Goal: Task Accomplishment & Management: Manage account settings

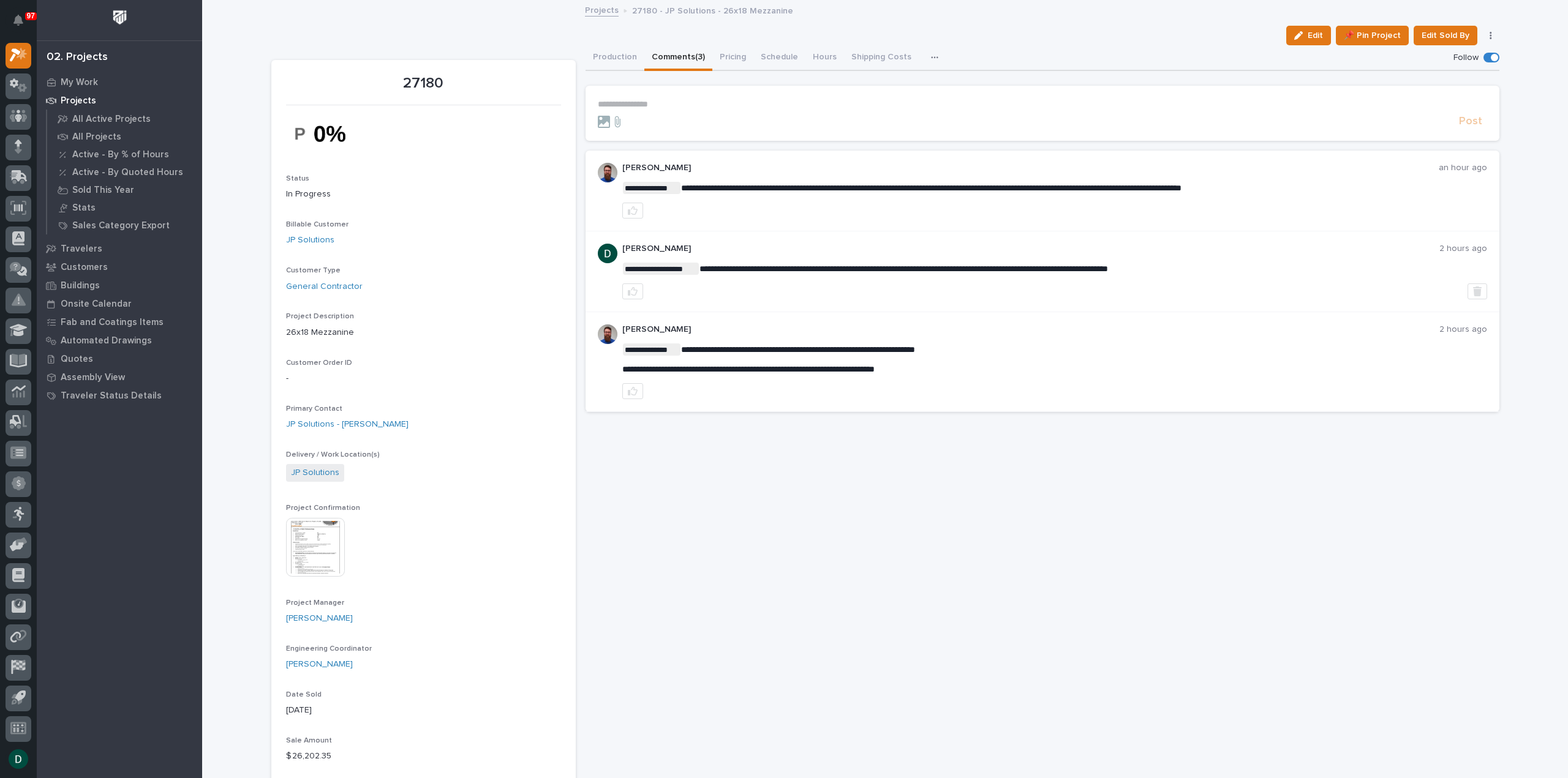
click at [664, 101] on p "**********" at bounding box center [1042, 104] width 890 height 10
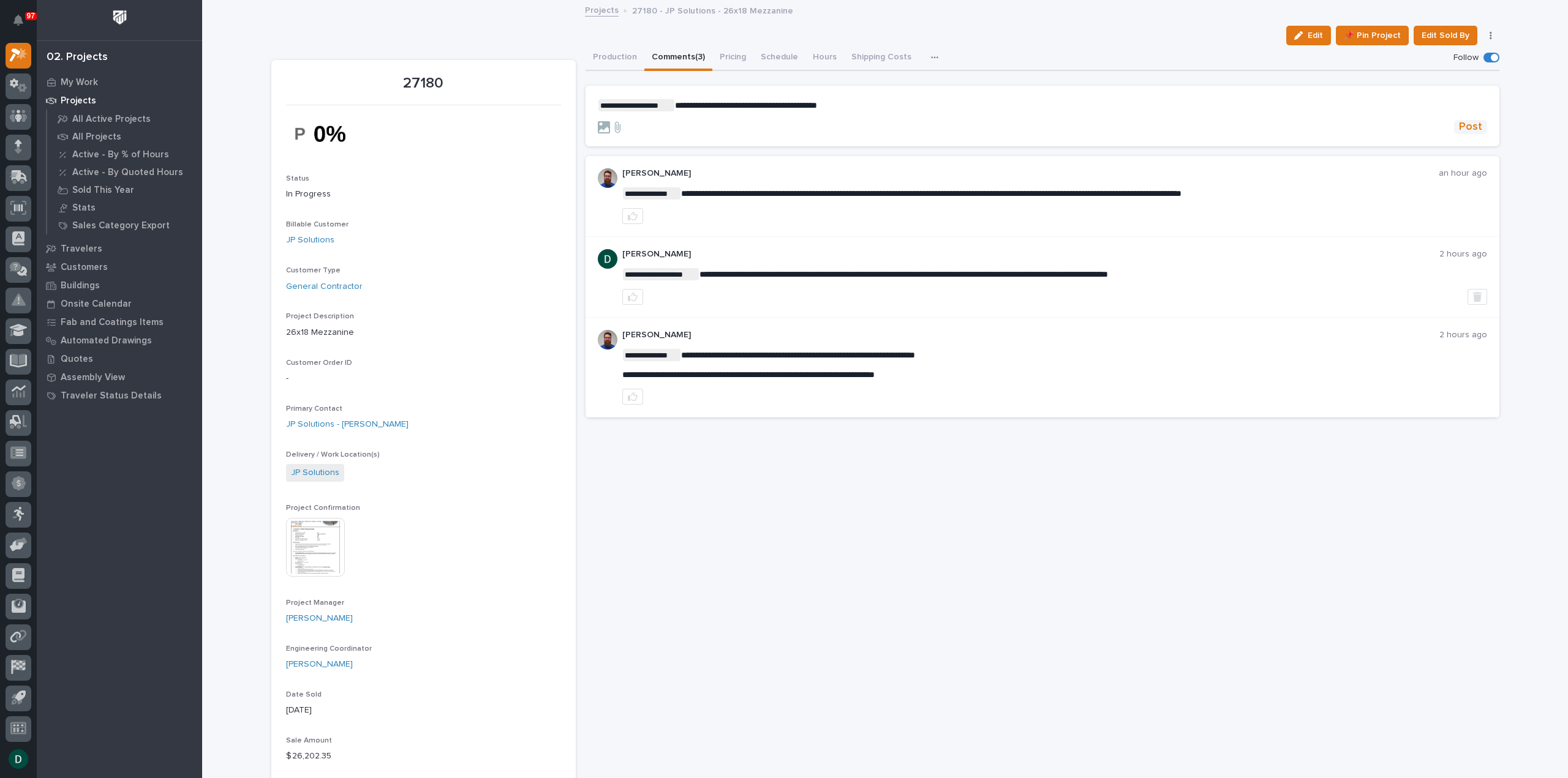
click at [1470, 123] on span "Post" at bounding box center [1471, 127] width 23 height 14
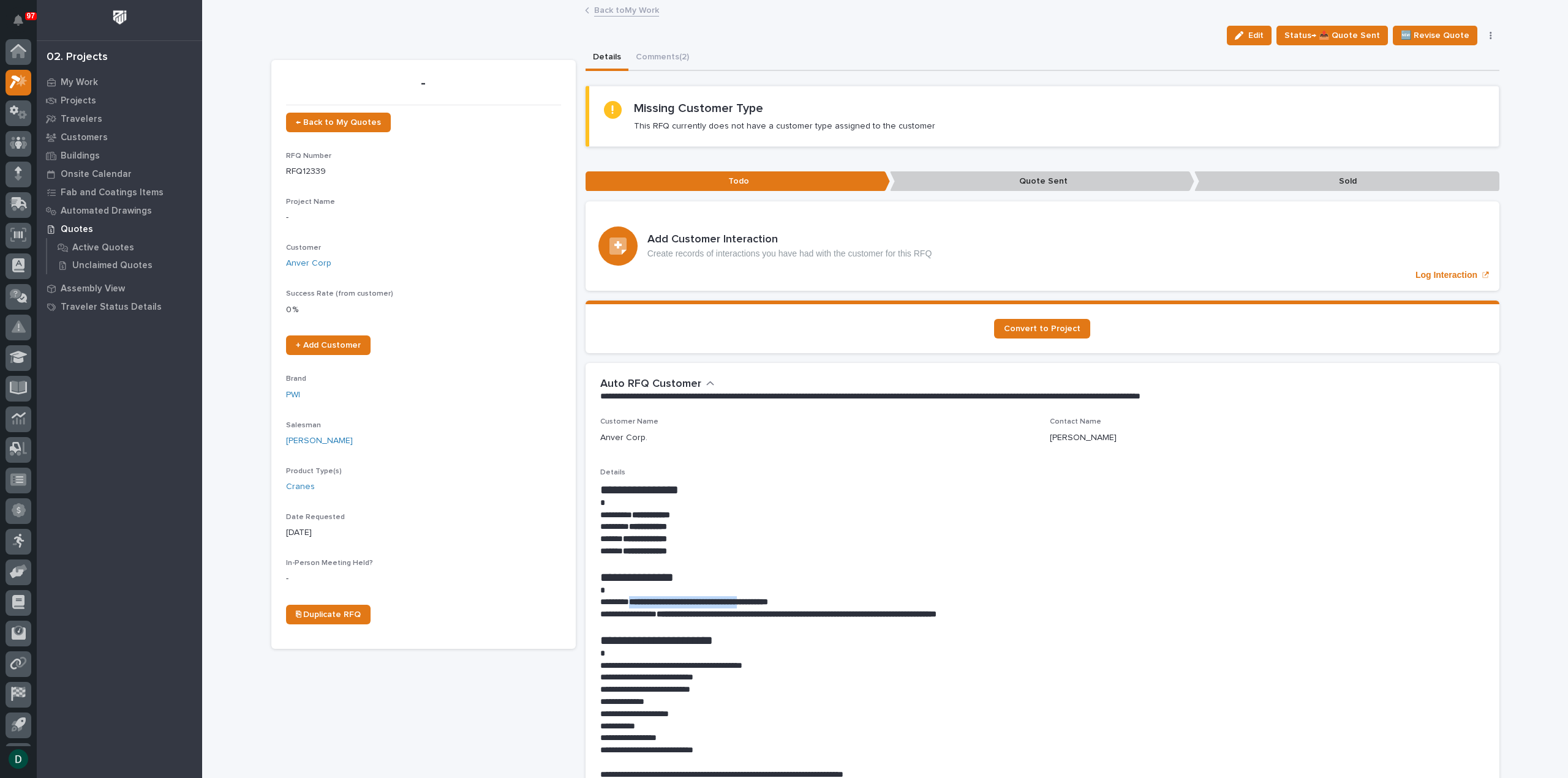
scroll to position [4, 0]
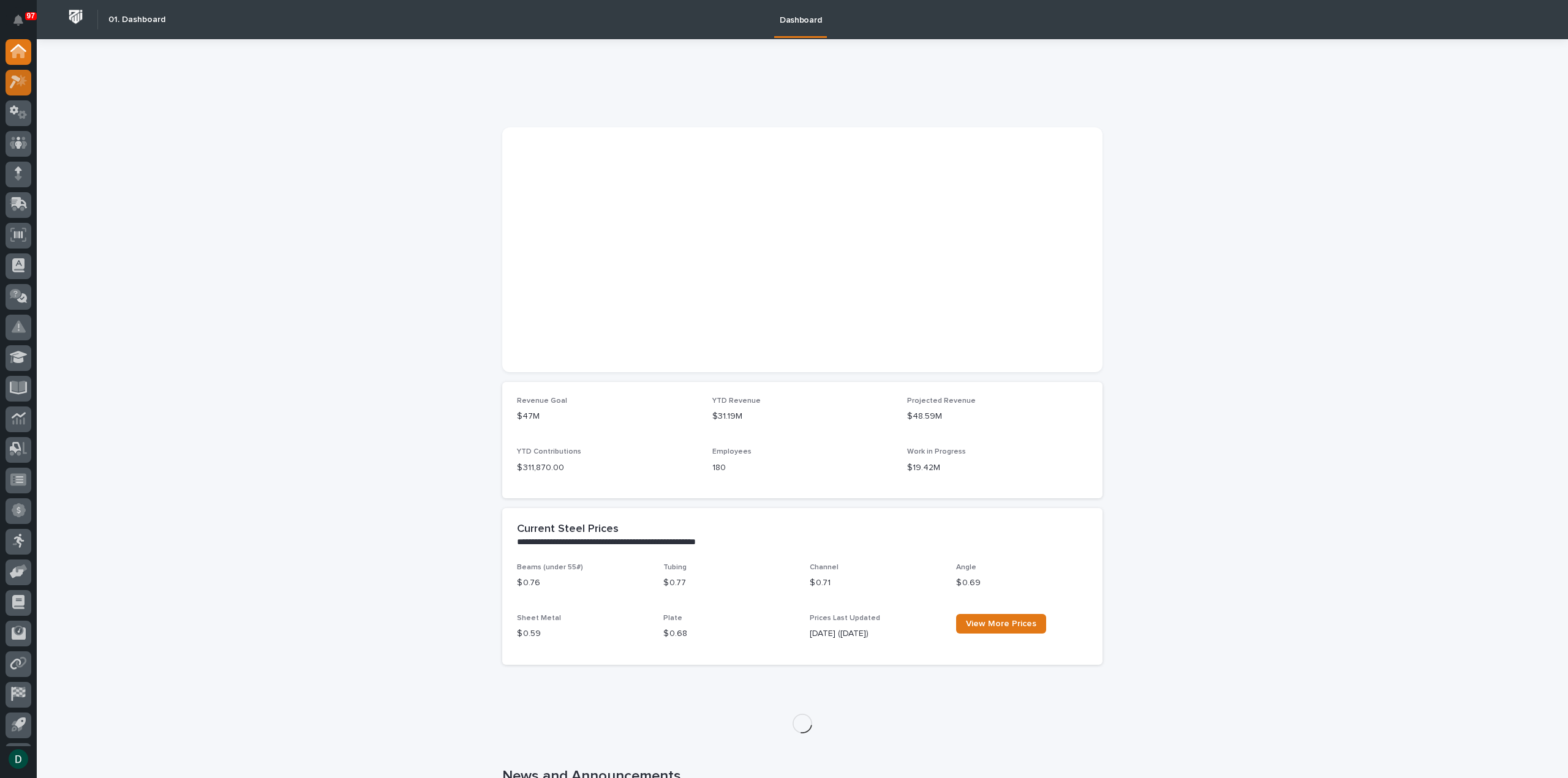
click at [20, 83] on icon at bounding box center [21, 81] width 10 height 12
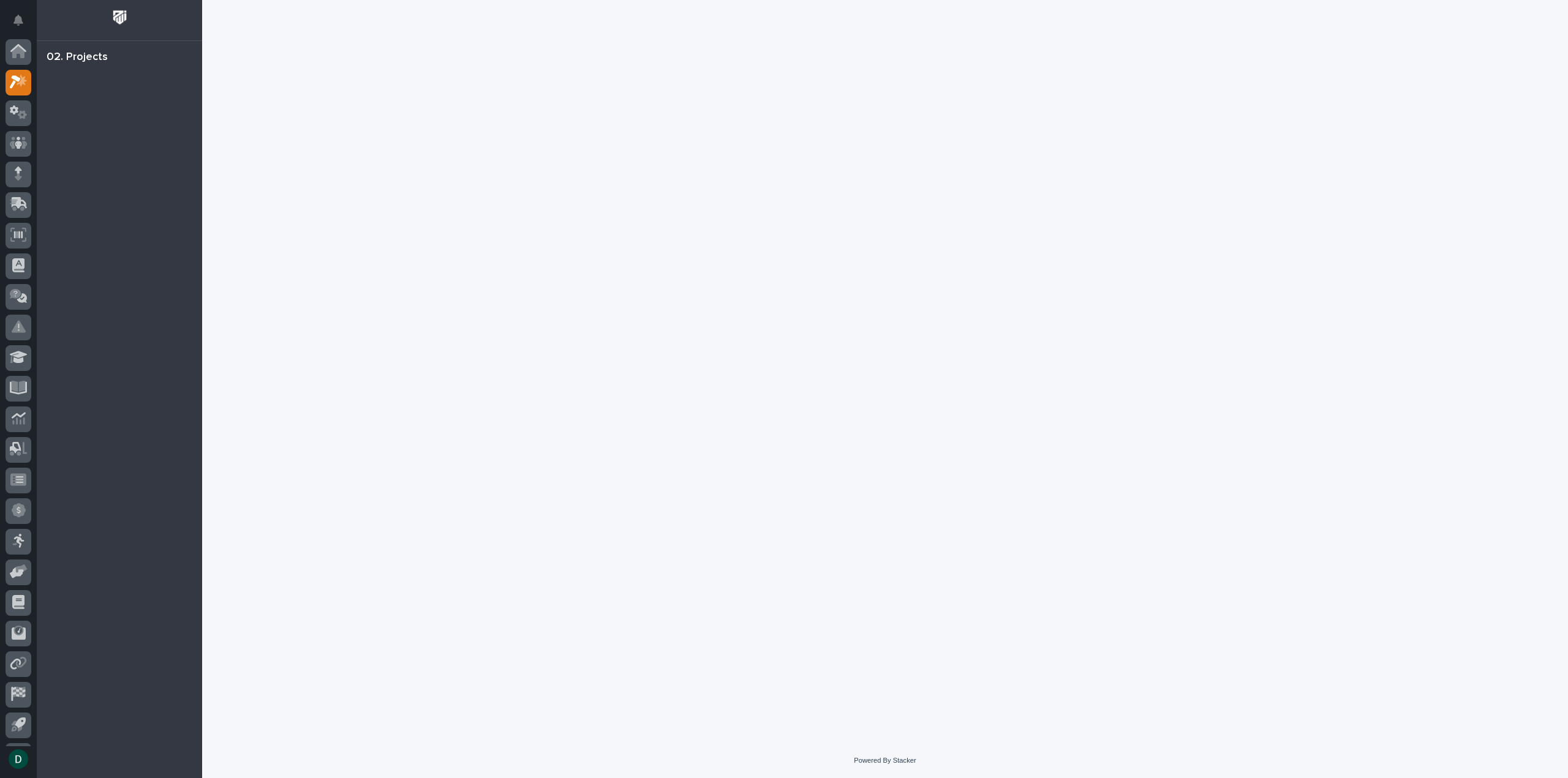
scroll to position [27, 0]
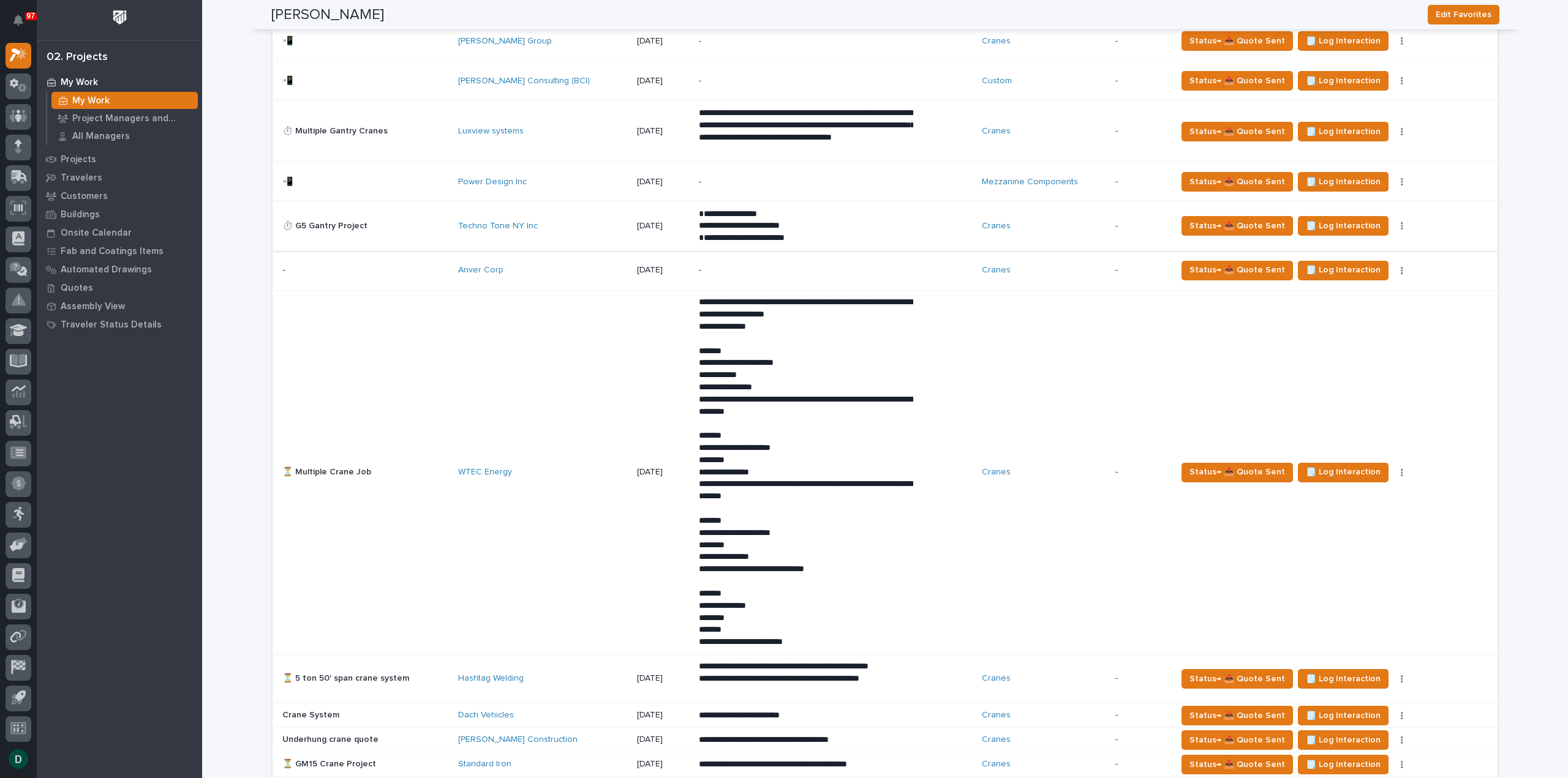
scroll to position [1102, 0]
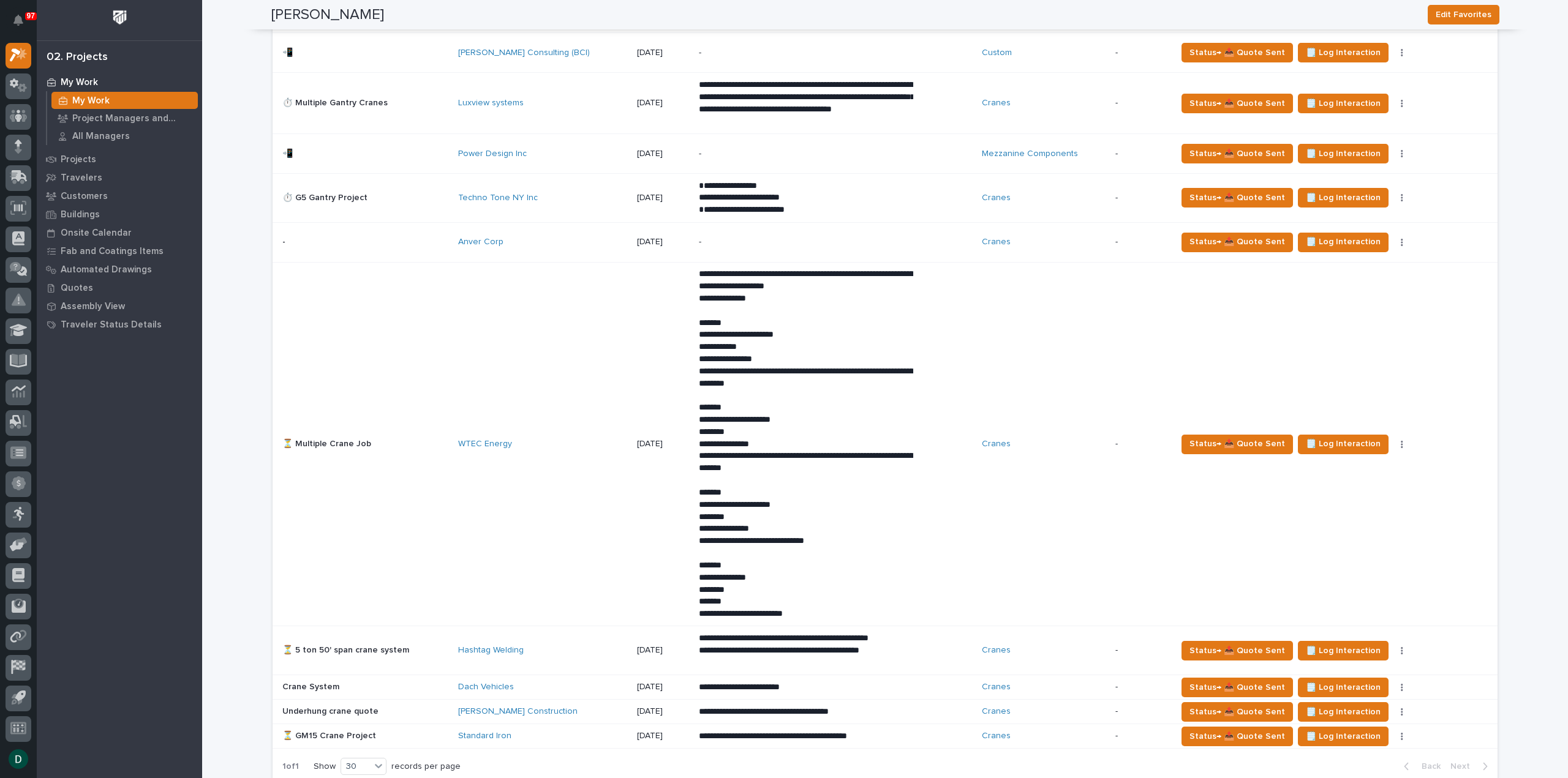
click at [422, 243] on p at bounding box center [365, 242] width 166 height 10
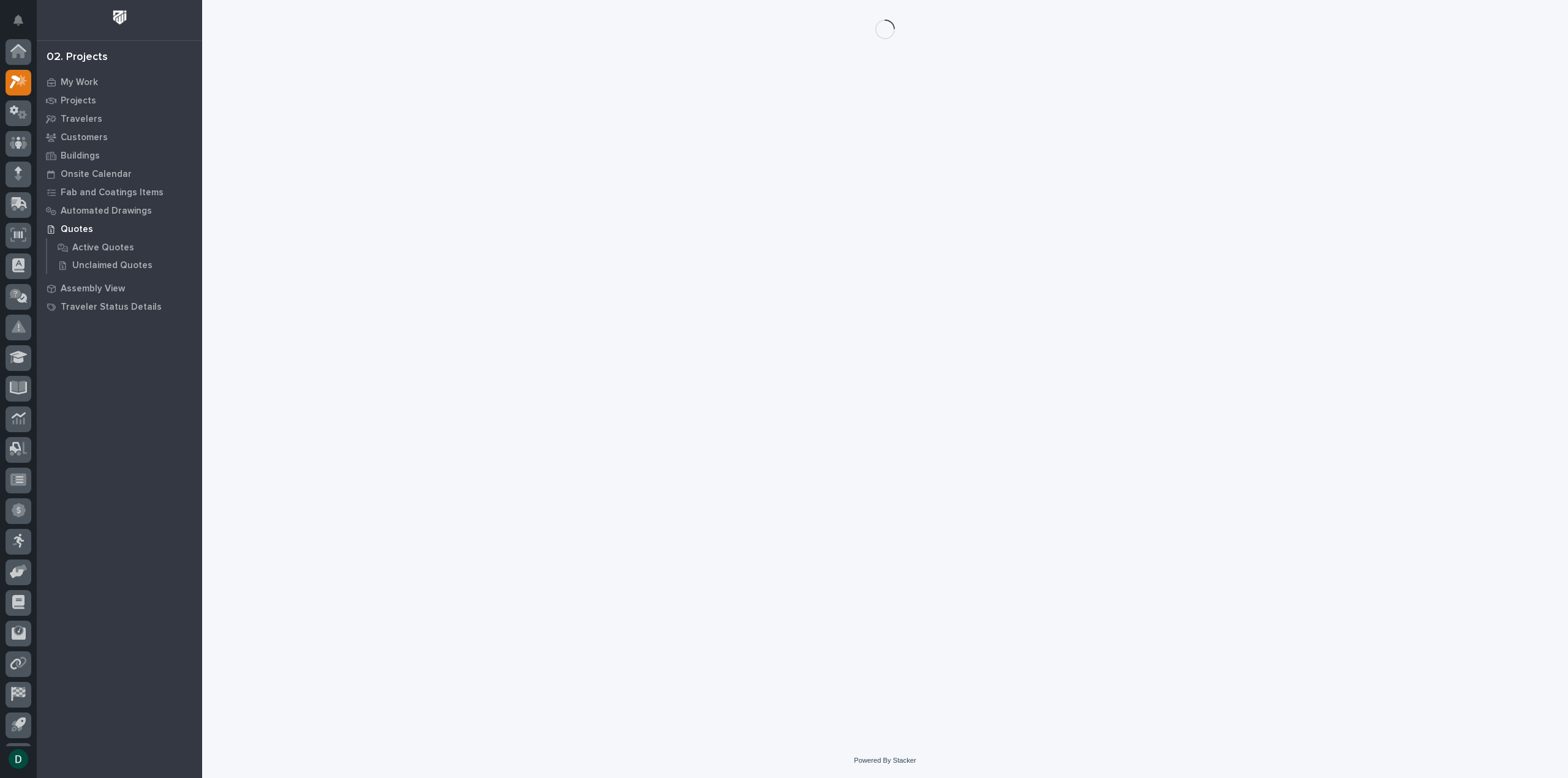
scroll to position [27, 0]
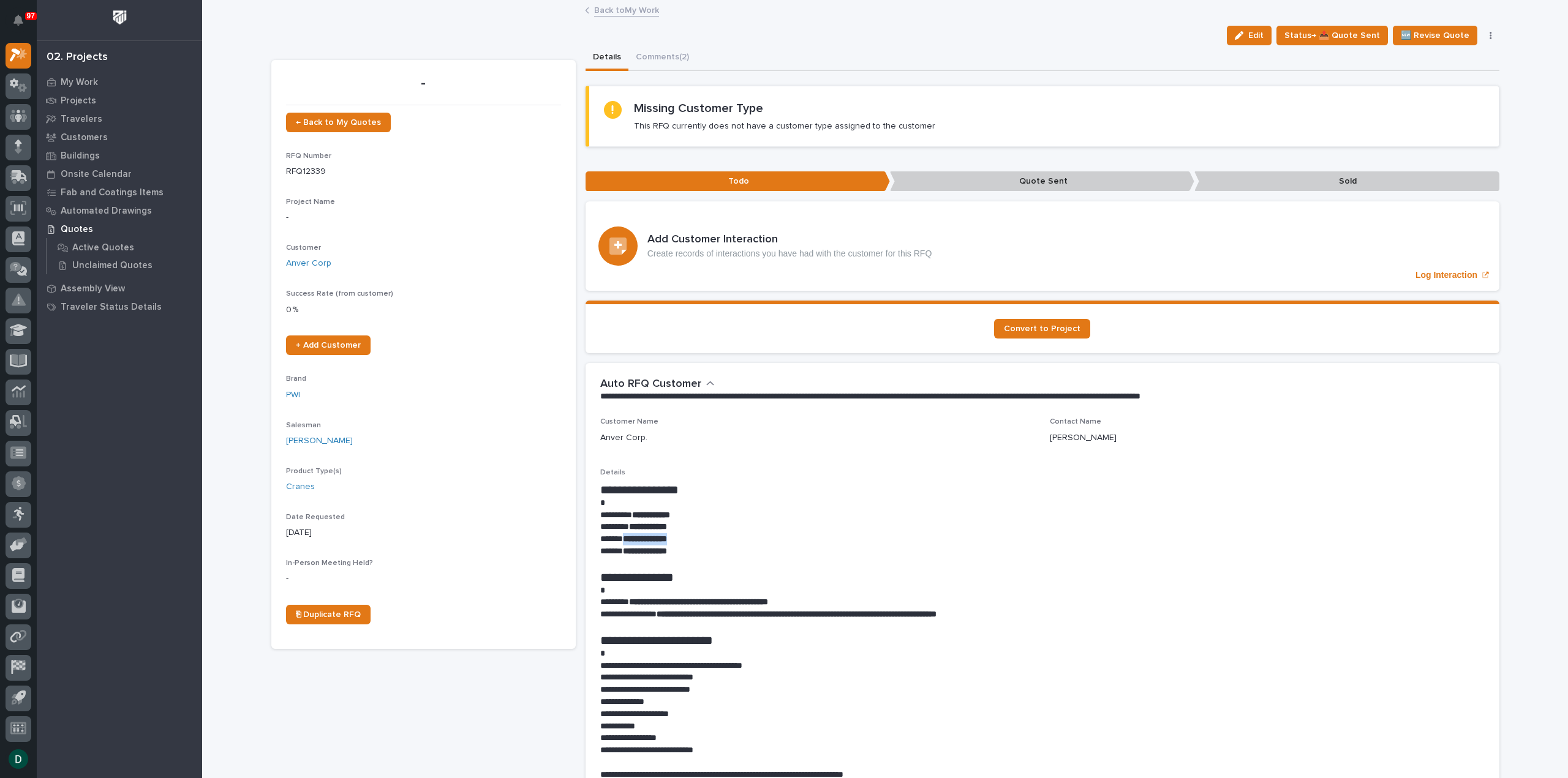
drag, startPoint x: 684, startPoint y: 537, endPoint x: 620, endPoint y: 541, distance: 64.1
click at [620, 541] on p "**********" at bounding box center [1042, 539] width 885 height 12
copy strong "**********"
click at [1365, 34] on span "Status→ 📤 Quote Sent" at bounding box center [1332, 36] width 96 height 15
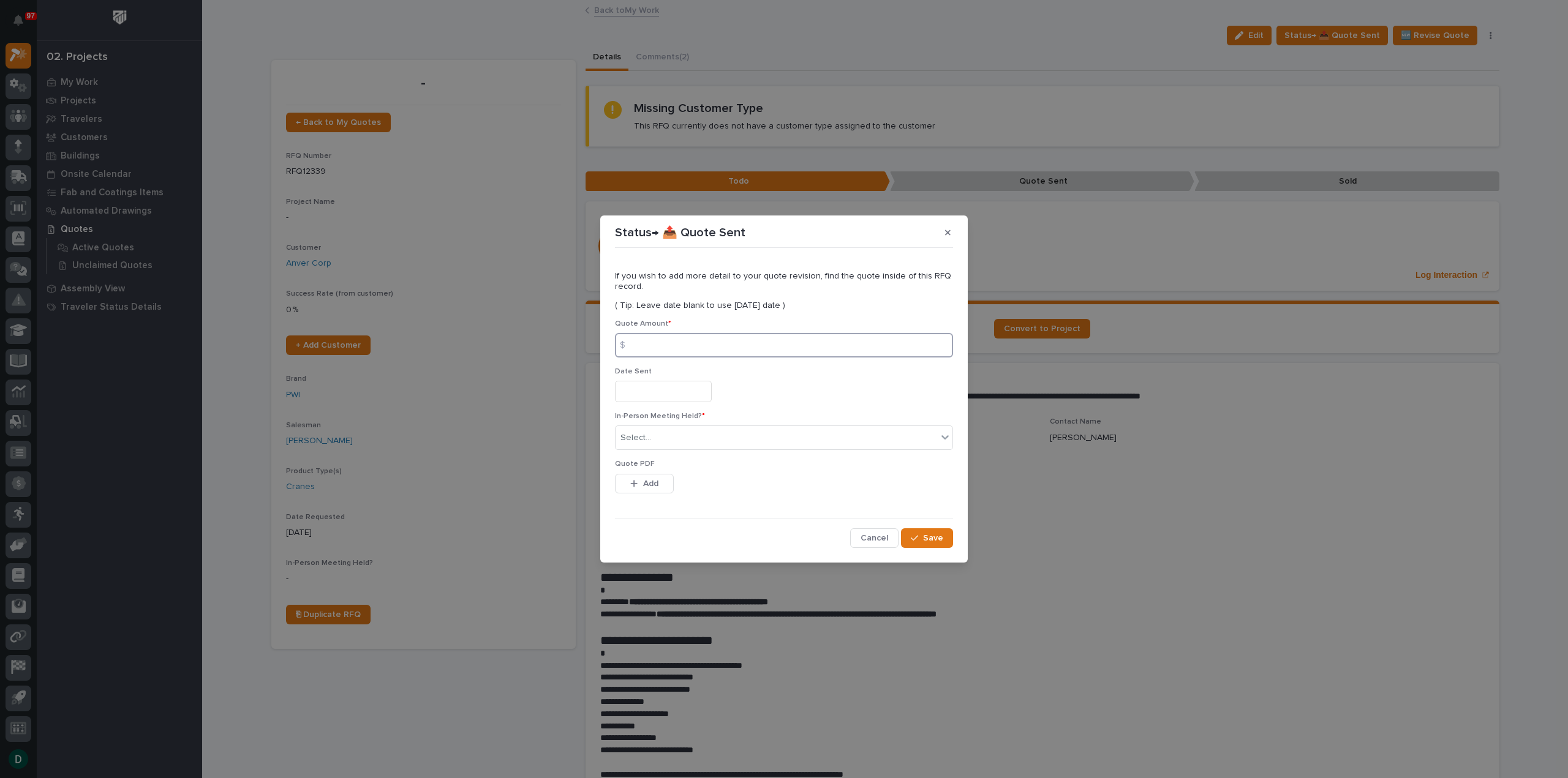
click at [707, 349] on input at bounding box center [784, 345] width 338 height 25
type input "78278"
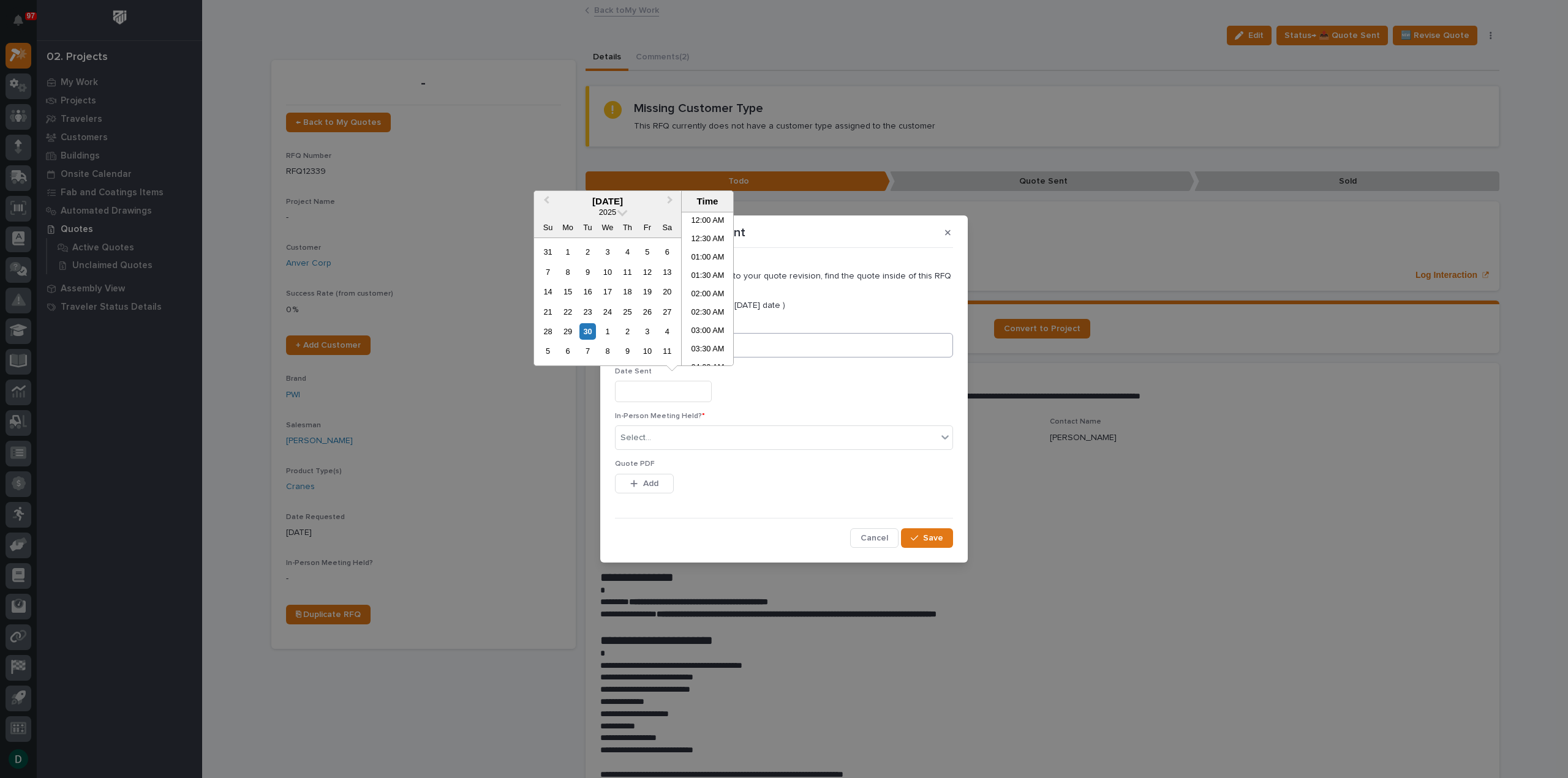
scroll to position [447, 0]
click at [589, 329] on div "30" at bounding box center [588, 331] width 17 height 17
type input "**********"
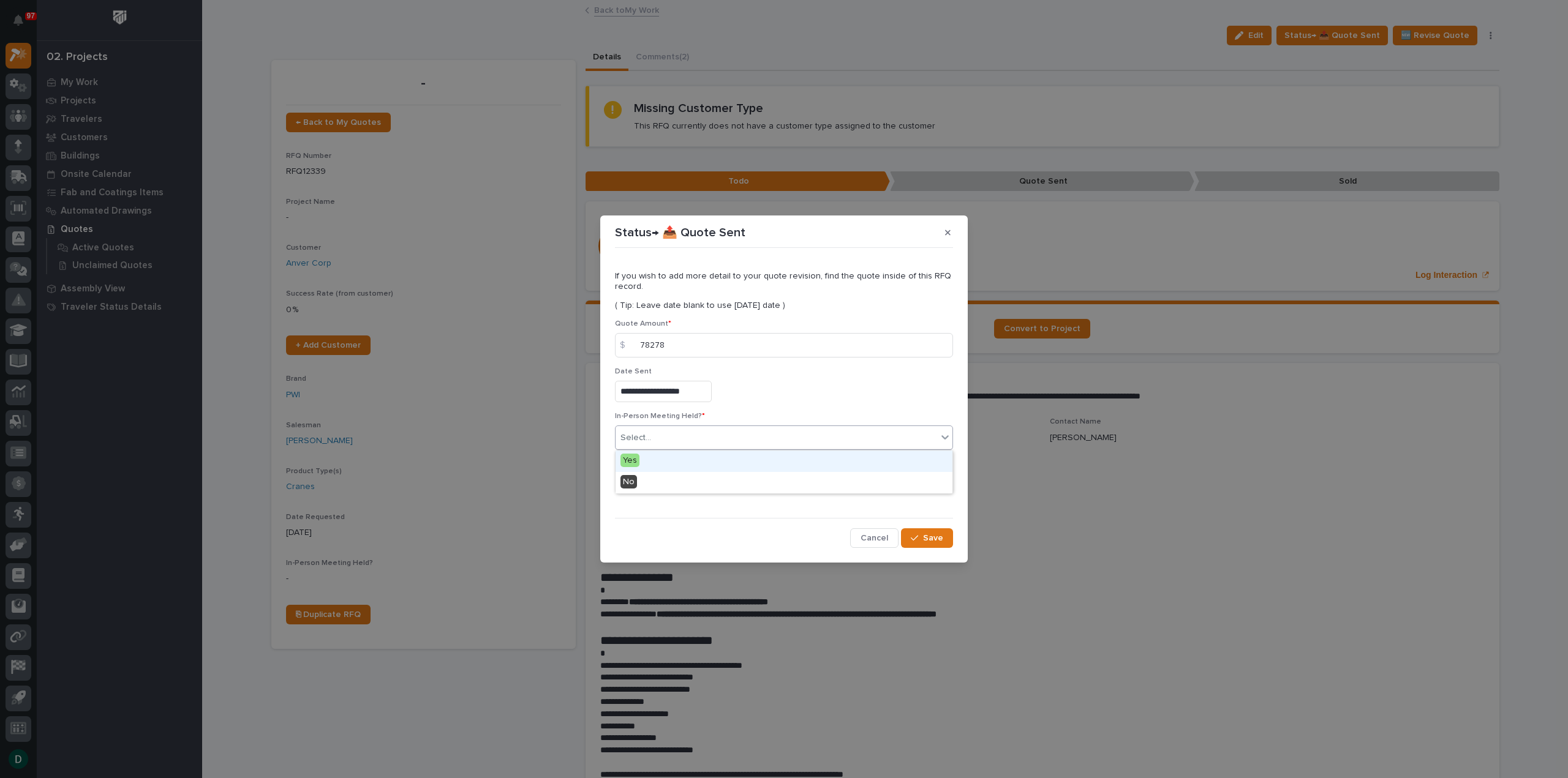
click at [673, 445] on div "Select..." at bounding box center [777, 437] width 322 height 20
click at [669, 478] on div "No" at bounding box center [784, 482] width 337 height 21
click at [667, 482] on button "Add" at bounding box center [645, 483] width 59 height 20
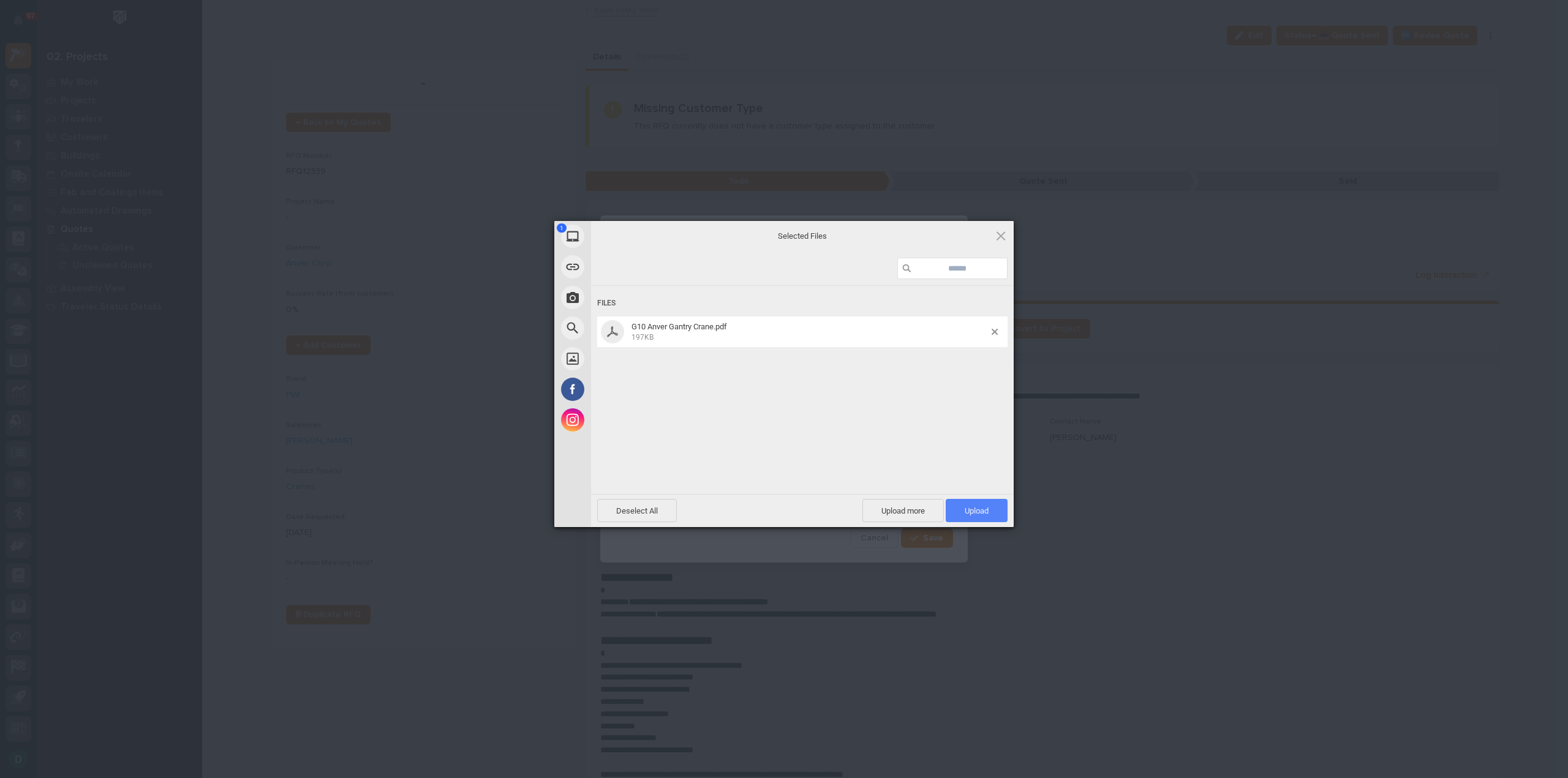
click at [995, 507] on span "Upload 1" at bounding box center [977, 510] width 62 height 23
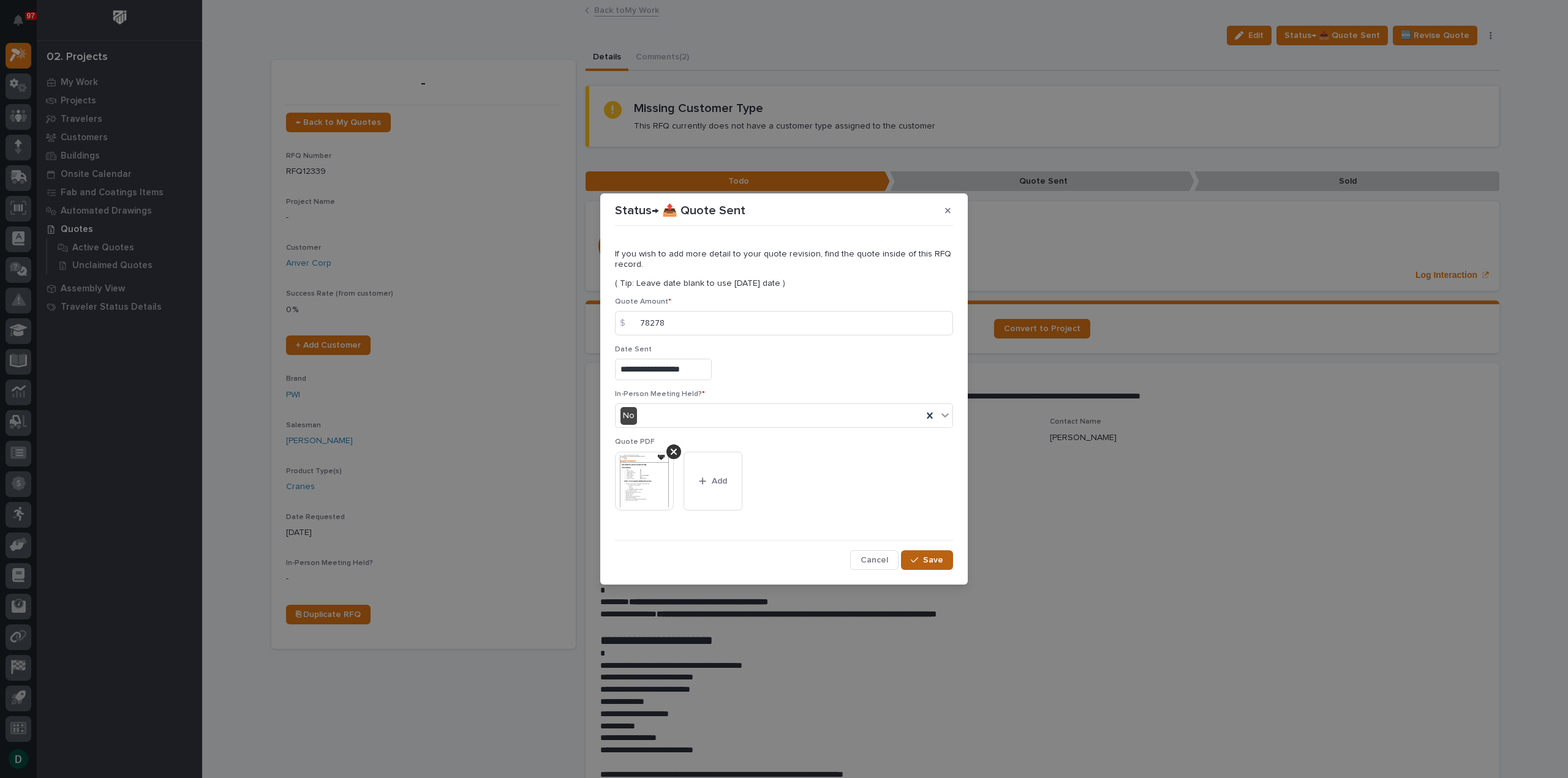
click at [930, 557] on span "Save" at bounding box center [933, 560] width 20 height 11
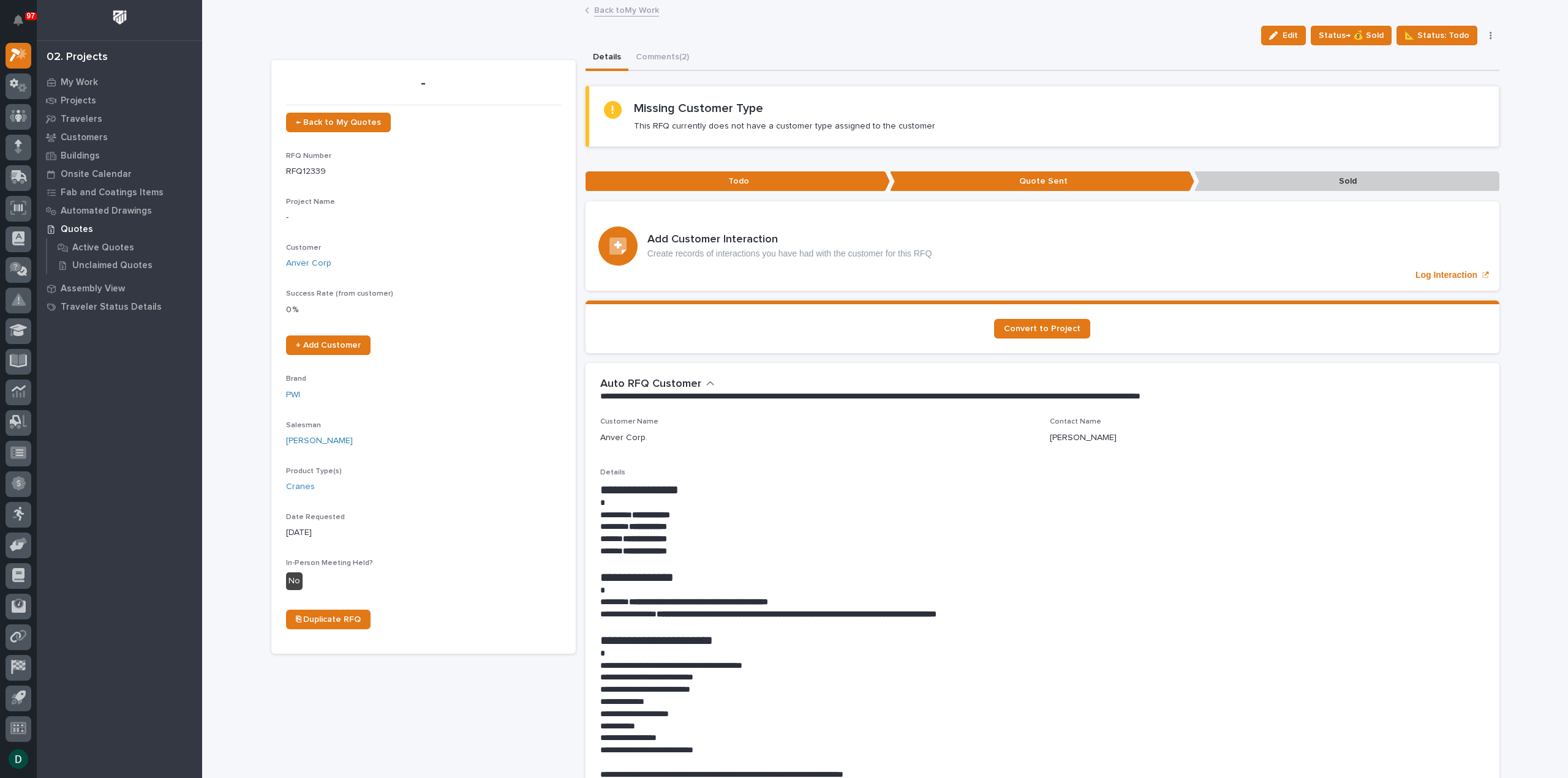
click at [610, 12] on link "Back to My Work" at bounding box center [627, 9] width 65 height 14
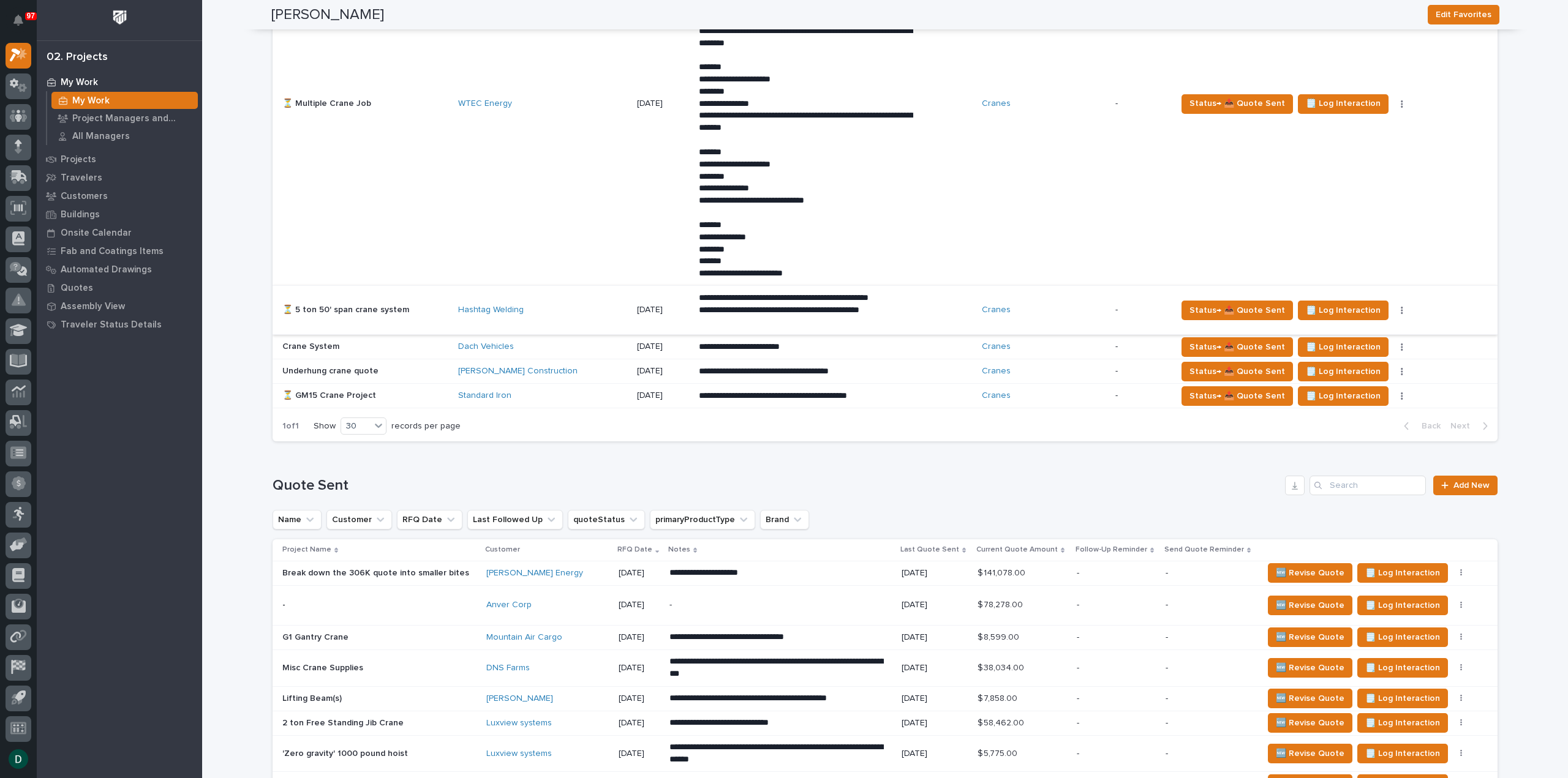
scroll to position [1408, 0]
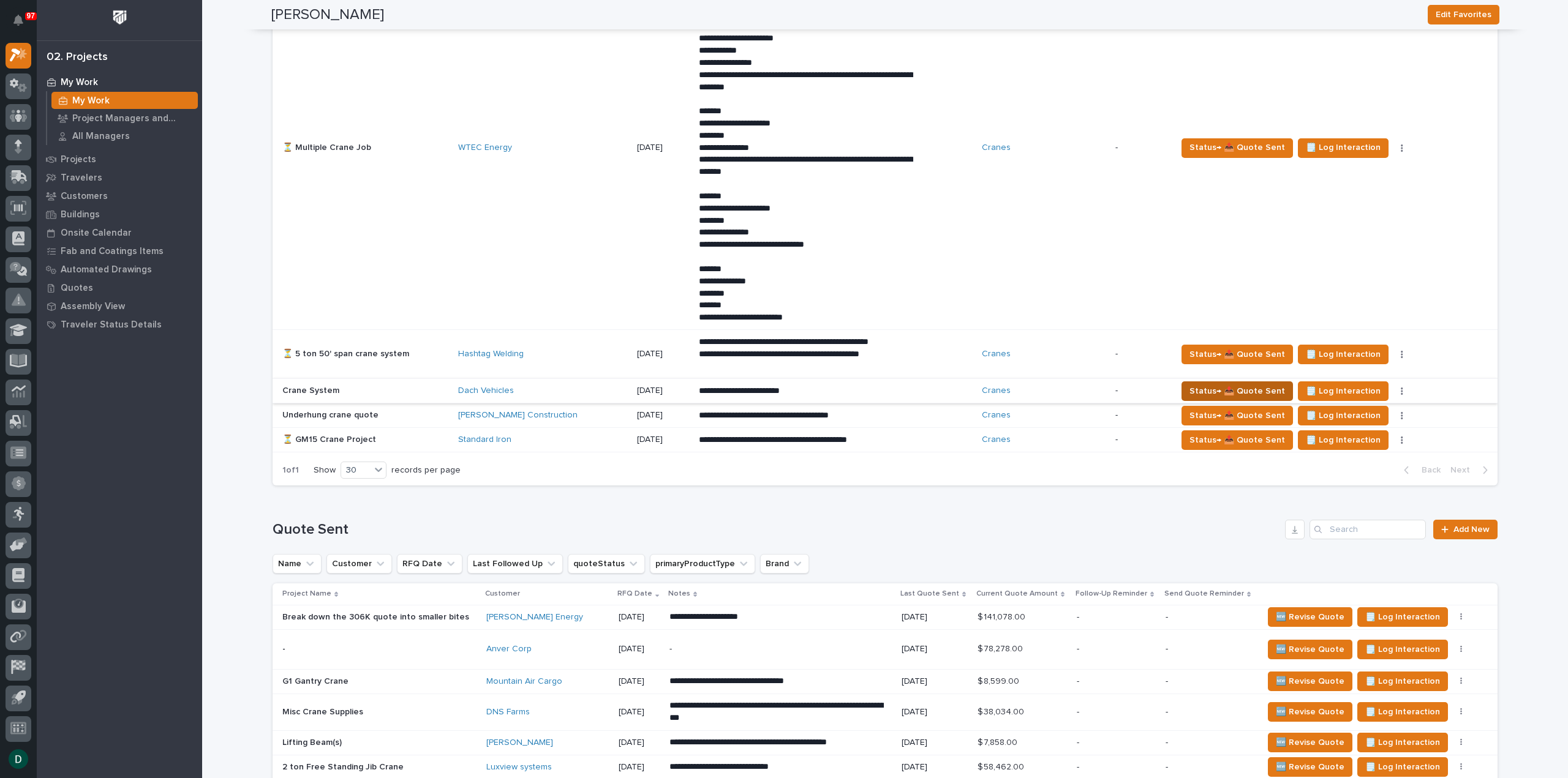
click at [1255, 386] on span "Status→ 📤 Quote Sent" at bounding box center [1238, 391] width 96 height 15
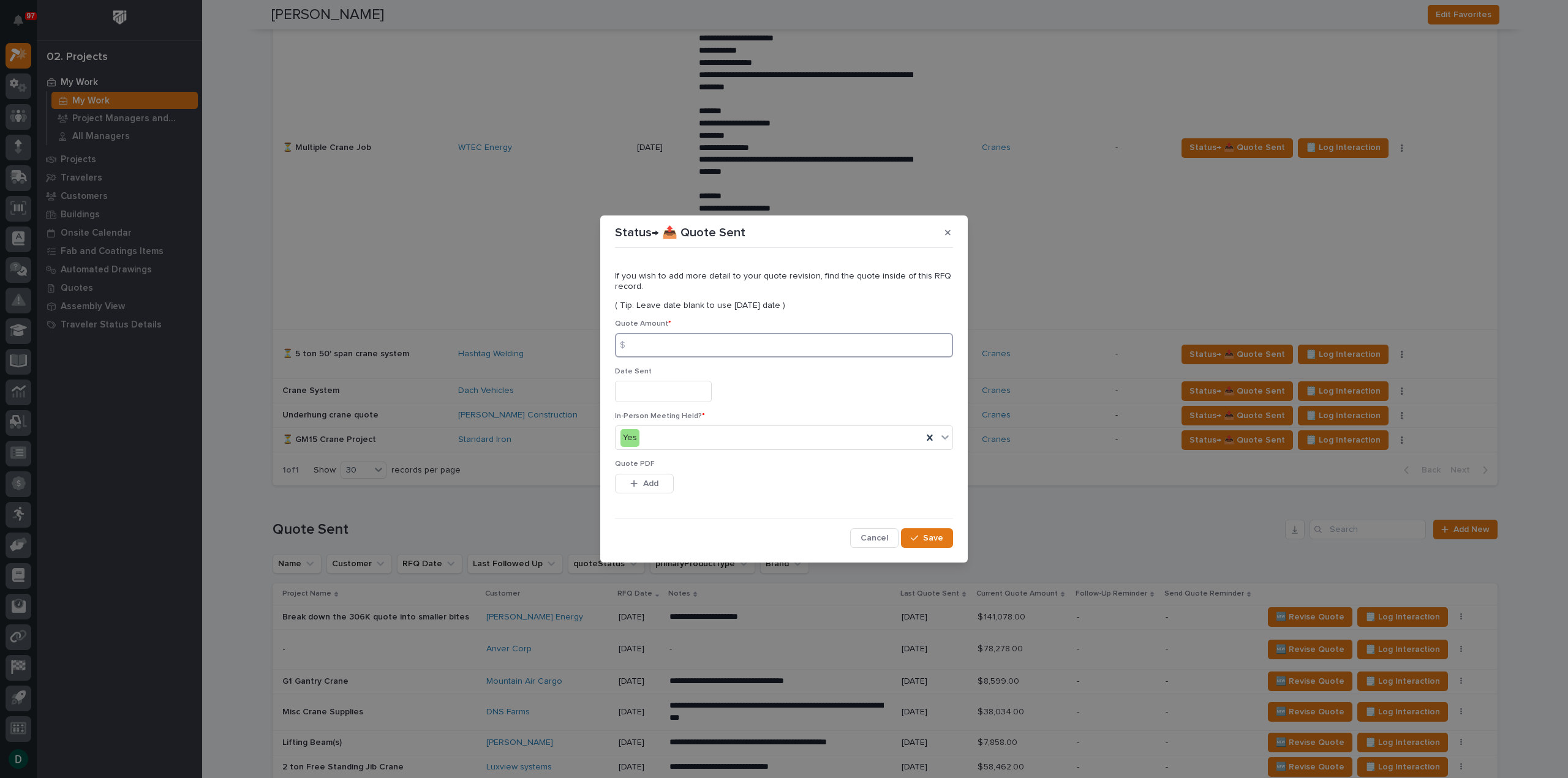
click at [742, 341] on input at bounding box center [784, 345] width 338 height 25
type input "8"
type input "580130"
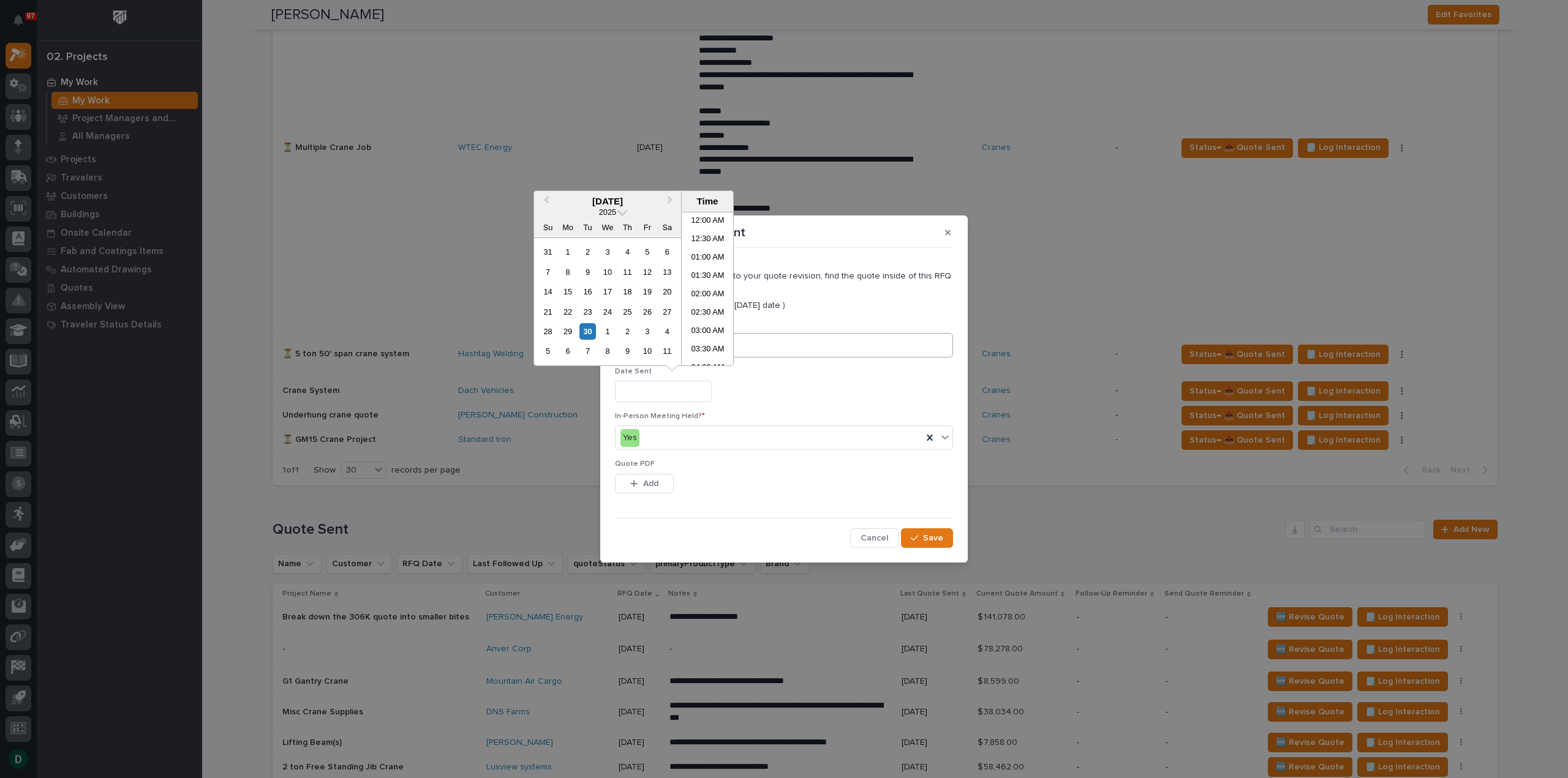
scroll to position [465, 0]
click at [586, 326] on div "30" at bounding box center [588, 331] width 17 height 17
type input "**********"
click at [651, 482] on span "Add" at bounding box center [651, 483] width 15 height 11
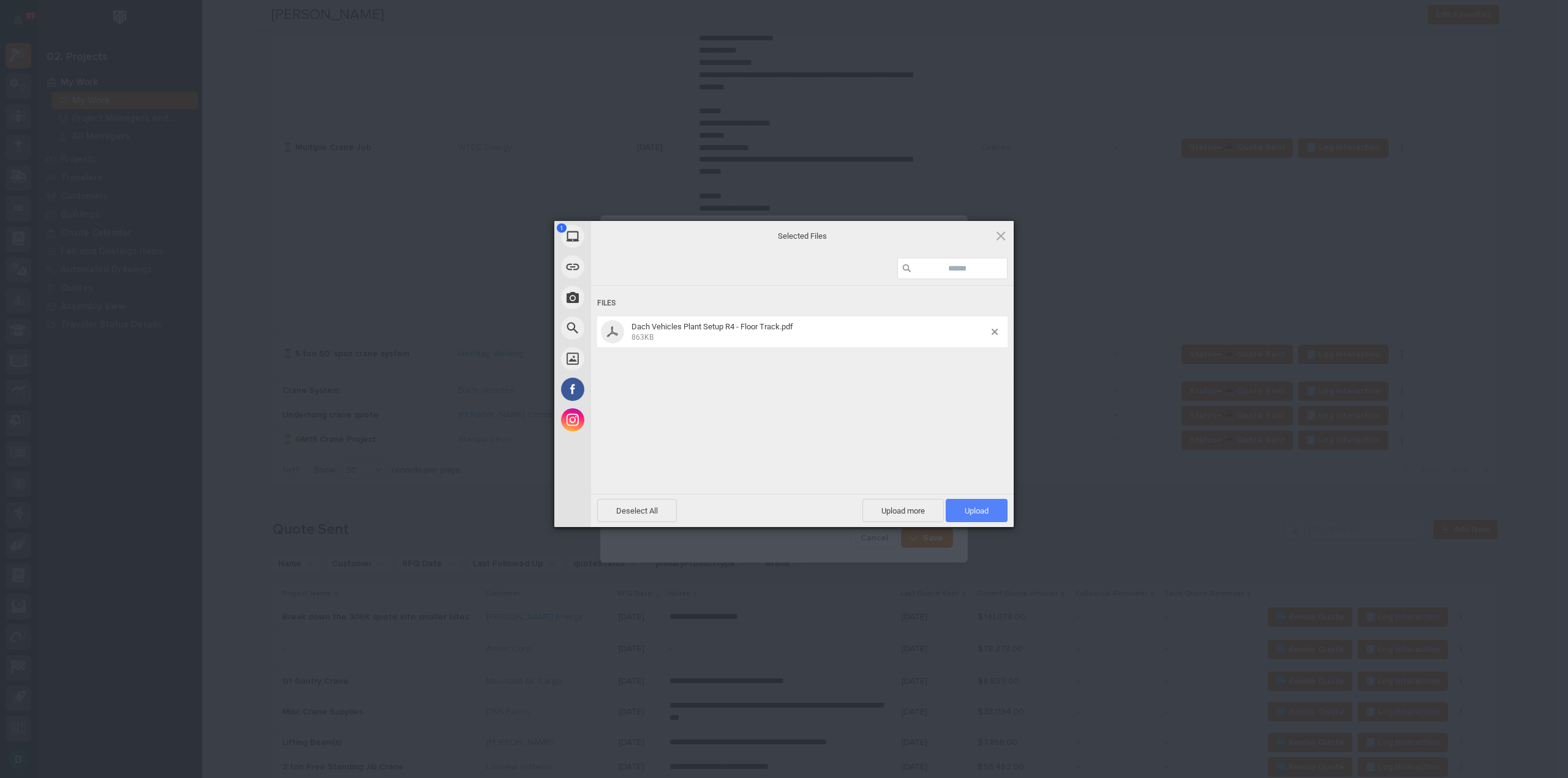
click at [980, 508] on span "Upload 1" at bounding box center [977, 510] width 24 height 9
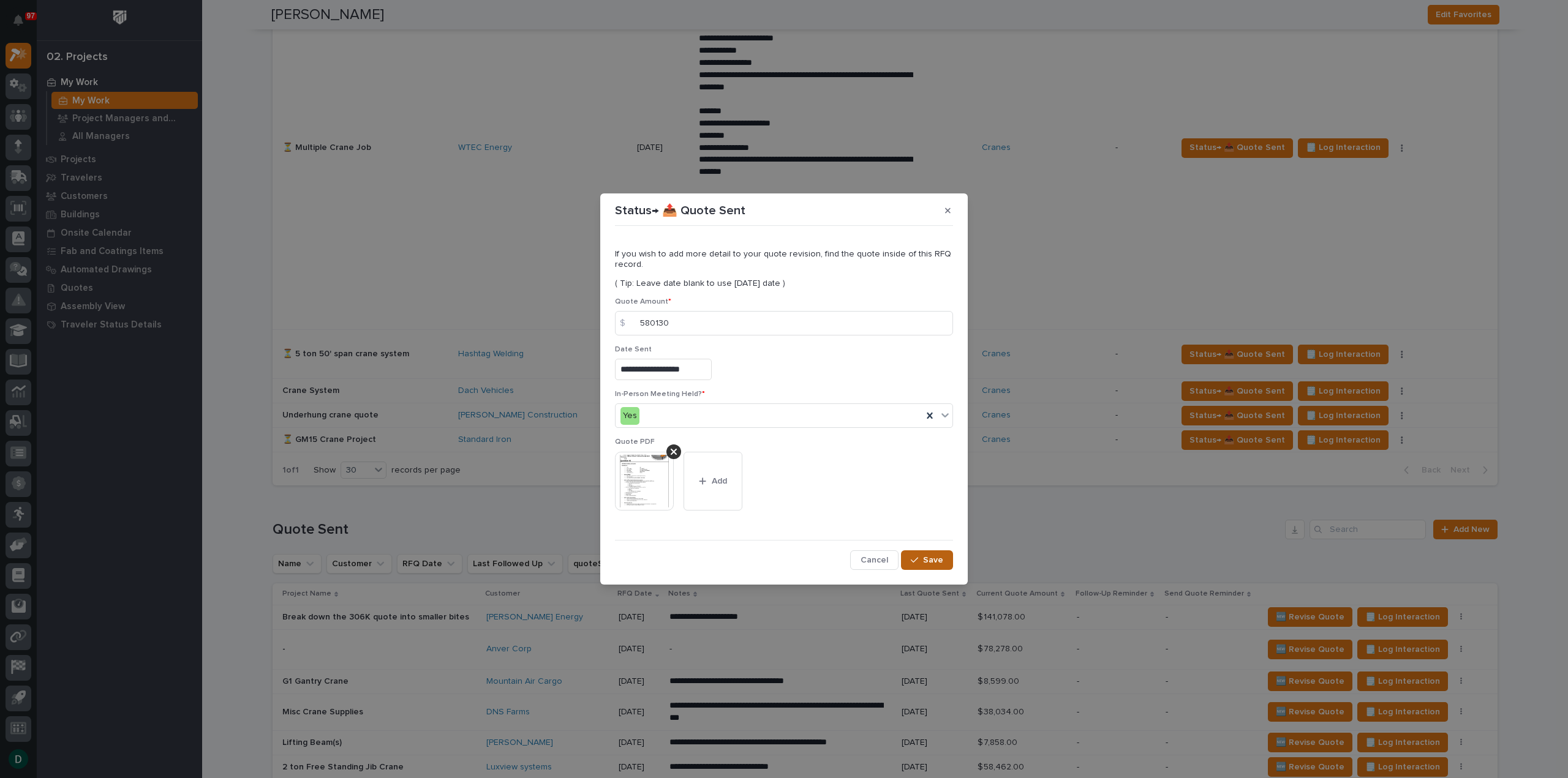
click at [923, 558] on div "button" at bounding box center [917, 560] width 12 height 9
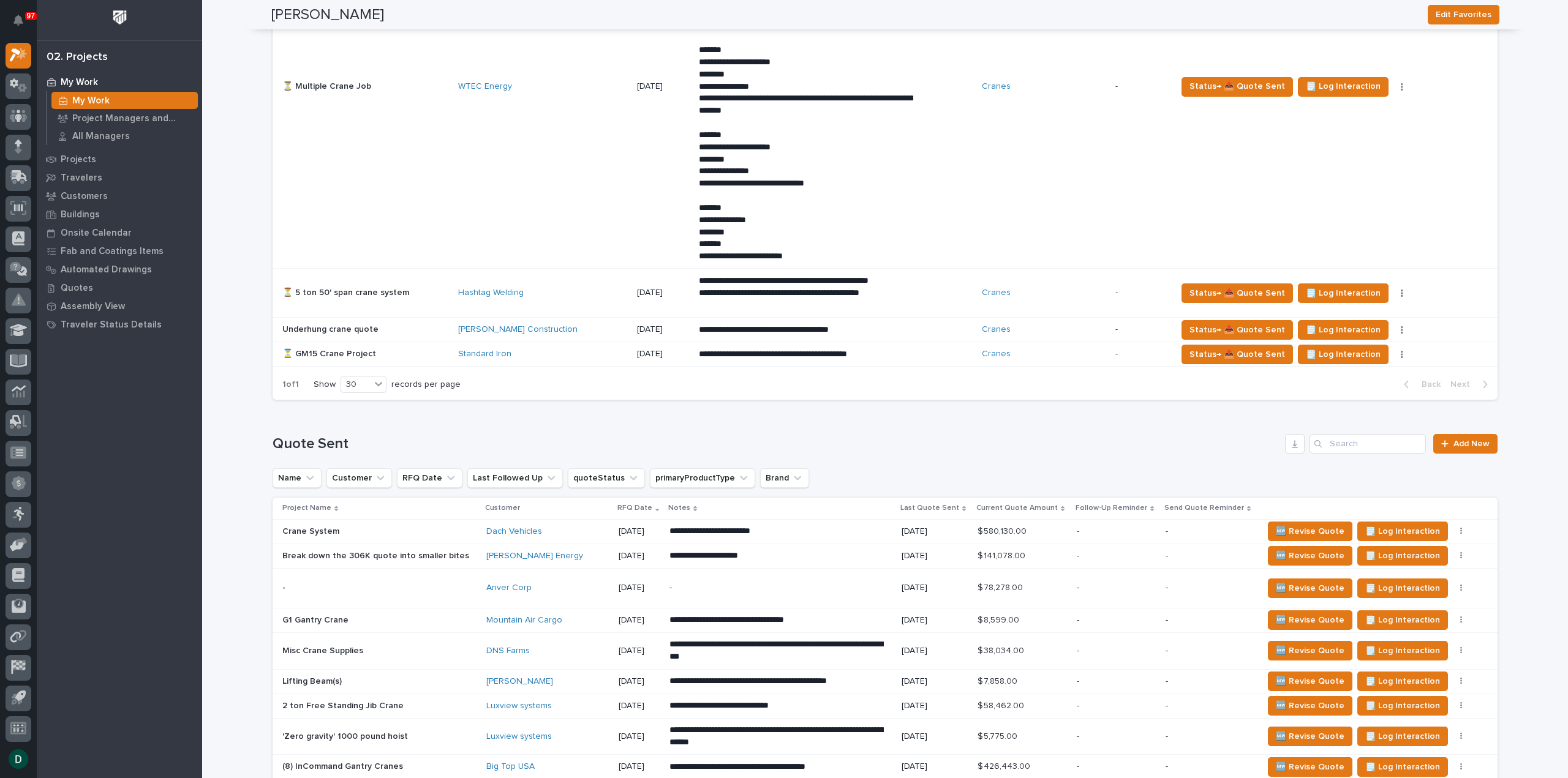
scroll to position [1531, 0]
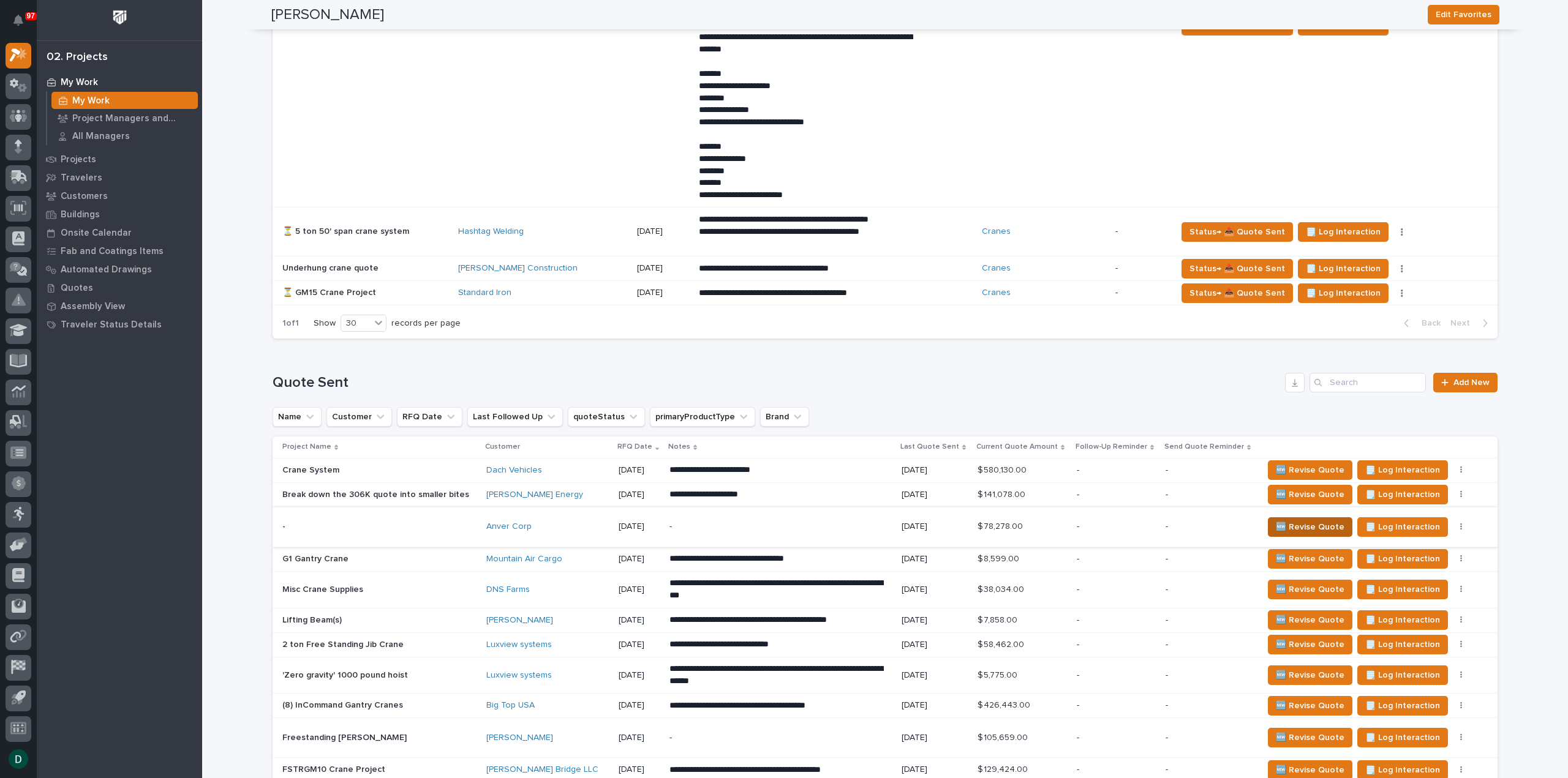
click at [1318, 523] on span "🆕 Revise Quote" at bounding box center [1310, 527] width 69 height 15
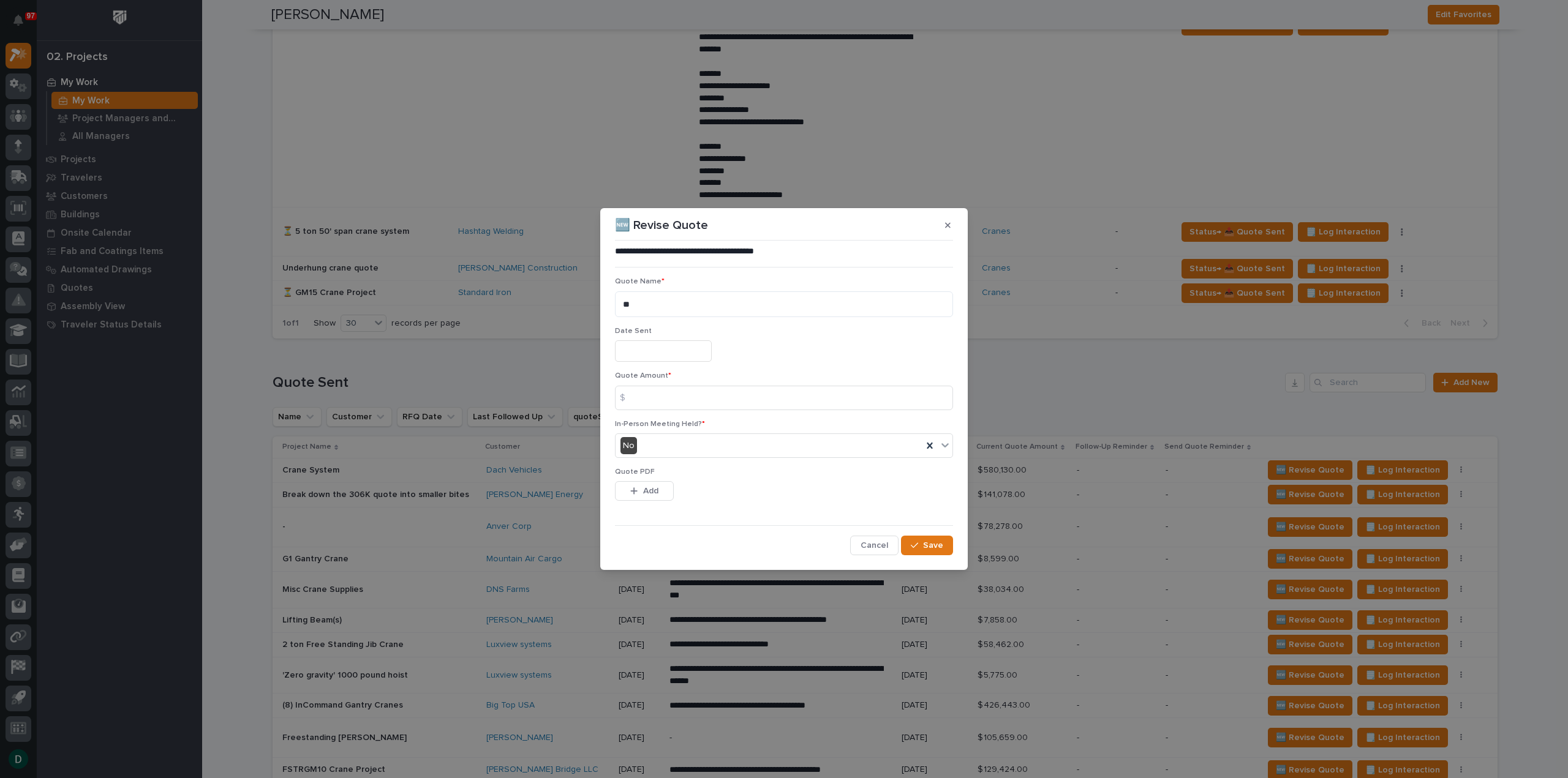
click at [664, 349] on input "text" at bounding box center [664, 351] width 97 height 21
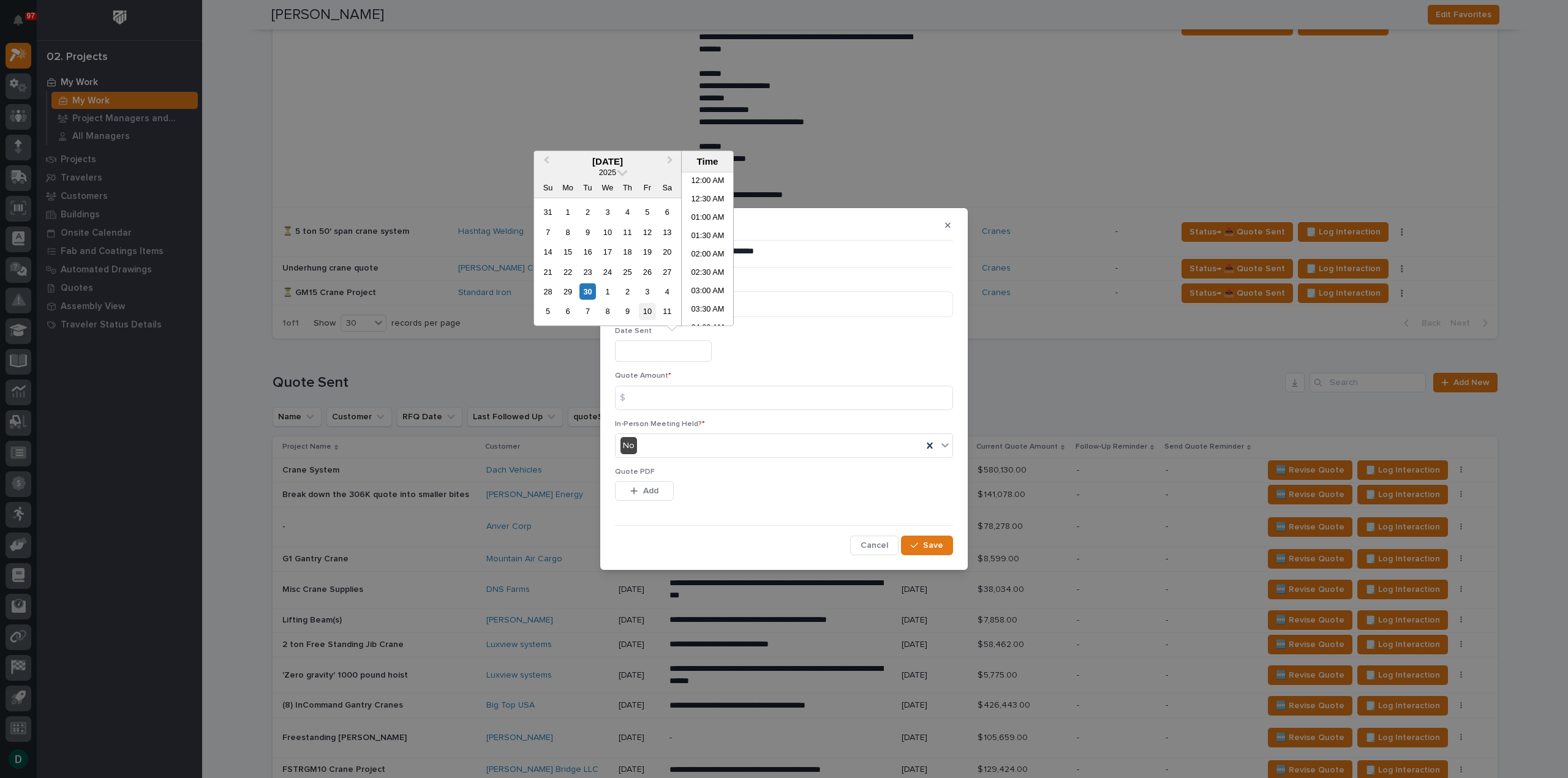
scroll to position [465, 0]
click at [592, 288] on div "30" at bounding box center [588, 291] width 17 height 17
type input "**********"
click at [660, 393] on input at bounding box center [784, 398] width 338 height 25
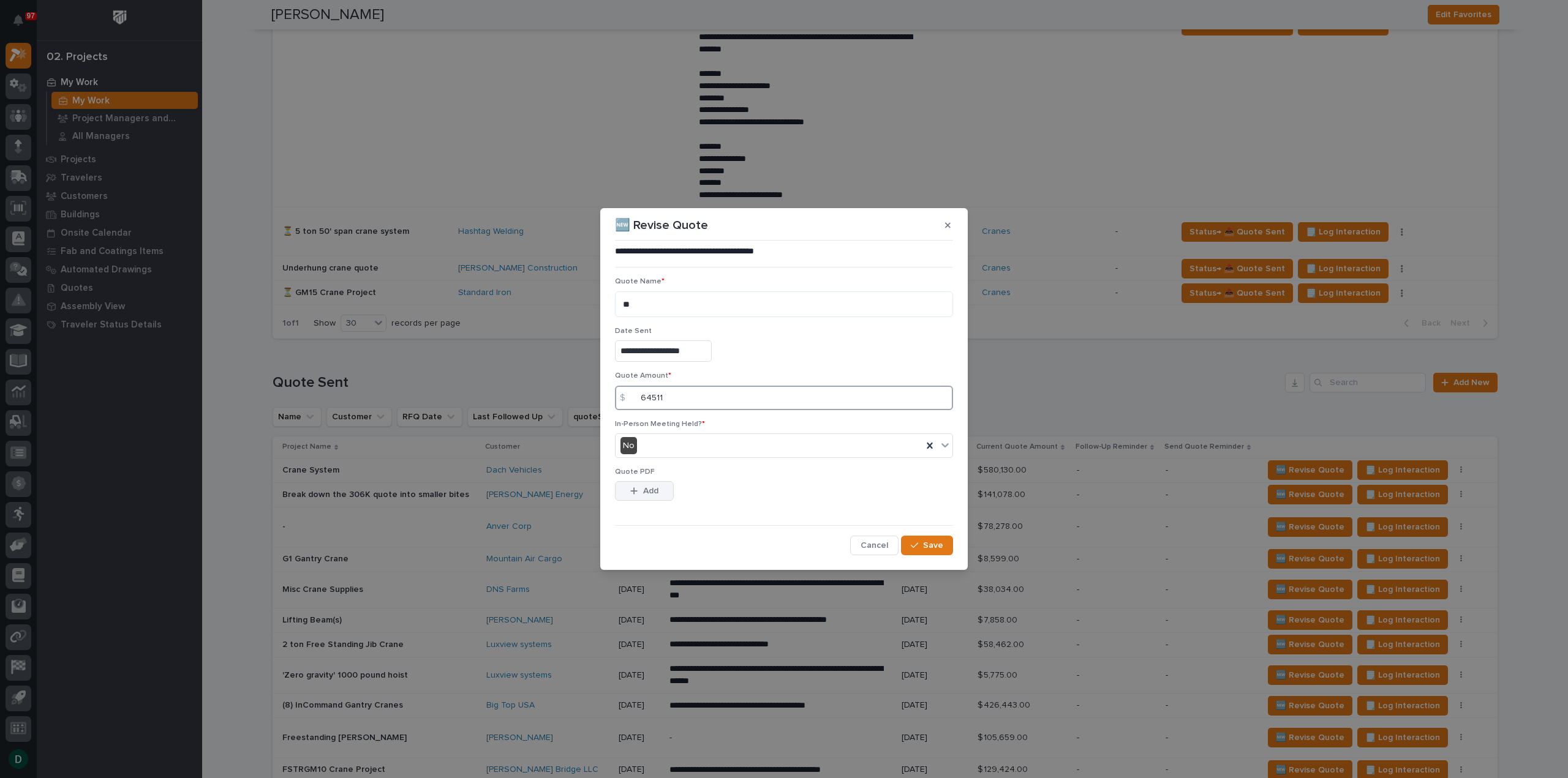
type input "64511"
click at [648, 489] on span "Add" at bounding box center [651, 491] width 15 height 11
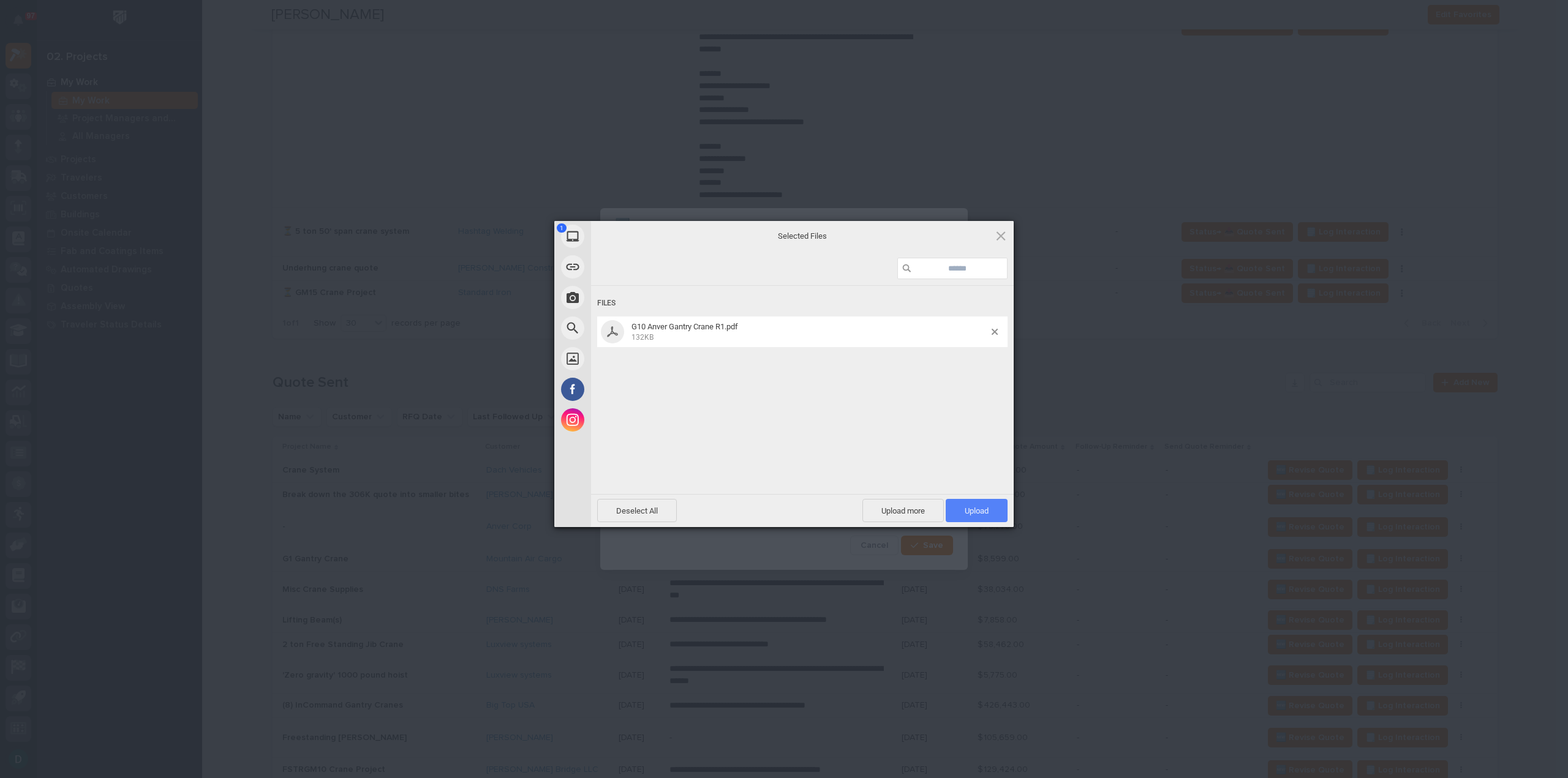
click at [974, 507] on span "Upload 1" at bounding box center [977, 510] width 24 height 9
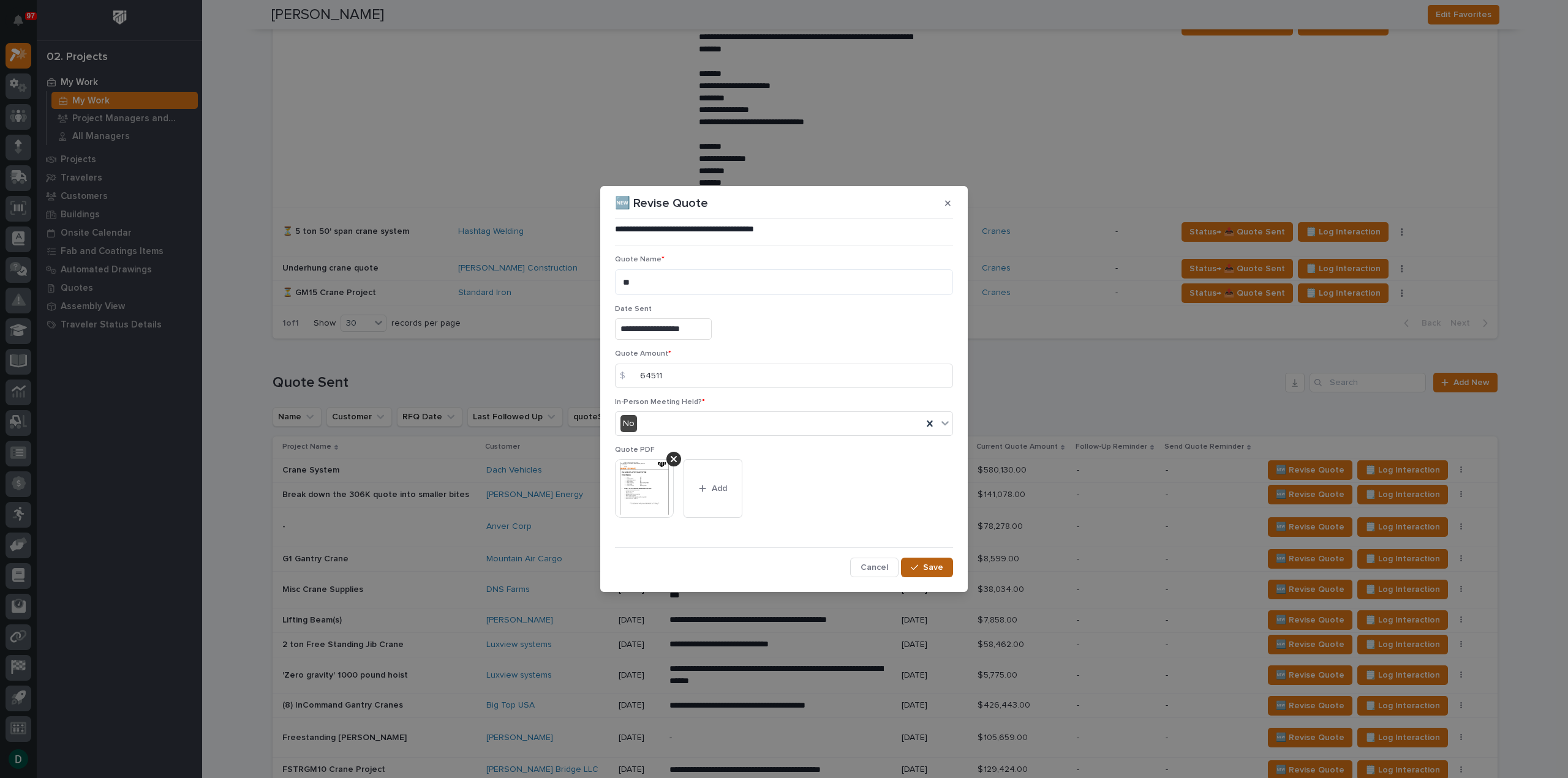
click at [936, 565] on span "Save" at bounding box center [933, 568] width 20 height 11
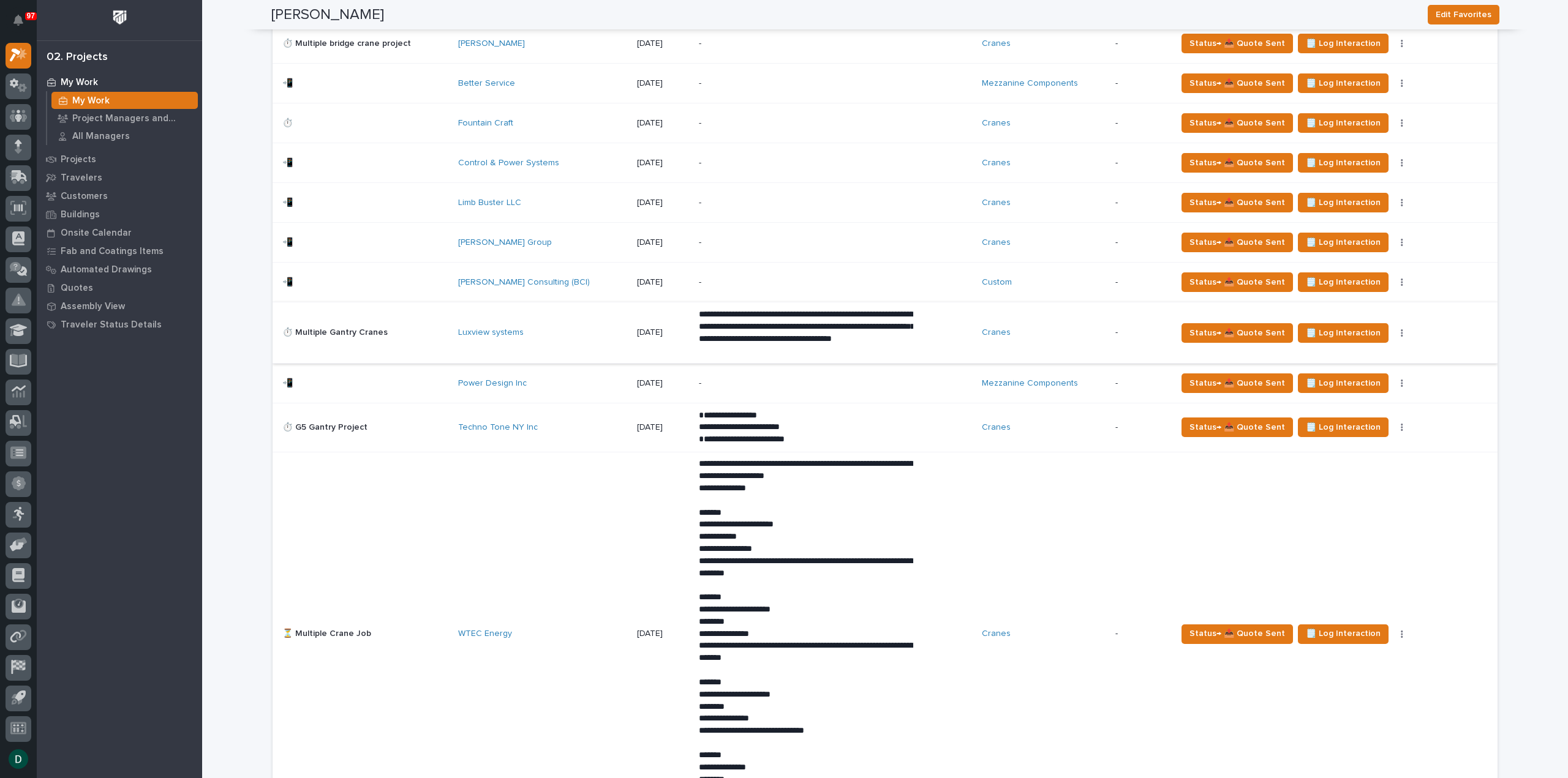
scroll to position [857, 0]
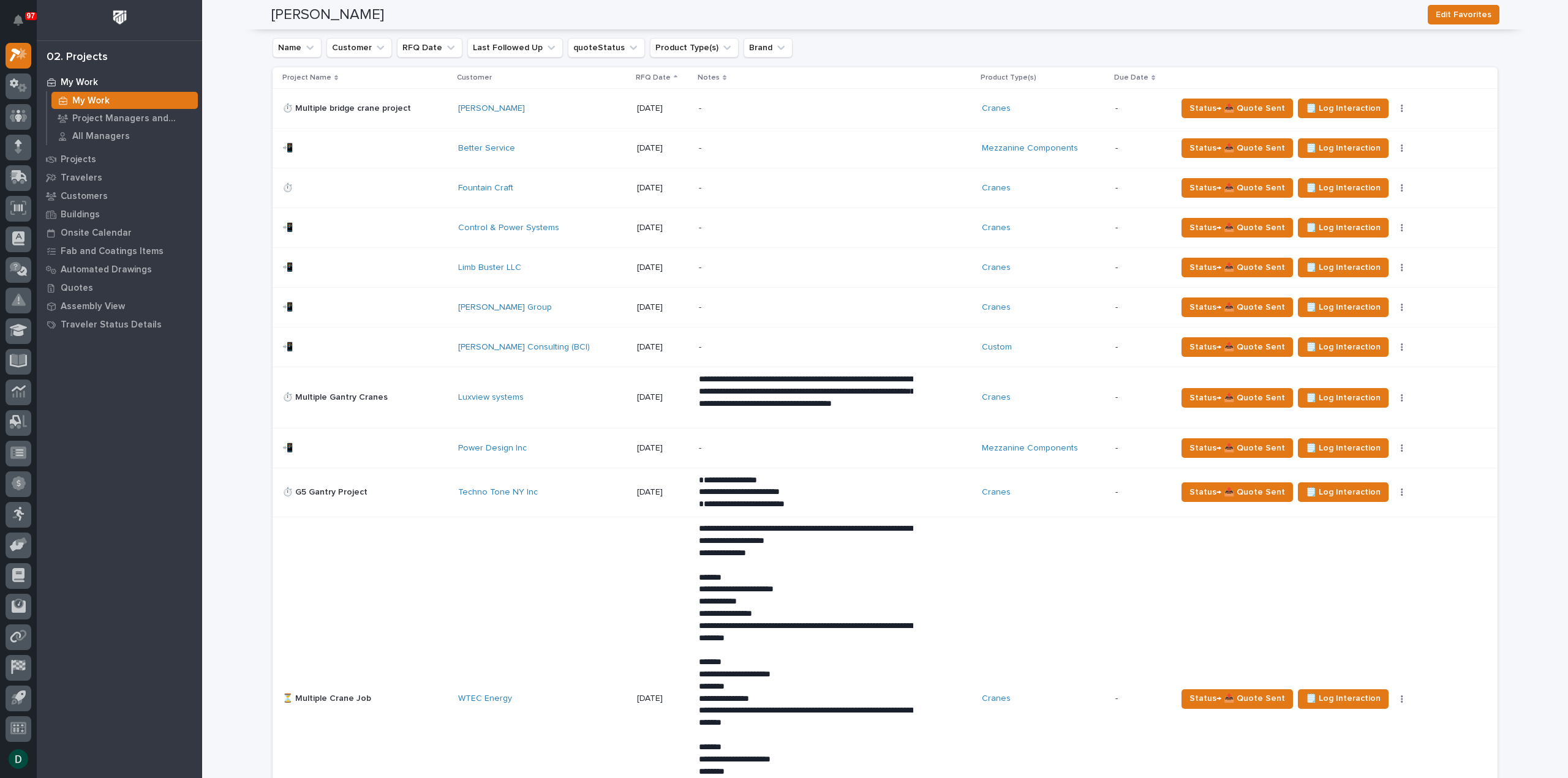
click at [431, 144] on p at bounding box center [365, 148] width 166 height 10
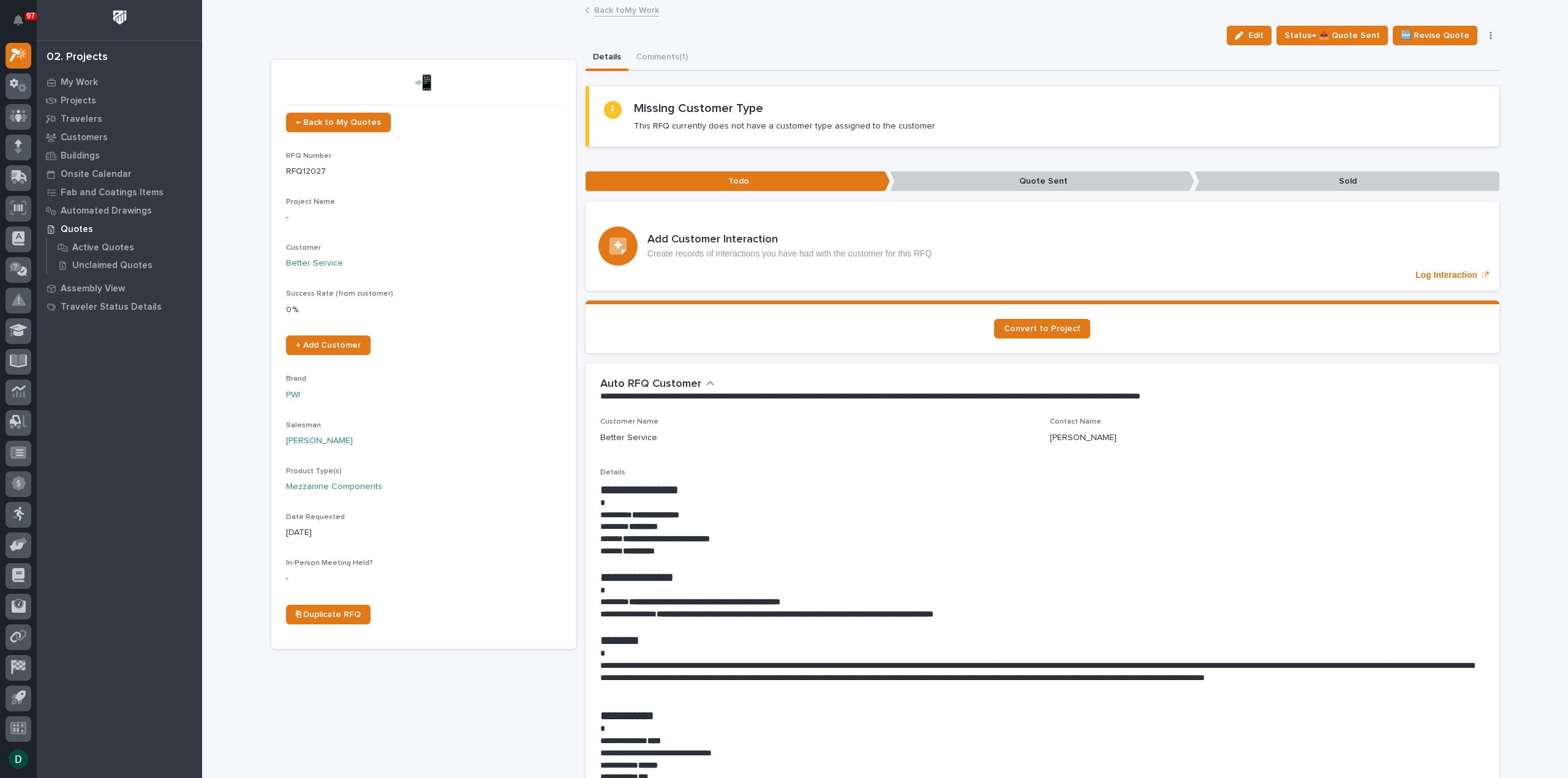
click at [649, 10] on link "Back to My Work" at bounding box center [627, 9] width 65 height 14
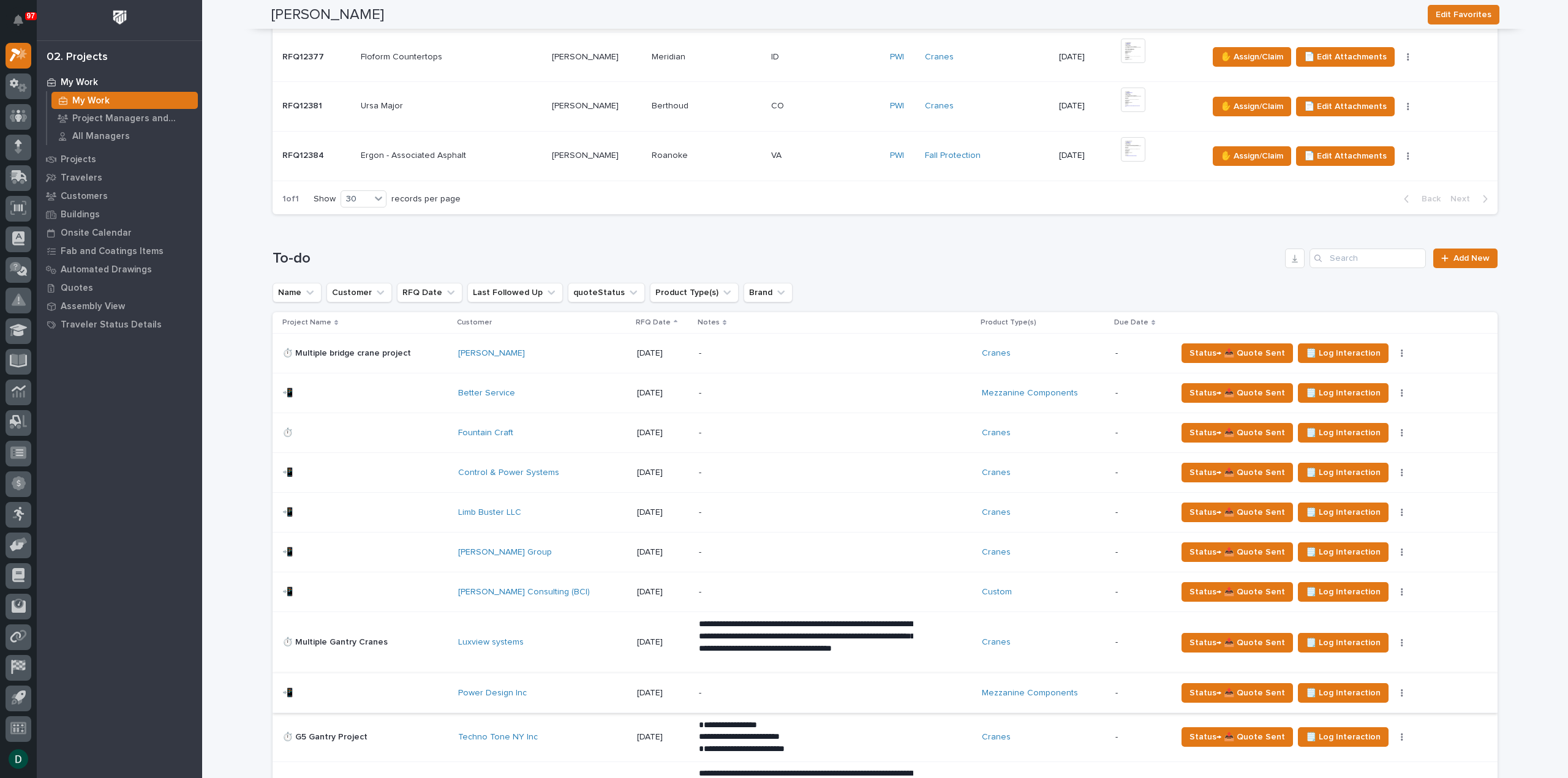
scroll to position [796, 0]
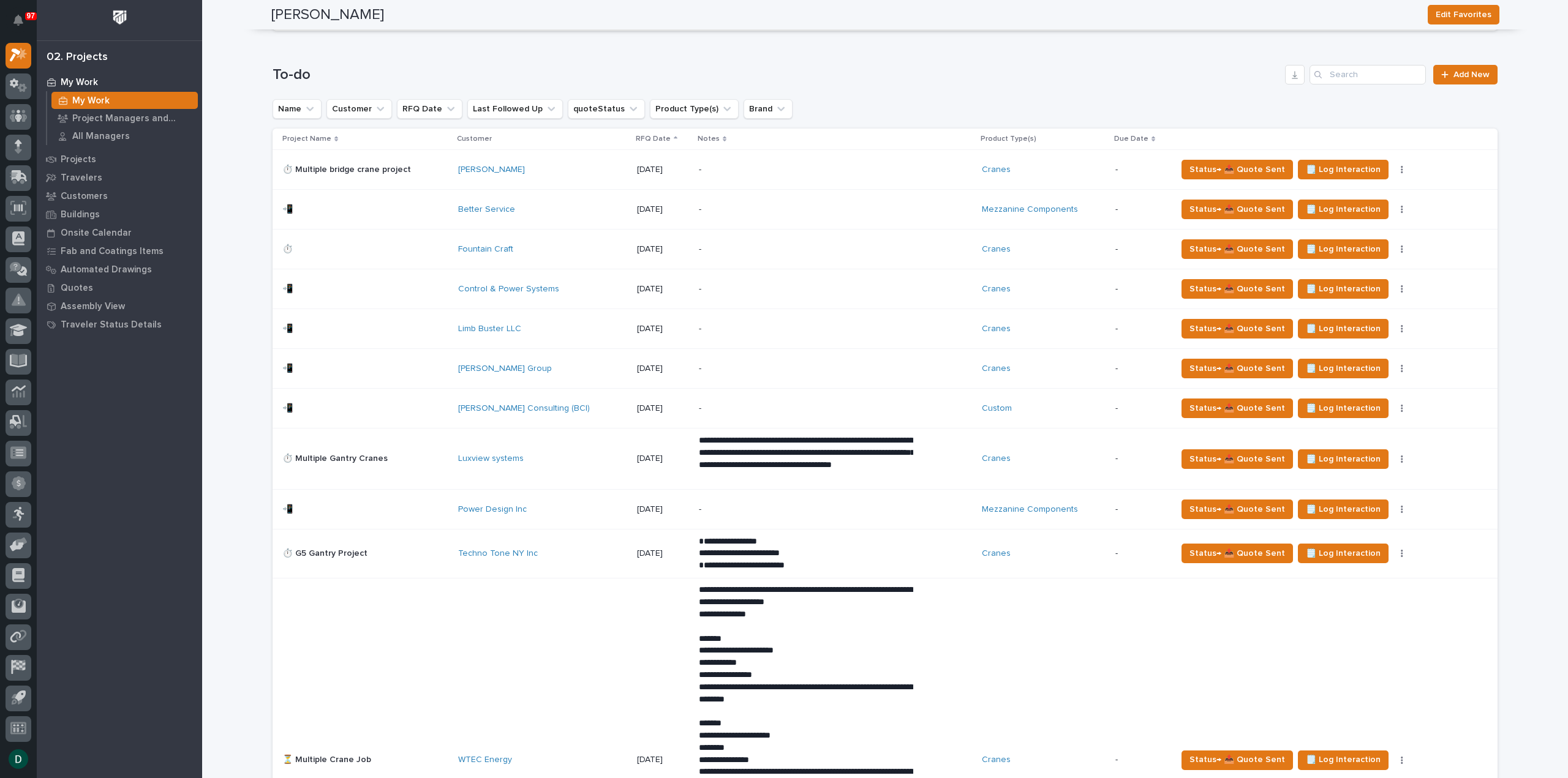
click at [401, 504] on p at bounding box center [365, 509] width 166 height 10
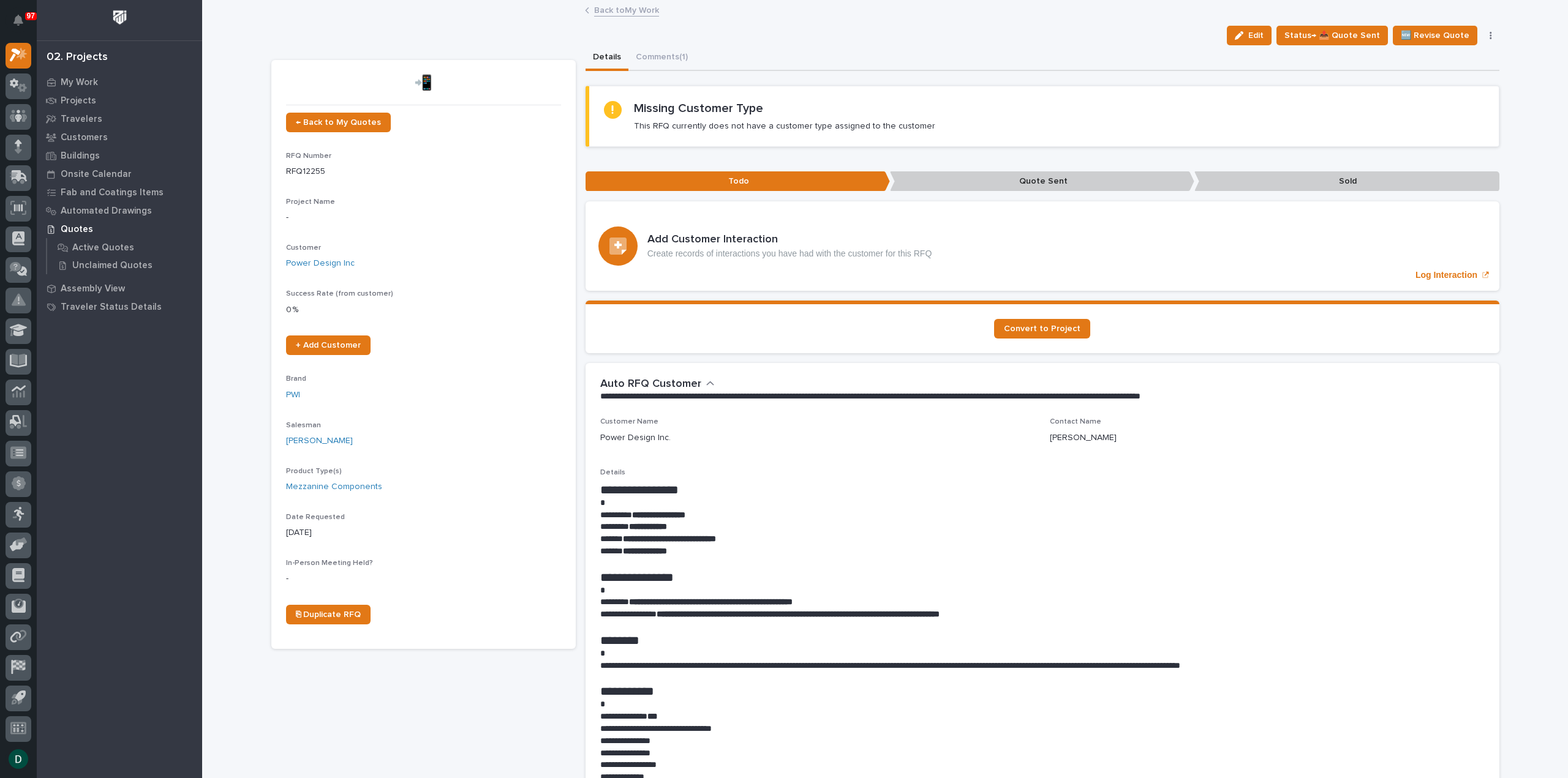
click at [638, 10] on link "Back to My Work" at bounding box center [627, 9] width 65 height 14
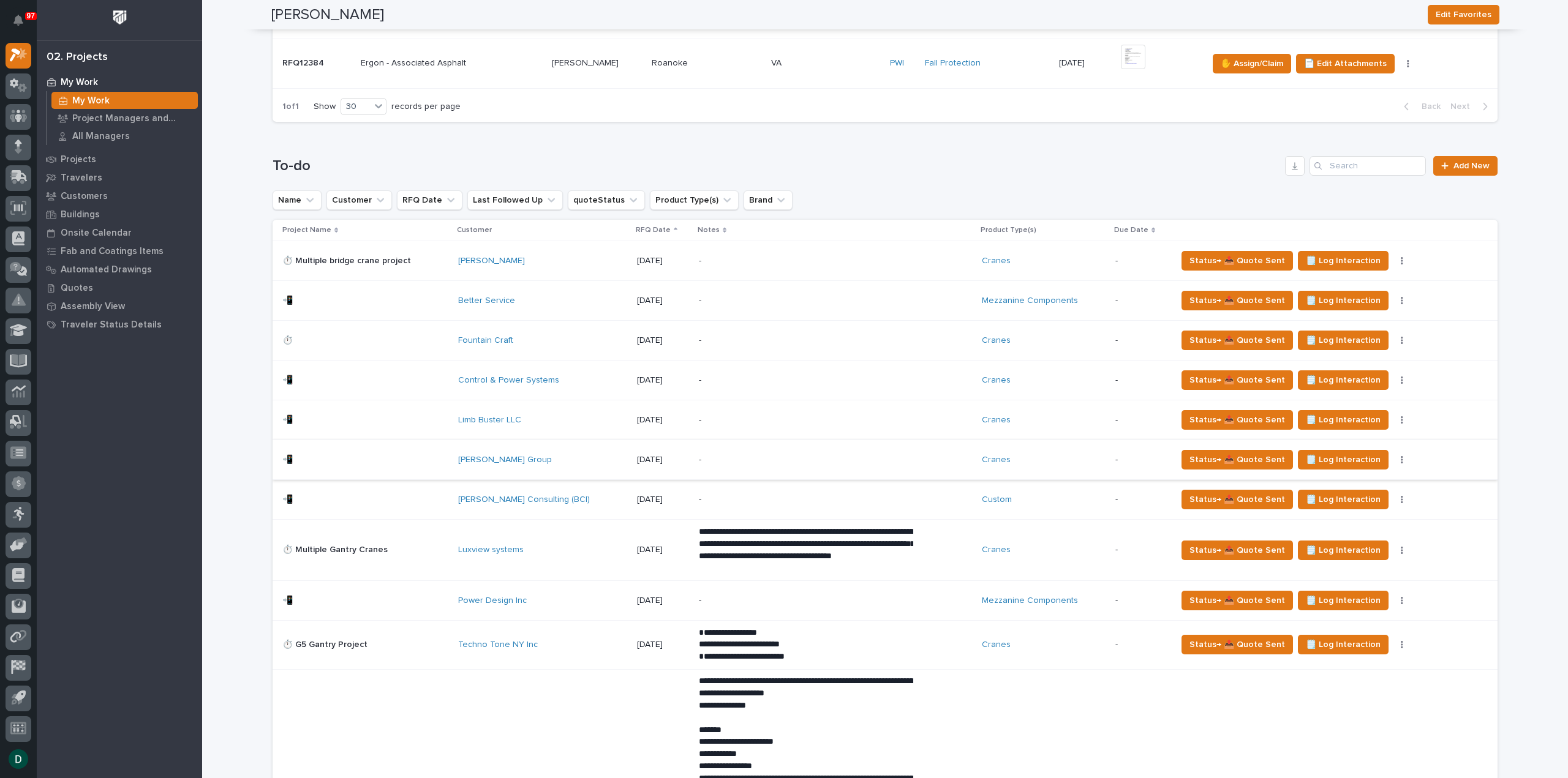
scroll to position [612, 0]
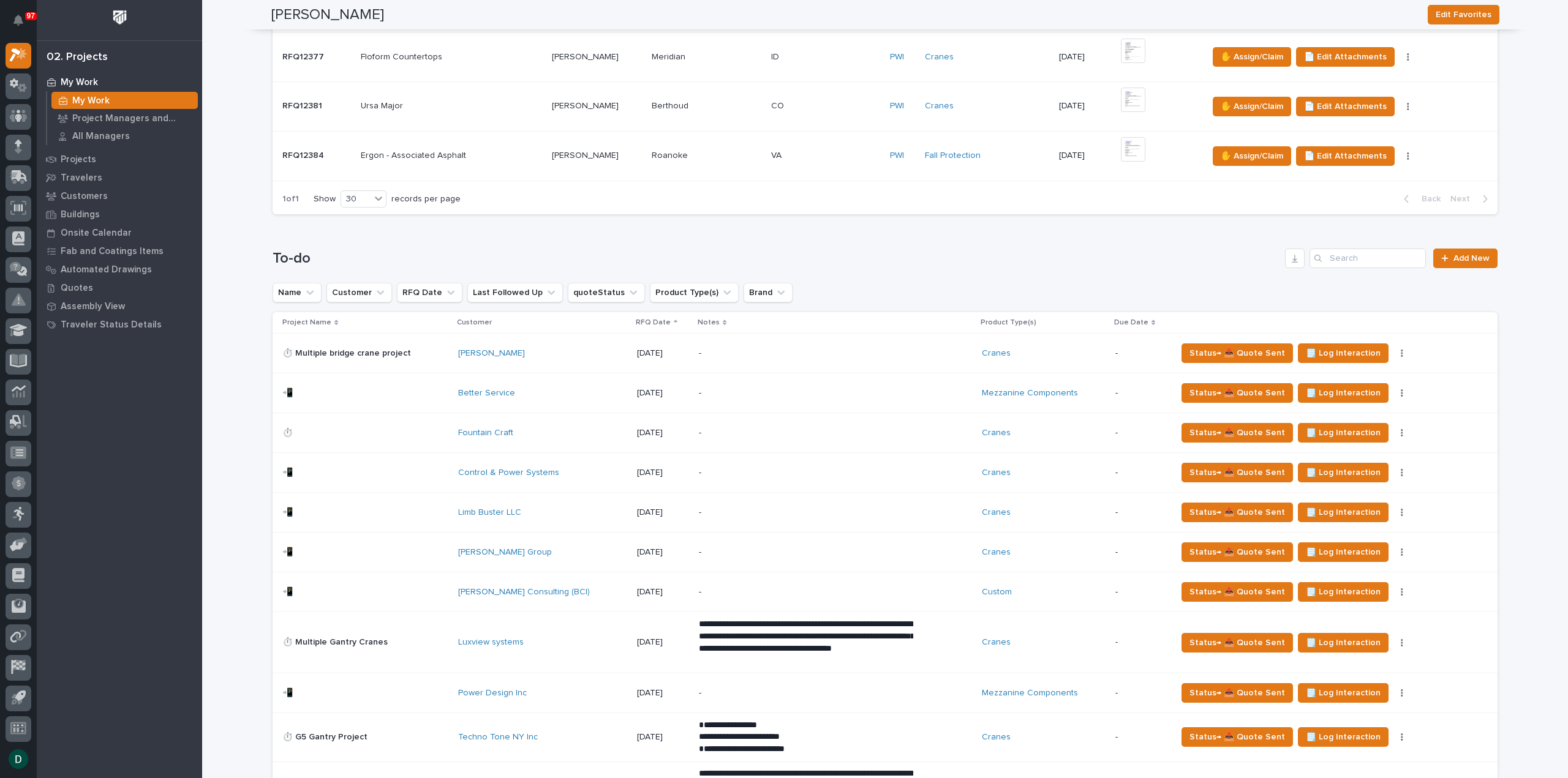
click at [402, 395] on p at bounding box center [365, 393] width 166 height 10
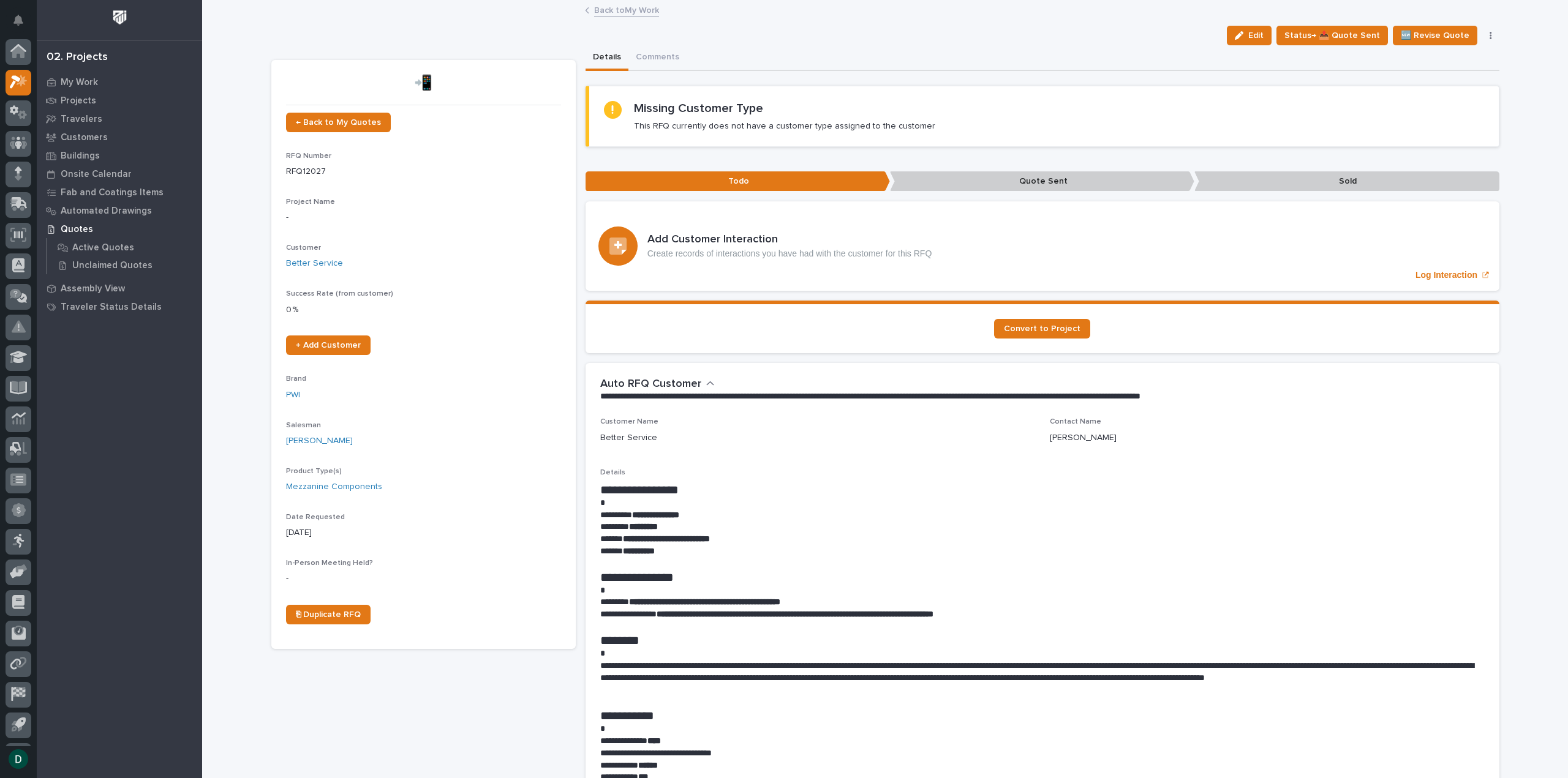
scroll to position [27, 0]
click at [646, 9] on link "Back to My Work" at bounding box center [627, 9] width 65 height 14
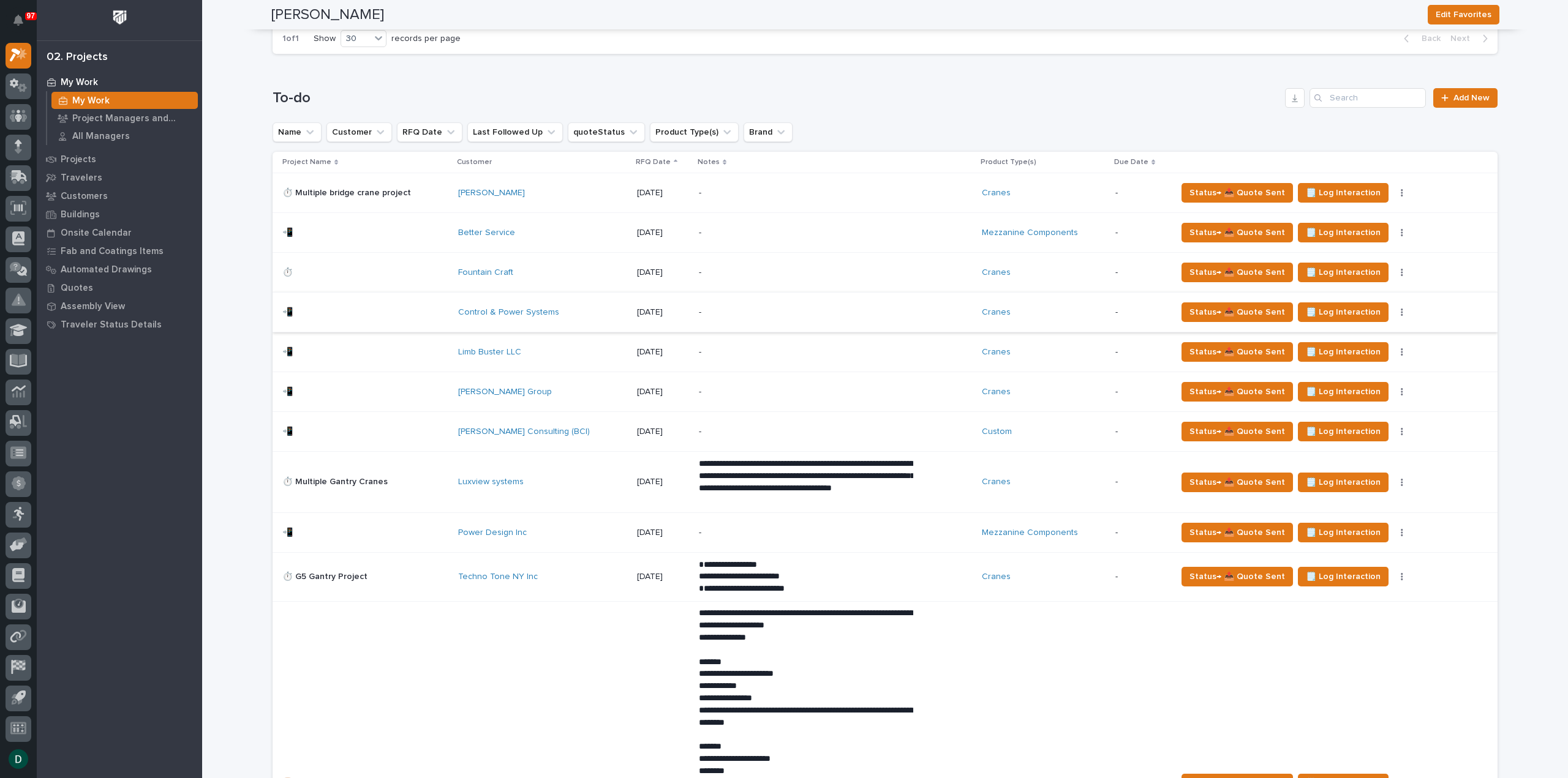
scroll to position [796, 0]
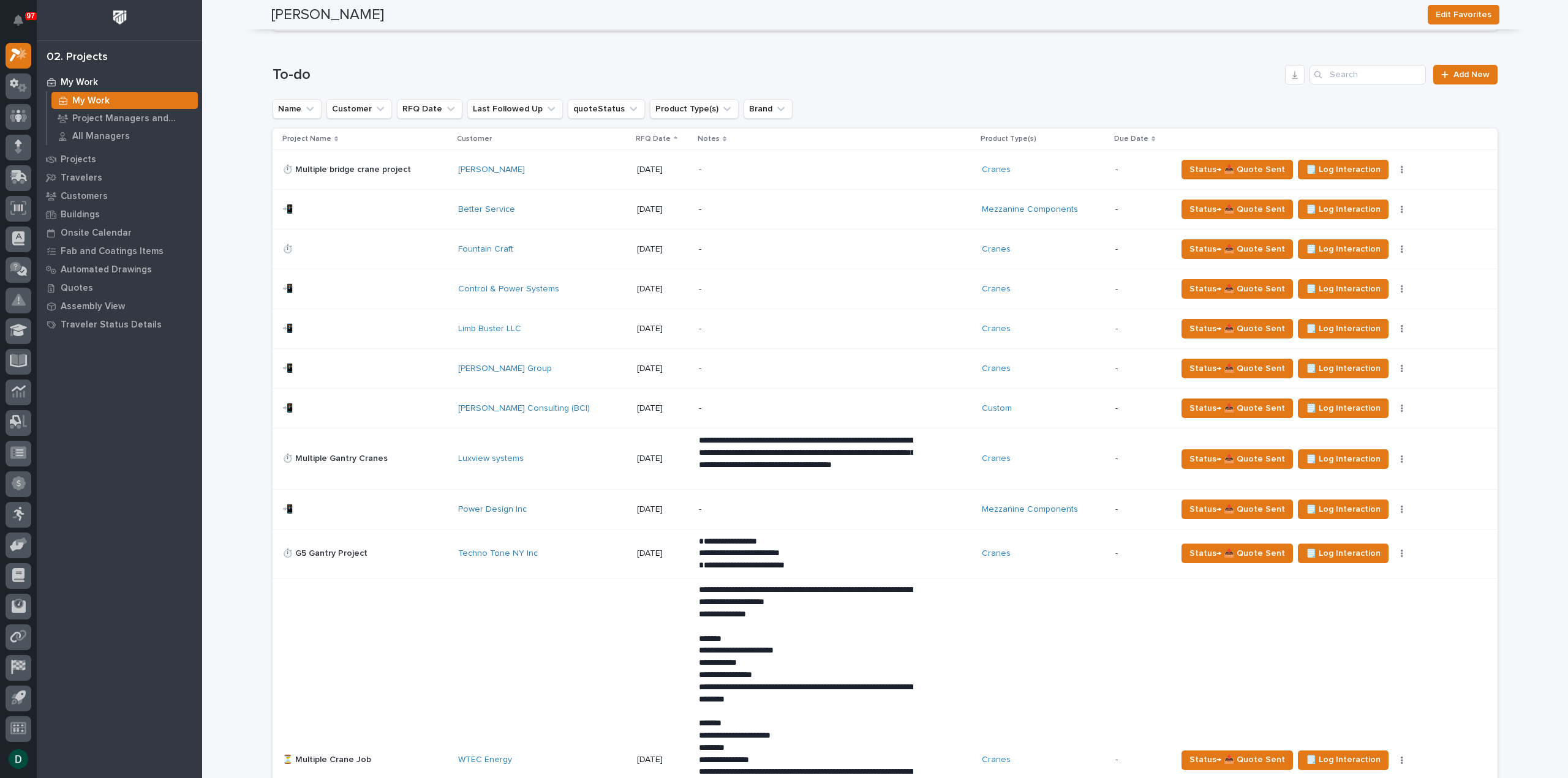
click at [441, 405] on p at bounding box center [365, 409] width 166 height 10
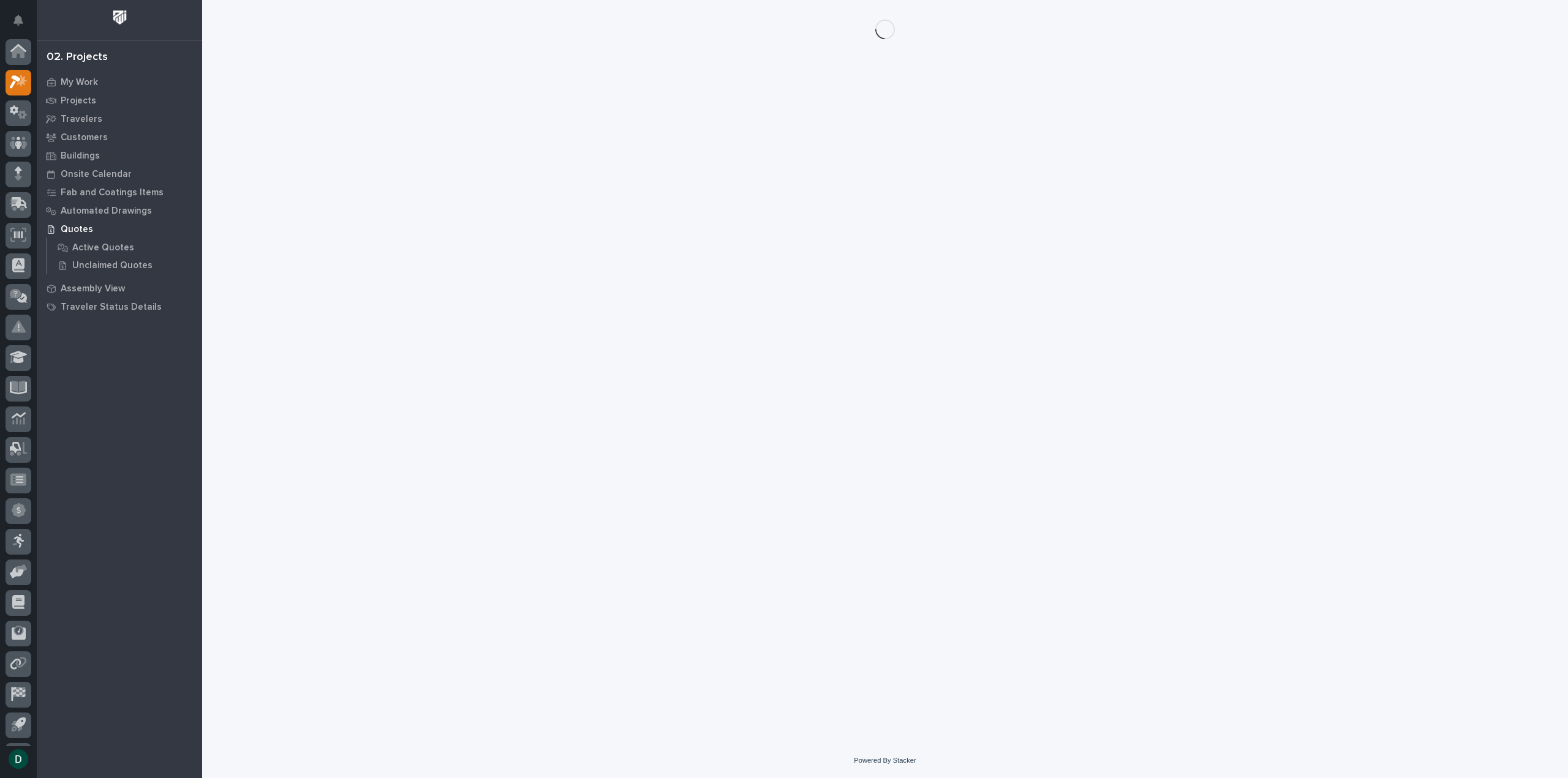
scroll to position [27, 0]
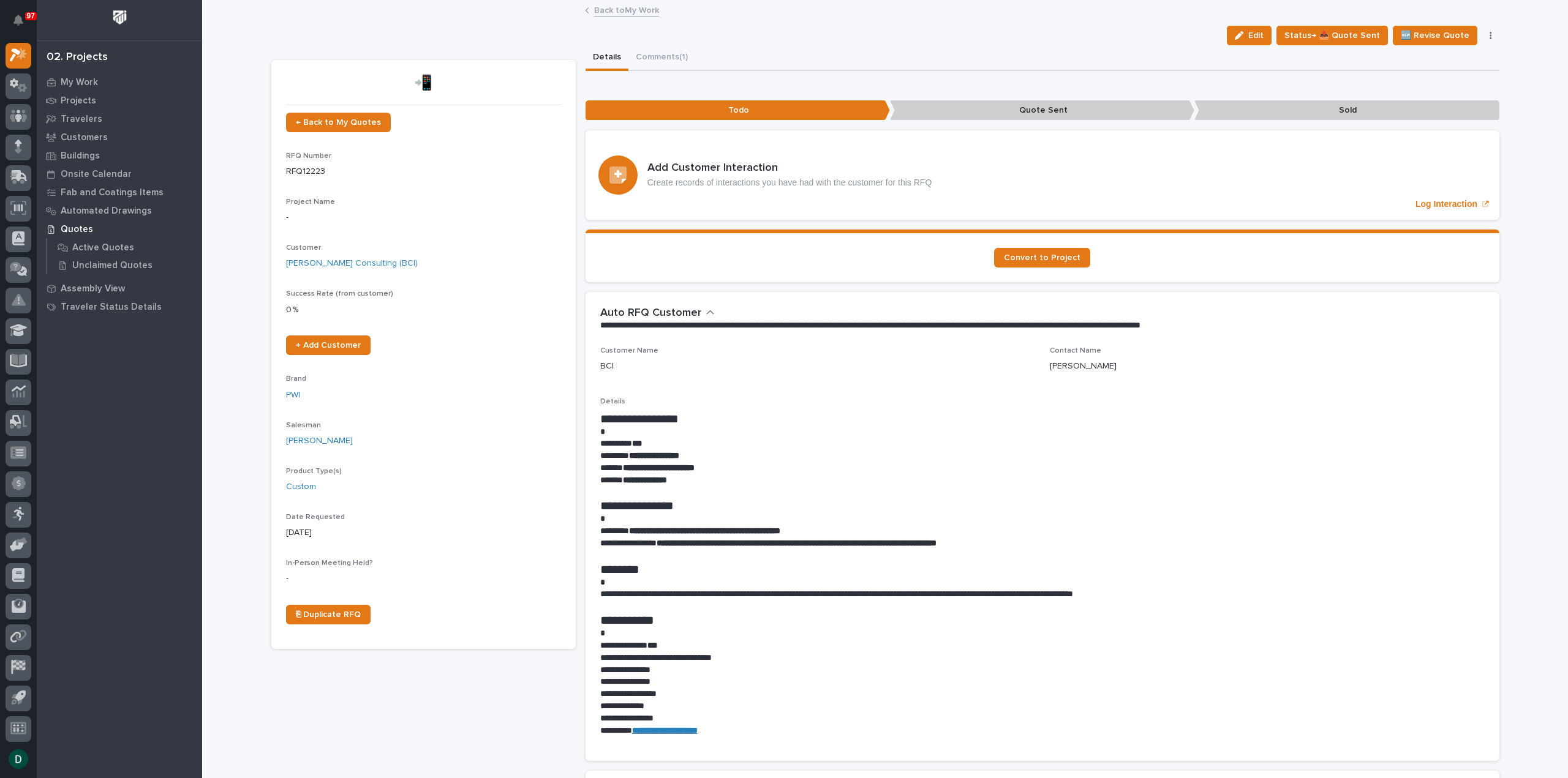
drag, startPoint x: 693, startPoint y: 475, endPoint x: 705, endPoint y: 474, distance: 12.0
click at [693, 475] on p "**********" at bounding box center [1042, 480] width 885 height 12
click at [737, 464] on p "**********" at bounding box center [1042, 468] width 885 height 12
click at [701, 455] on p "**********" at bounding box center [1042, 456] width 885 height 12
click at [790, 447] on p "********* ***" at bounding box center [1042, 444] width 885 height 12
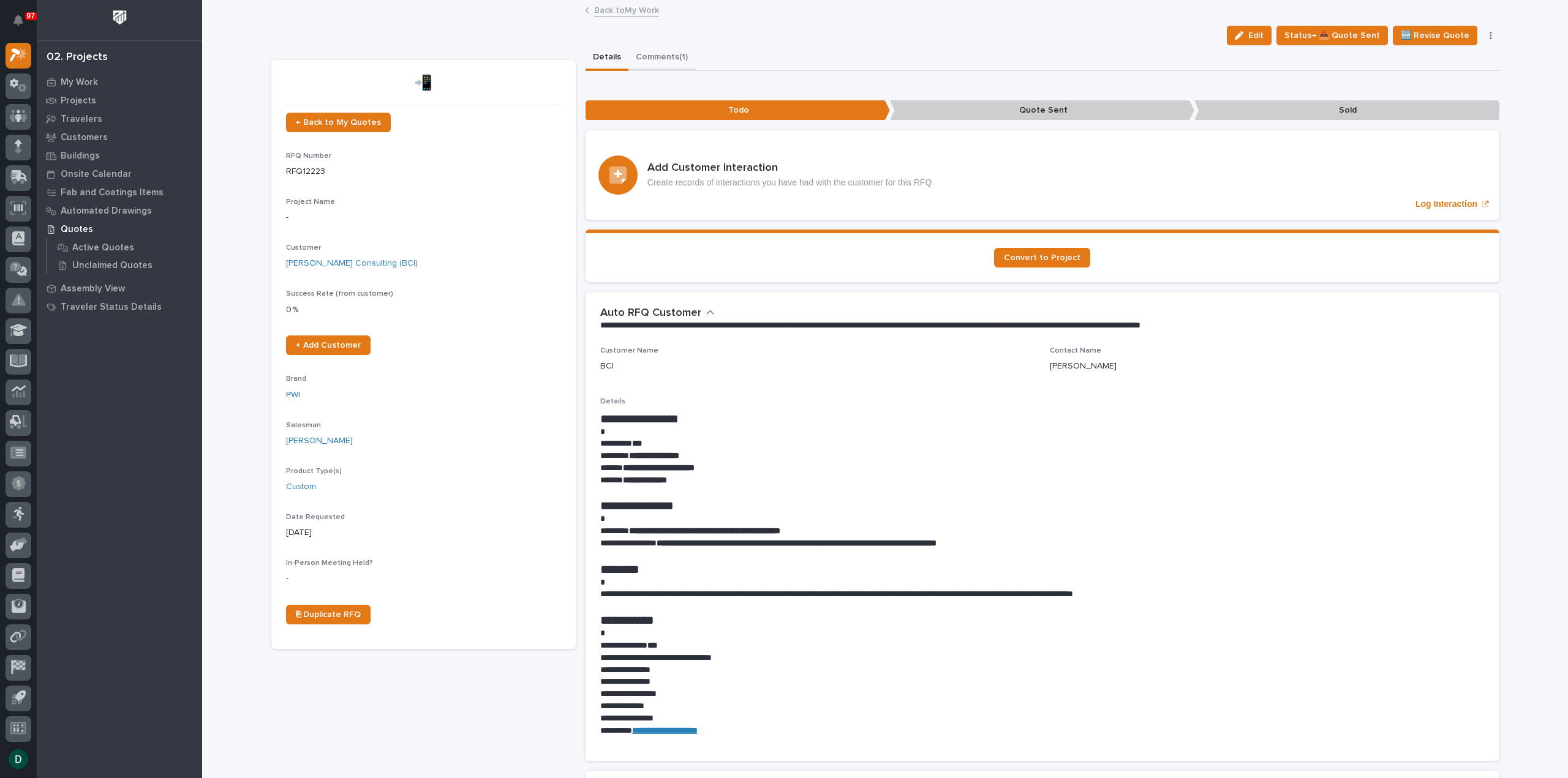
click at [658, 55] on button "Comments (1)" at bounding box center [662, 58] width 67 height 26
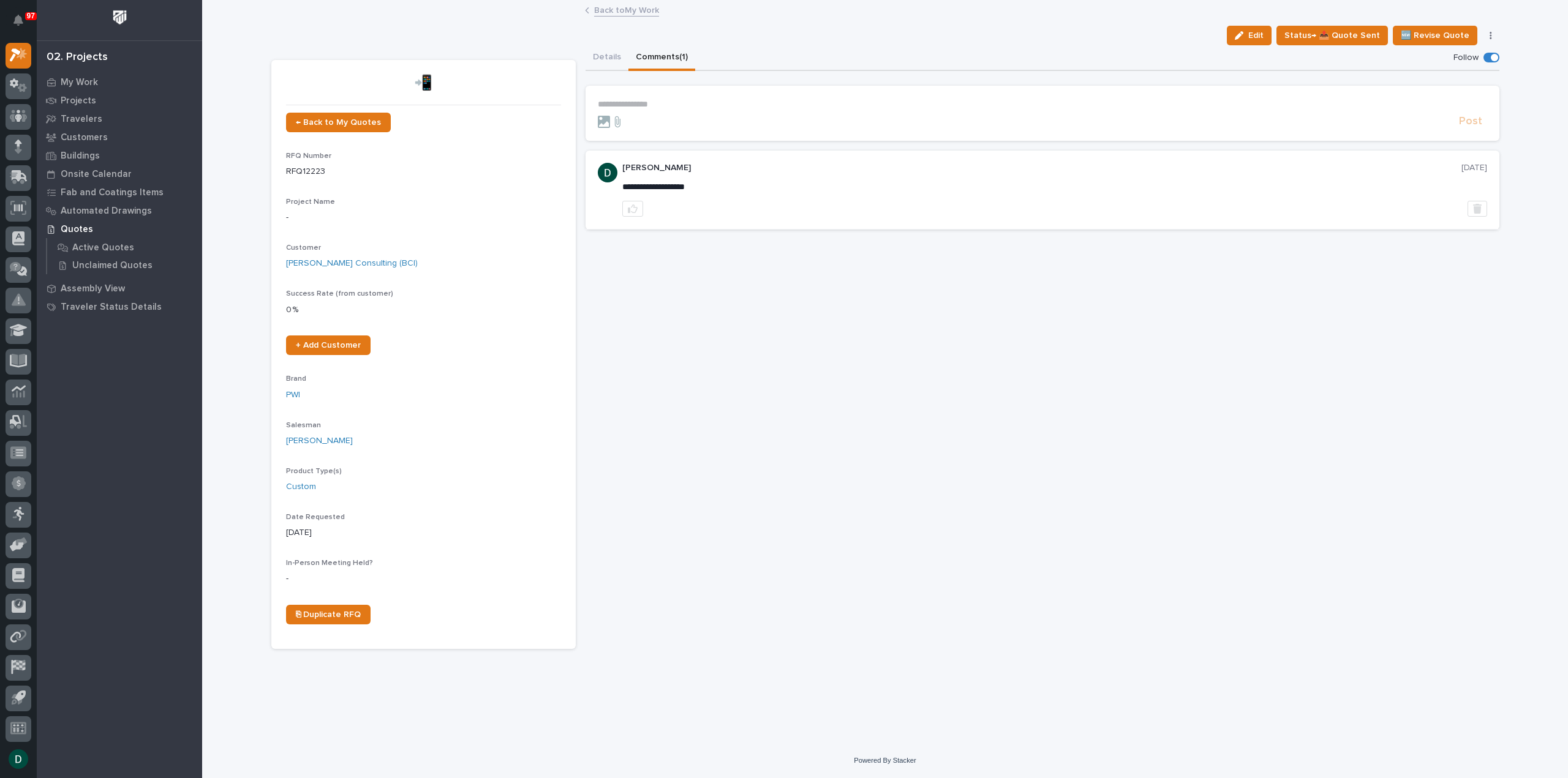
click at [653, 102] on p "**********" at bounding box center [1042, 104] width 890 height 10
click at [805, 104] on p "**********" at bounding box center [1042, 106] width 890 height 12
click at [604, 56] on button "Details" at bounding box center [607, 58] width 43 height 26
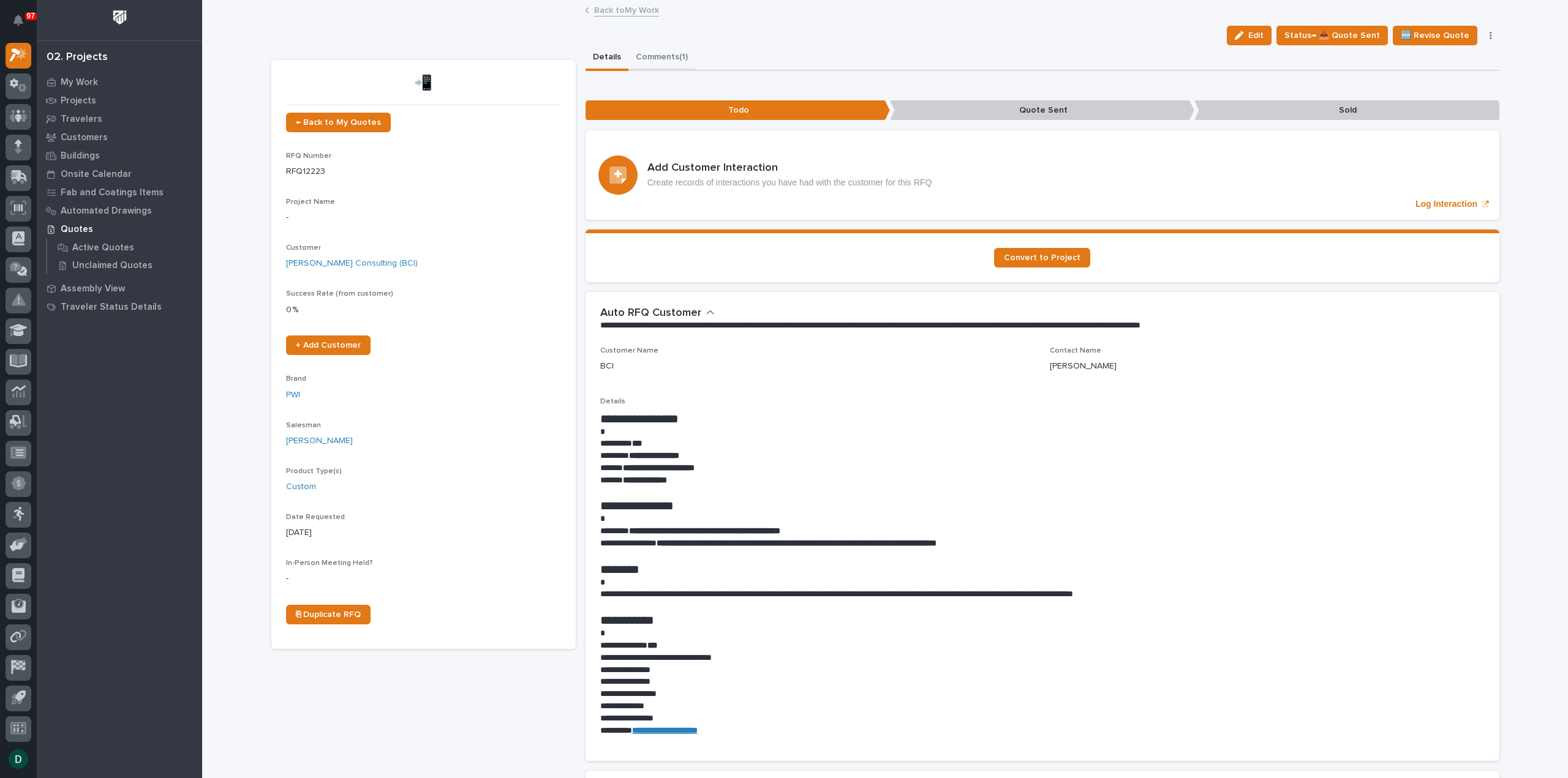
click at [658, 53] on button "Comments (1)" at bounding box center [662, 58] width 67 height 26
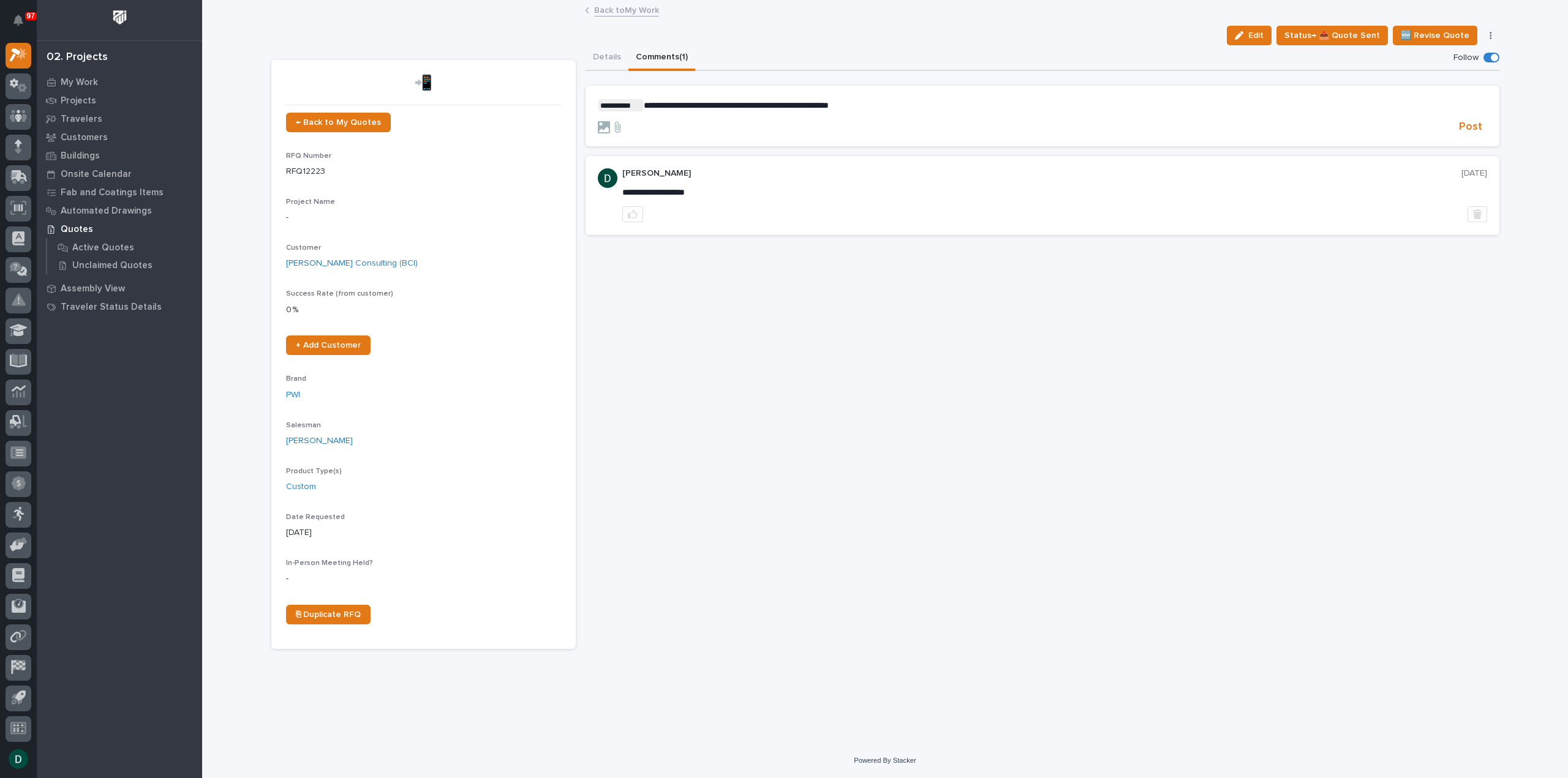
click at [898, 99] on p "**********" at bounding box center [1042, 106] width 890 height 12
drag, startPoint x: 892, startPoint y: 102, endPoint x: 855, endPoint y: 106, distance: 37.2
click at [855, 106] on p "**********" at bounding box center [1042, 106] width 890 height 12
click at [608, 51] on button "Details" at bounding box center [607, 58] width 43 height 26
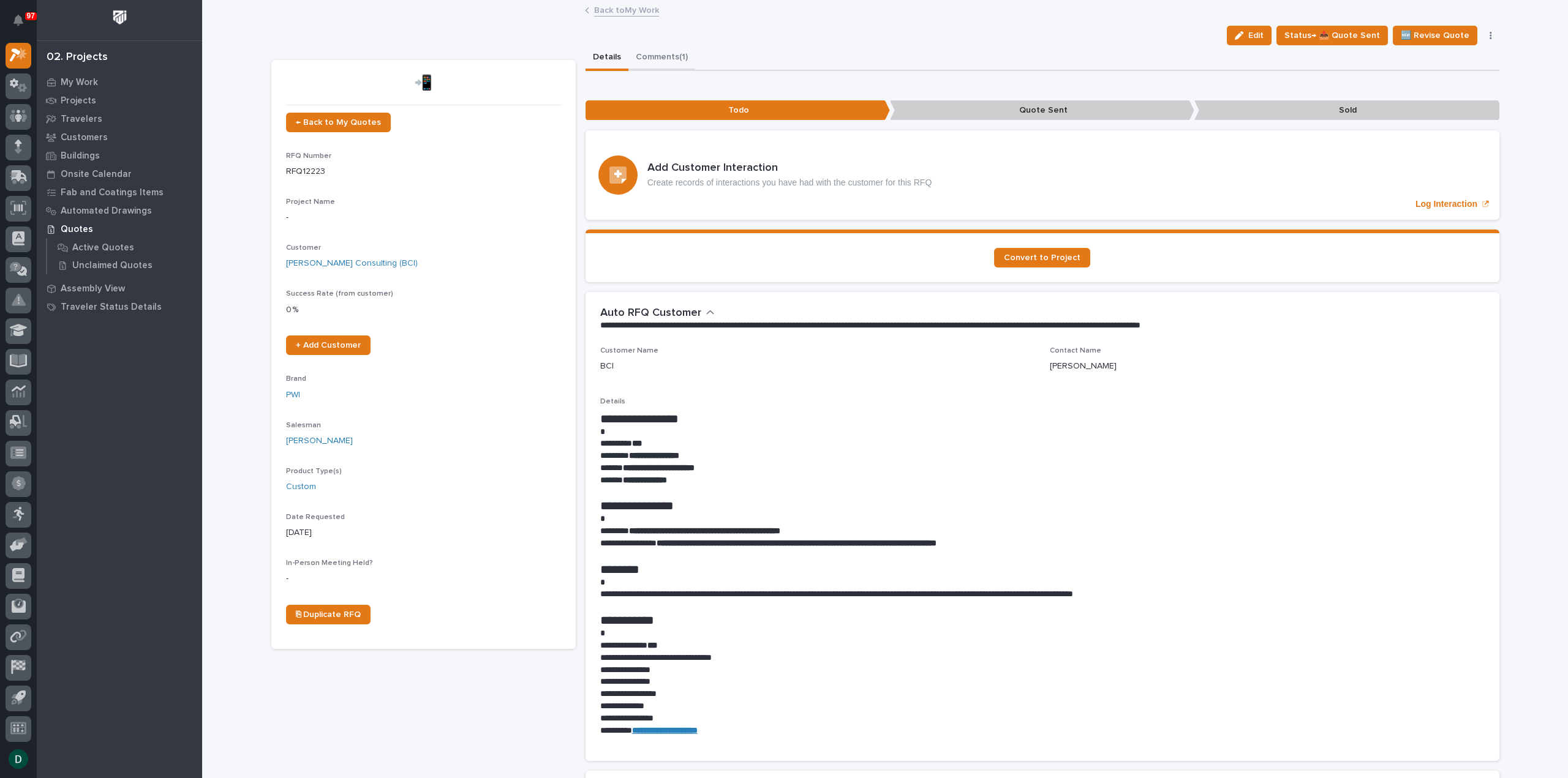
drag, startPoint x: 643, startPoint y: 55, endPoint x: 657, endPoint y: 53, distance: 14.1
click at [643, 54] on button "Comments (1)" at bounding box center [662, 58] width 67 height 26
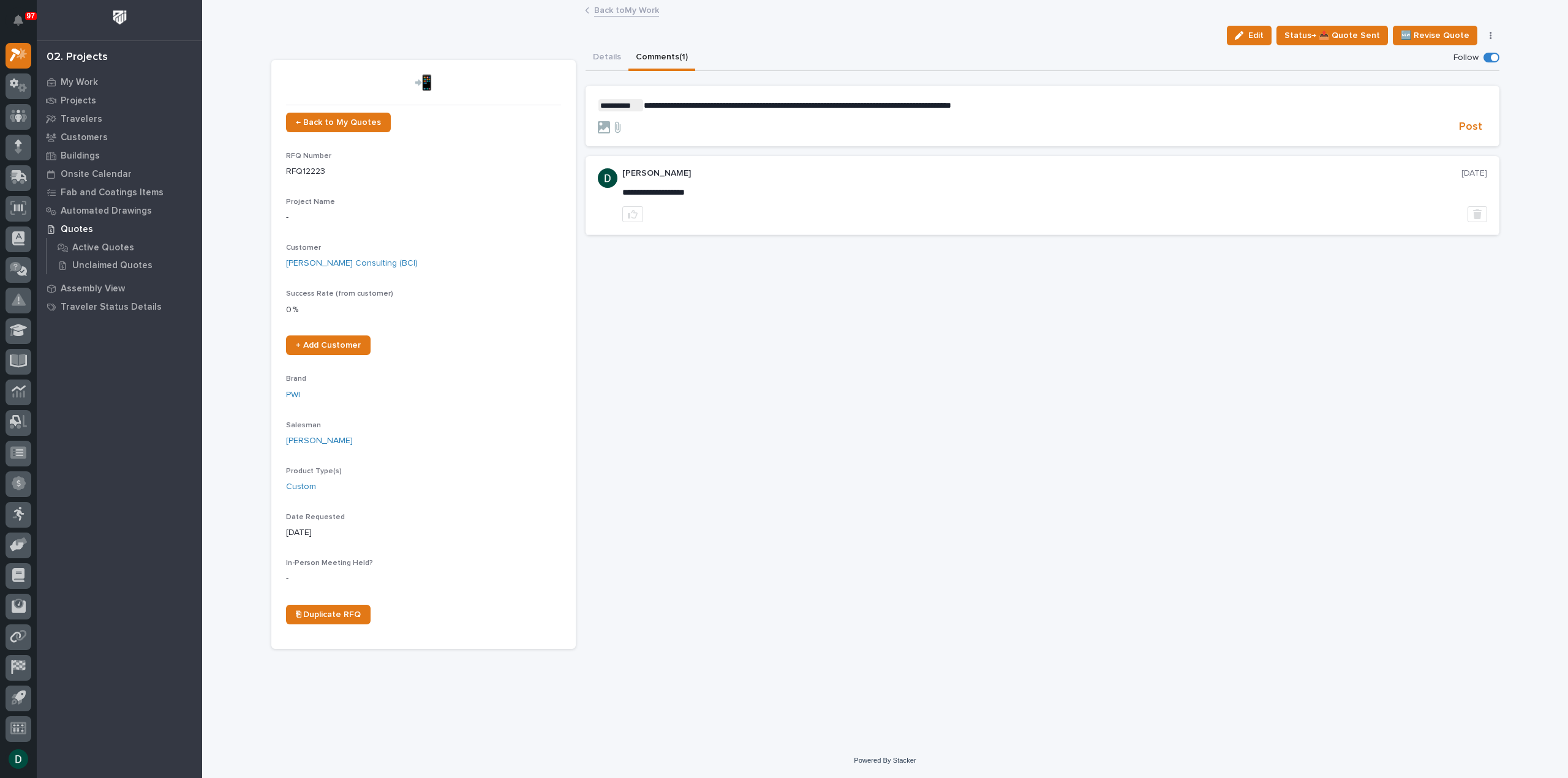
click at [1044, 105] on p "**********" at bounding box center [1042, 106] width 890 height 12
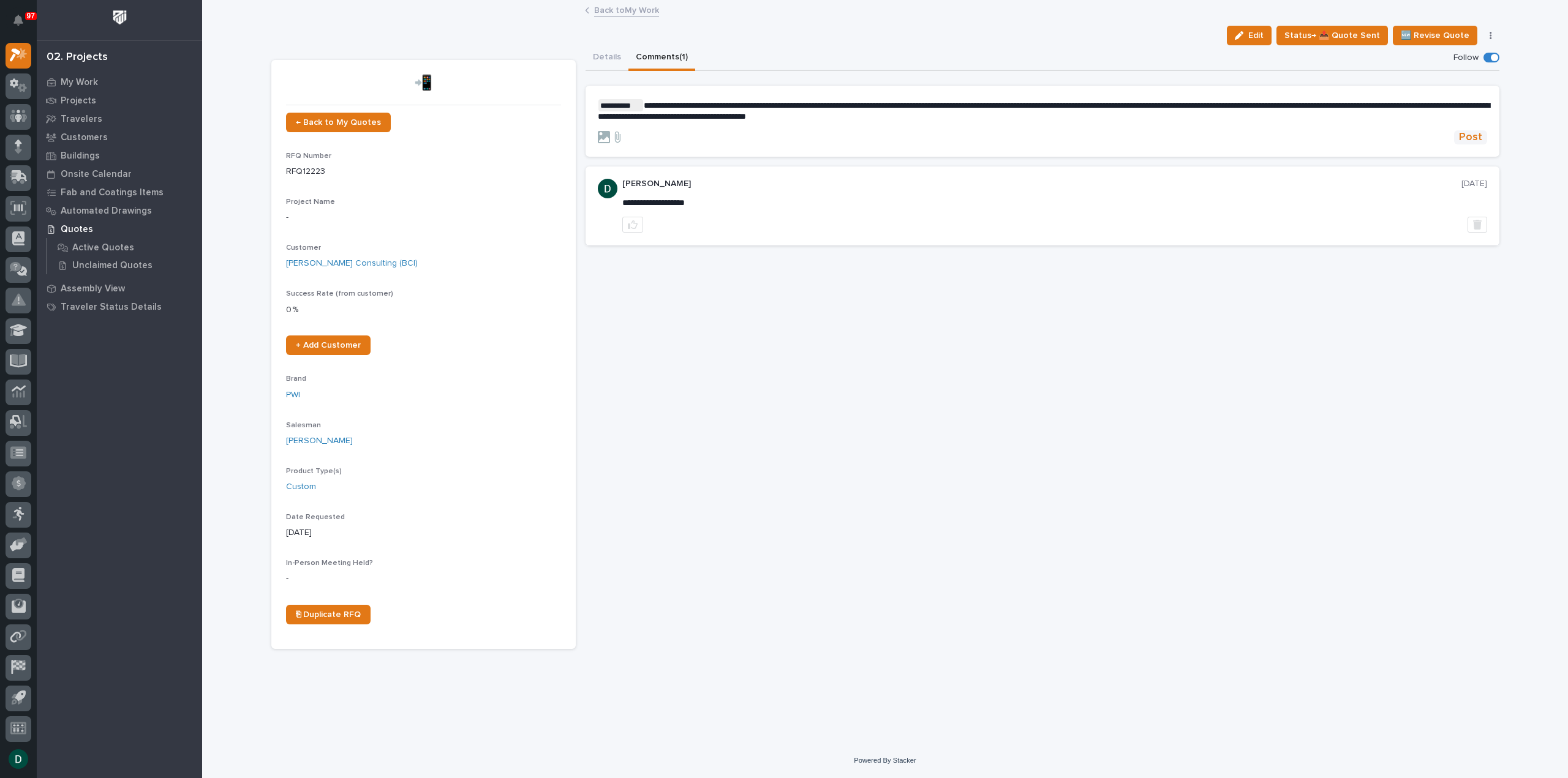
click at [1467, 132] on span "Post" at bounding box center [1471, 137] width 23 height 14
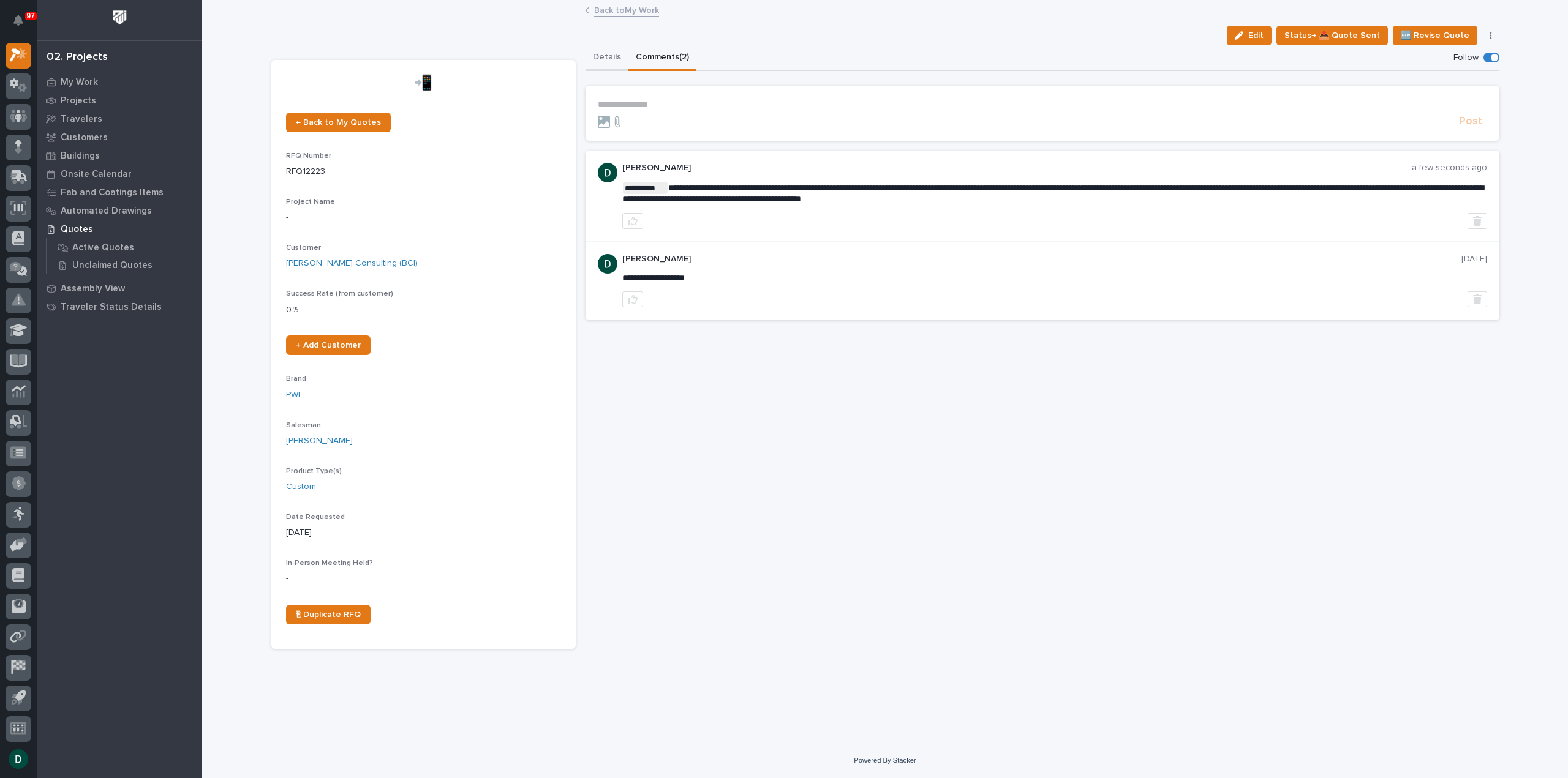
drag, startPoint x: 610, startPoint y: 61, endPoint x: 1163, endPoint y: 64, distance: 553.0
click at [610, 61] on button "Details" at bounding box center [607, 58] width 43 height 26
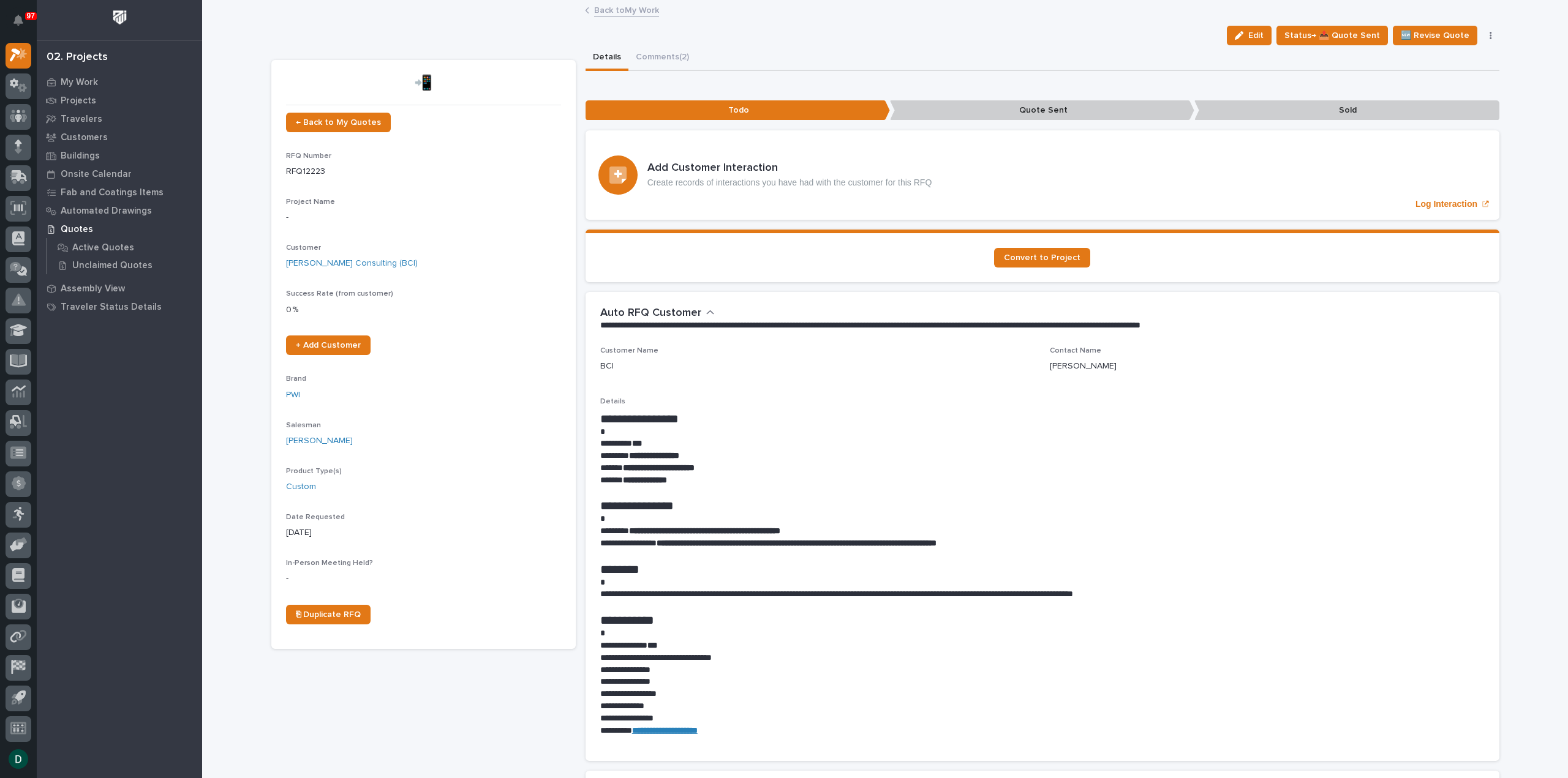
click at [1490, 33] on button "button" at bounding box center [1491, 36] width 17 height 9
click at [1442, 155] on button "🚩 Edit Flags" at bounding box center [1440, 158] width 109 height 20
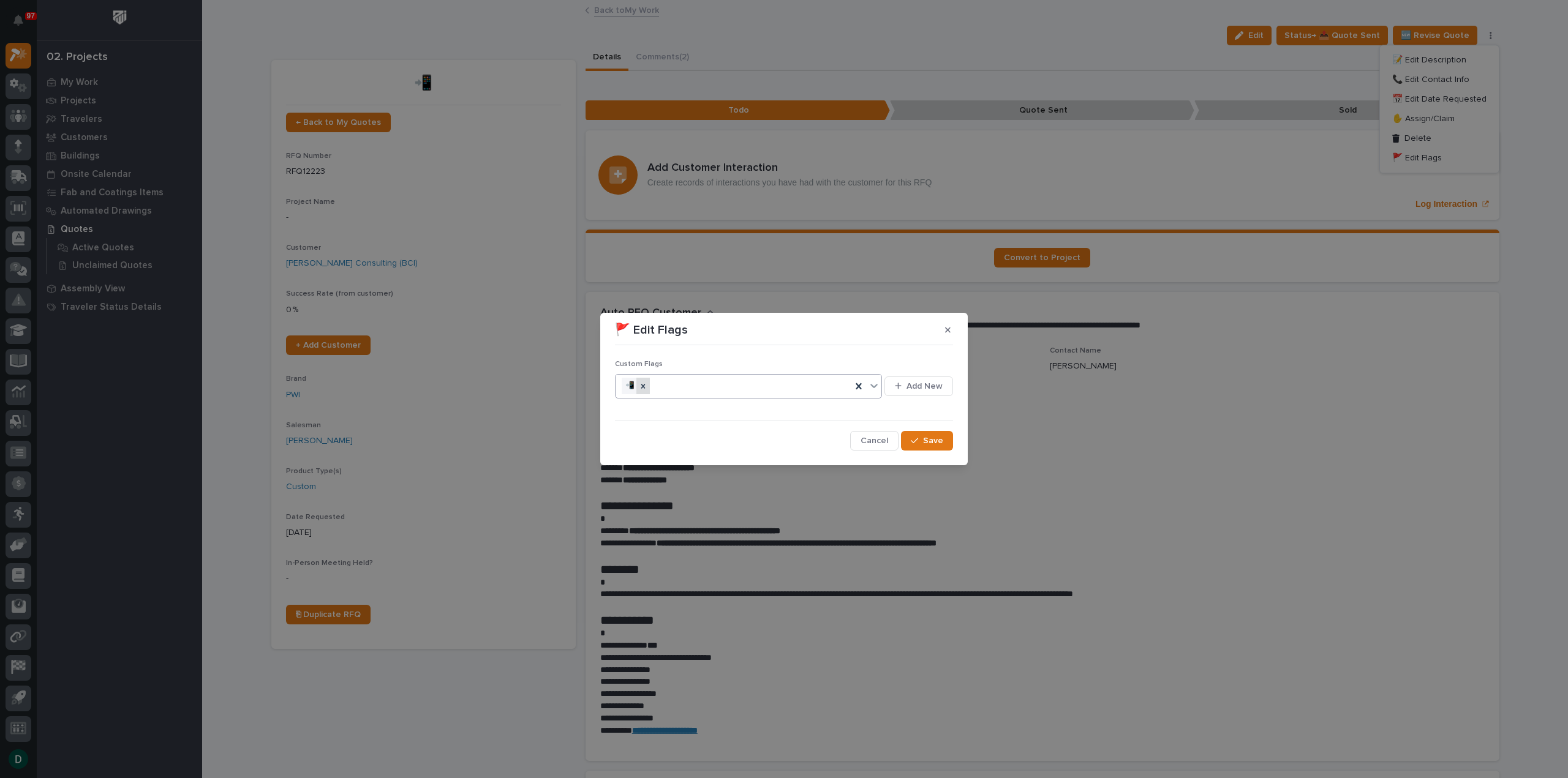
click at [646, 385] on icon at bounding box center [643, 387] width 9 height 9
click at [872, 384] on icon at bounding box center [874, 386] width 12 height 12
click at [709, 429] on div "⏳" at bounding box center [749, 431] width 267 height 21
click at [918, 438] on icon "button" at bounding box center [915, 440] width 7 height 6
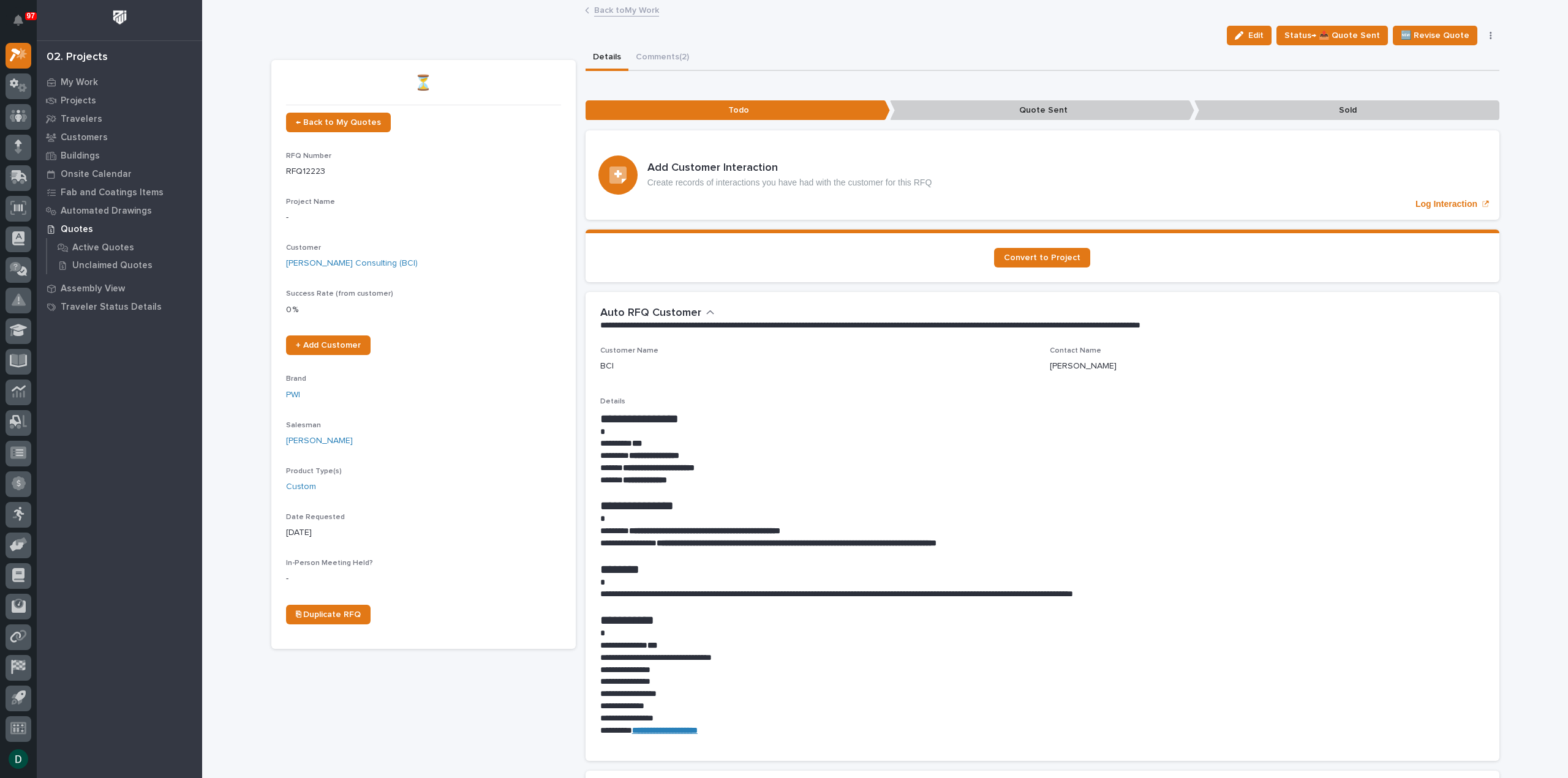
click at [633, 13] on link "Back to My Work" at bounding box center [627, 9] width 65 height 14
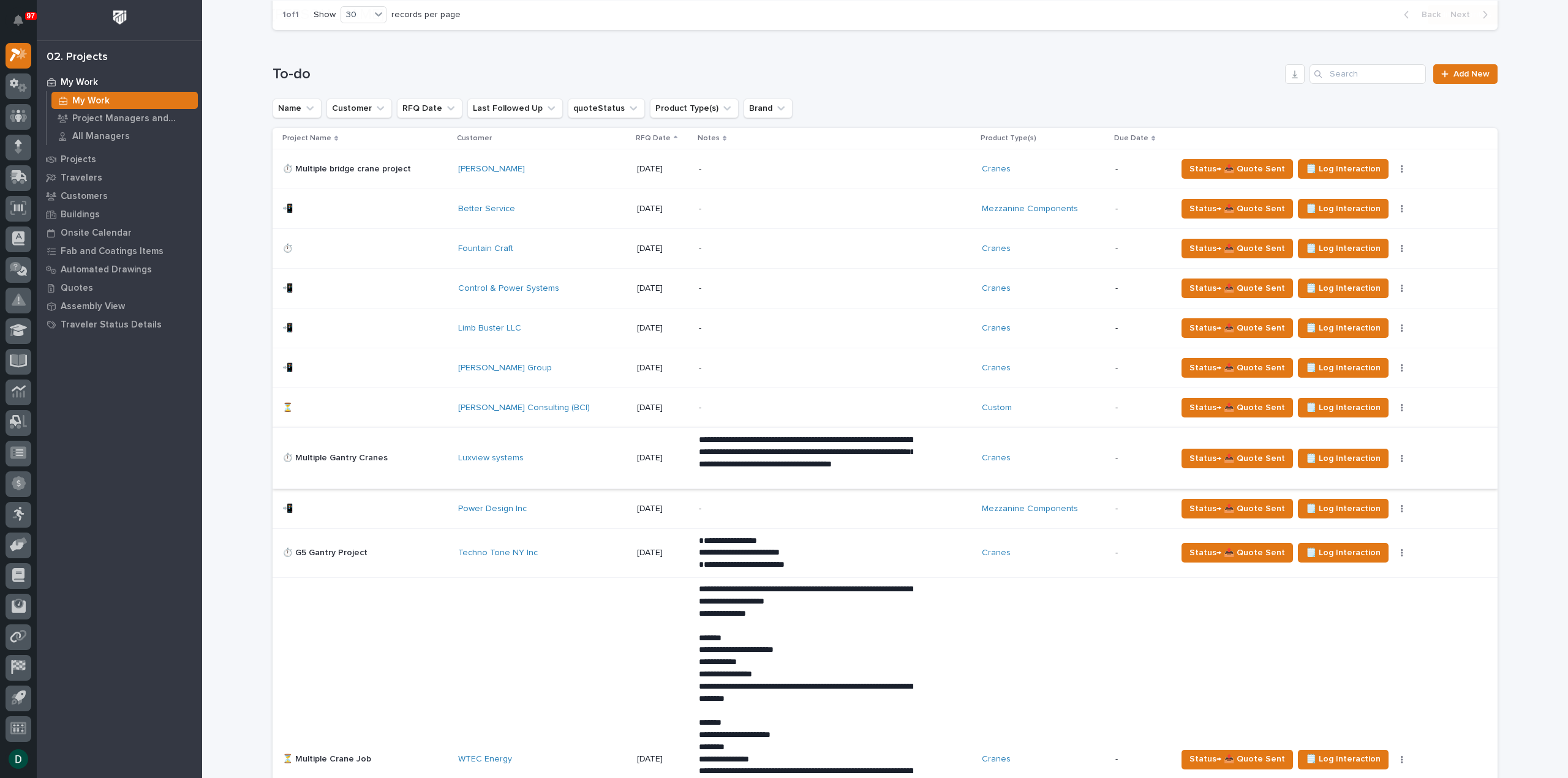
scroll to position [796, 0]
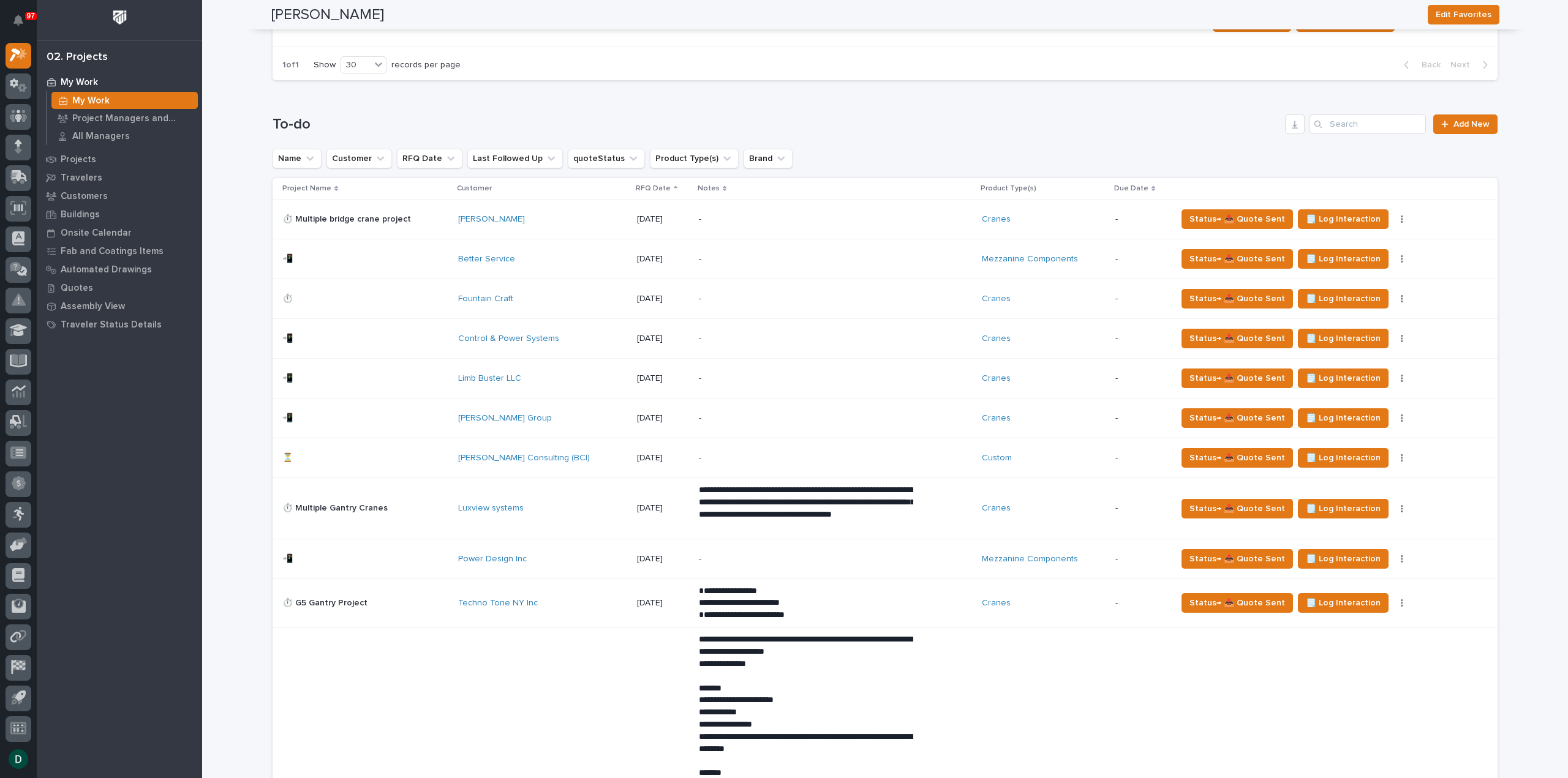
click at [423, 296] on p at bounding box center [365, 299] width 166 height 10
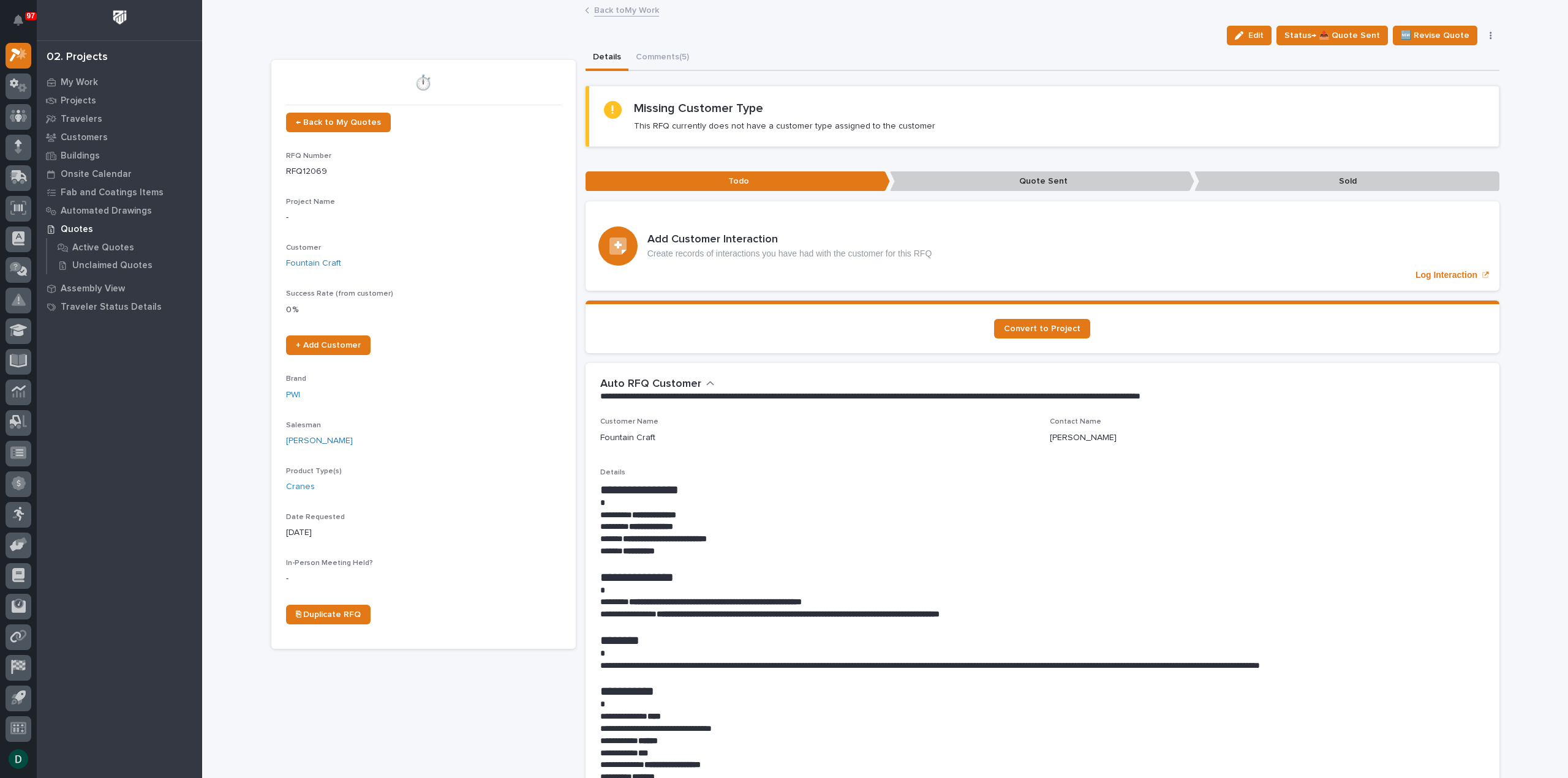
click at [1490, 36] on icon "button" at bounding box center [1491, 36] width 2 height 7
click at [1441, 157] on span "🚩 Edit Flags" at bounding box center [1417, 158] width 50 height 15
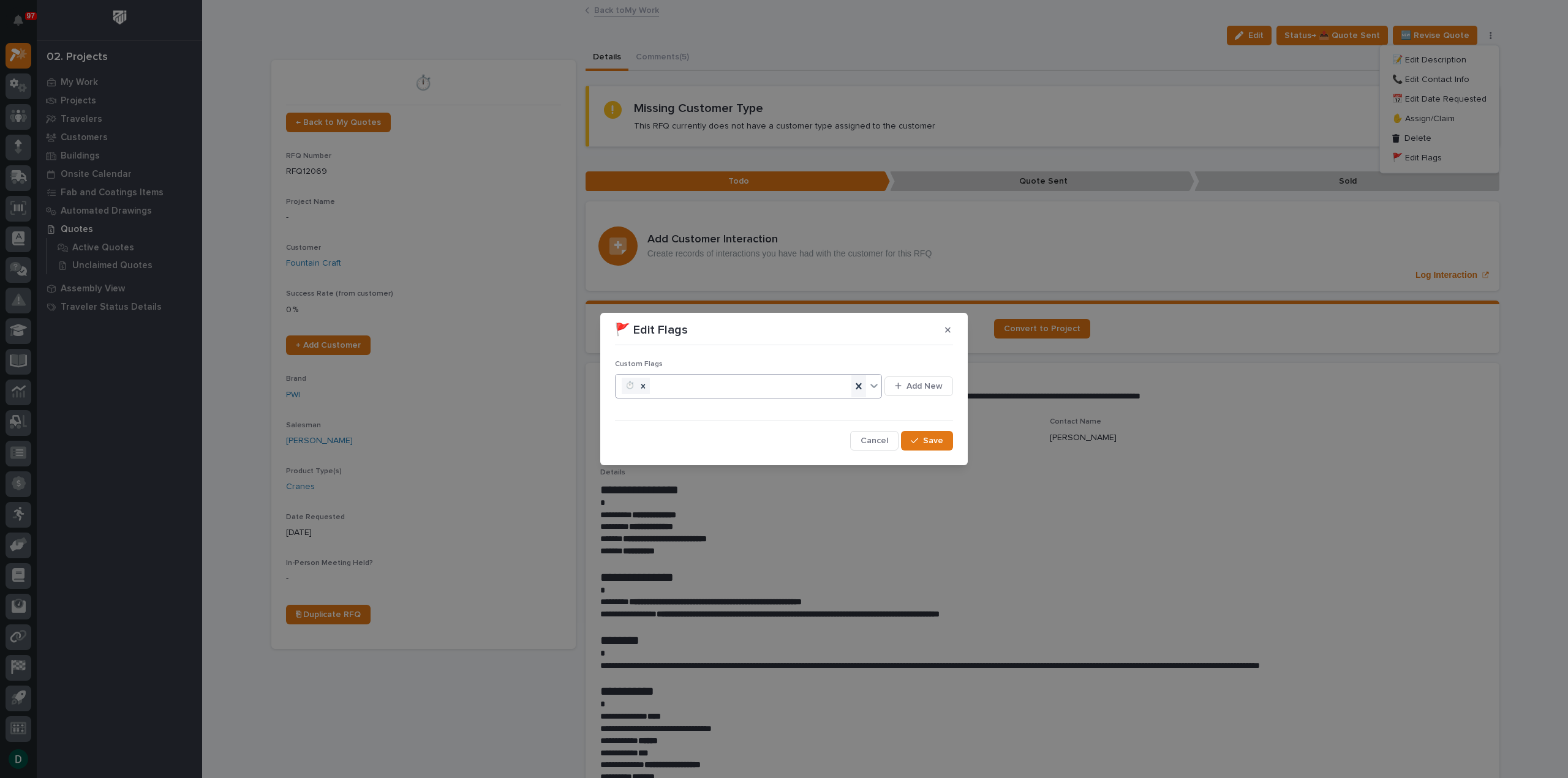
click at [863, 387] on icon at bounding box center [859, 387] width 12 height 12
click at [879, 384] on icon at bounding box center [874, 386] width 12 height 12
drag, startPoint x: 763, startPoint y: 440, endPoint x: 747, endPoint y: 446, distance: 17.1
click at [747, 446] on div "📲" at bounding box center [749, 452] width 267 height 21
click at [930, 440] on span "Save" at bounding box center [933, 441] width 20 height 11
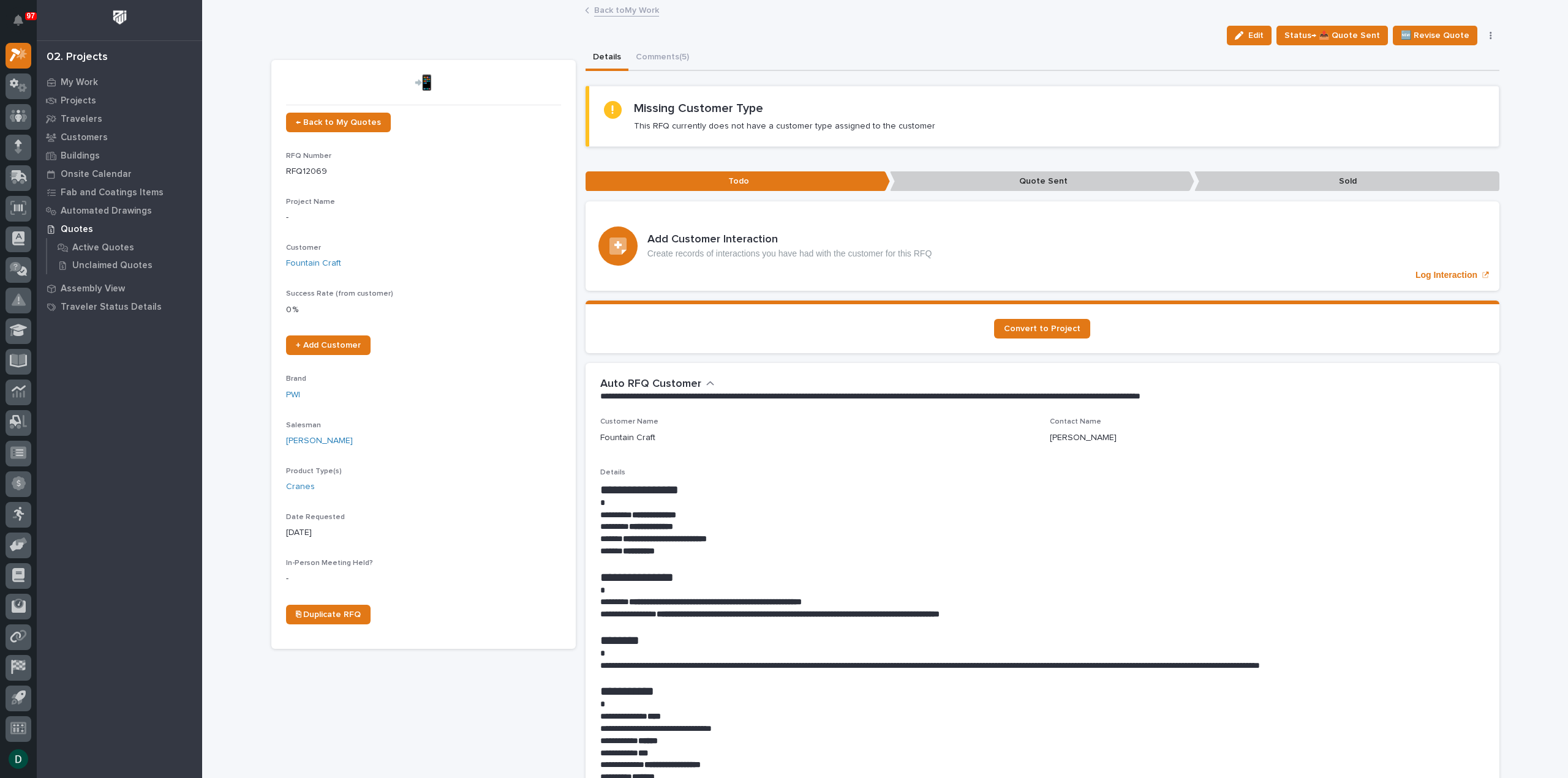
click at [637, 11] on link "Back to My Work" at bounding box center [627, 9] width 65 height 14
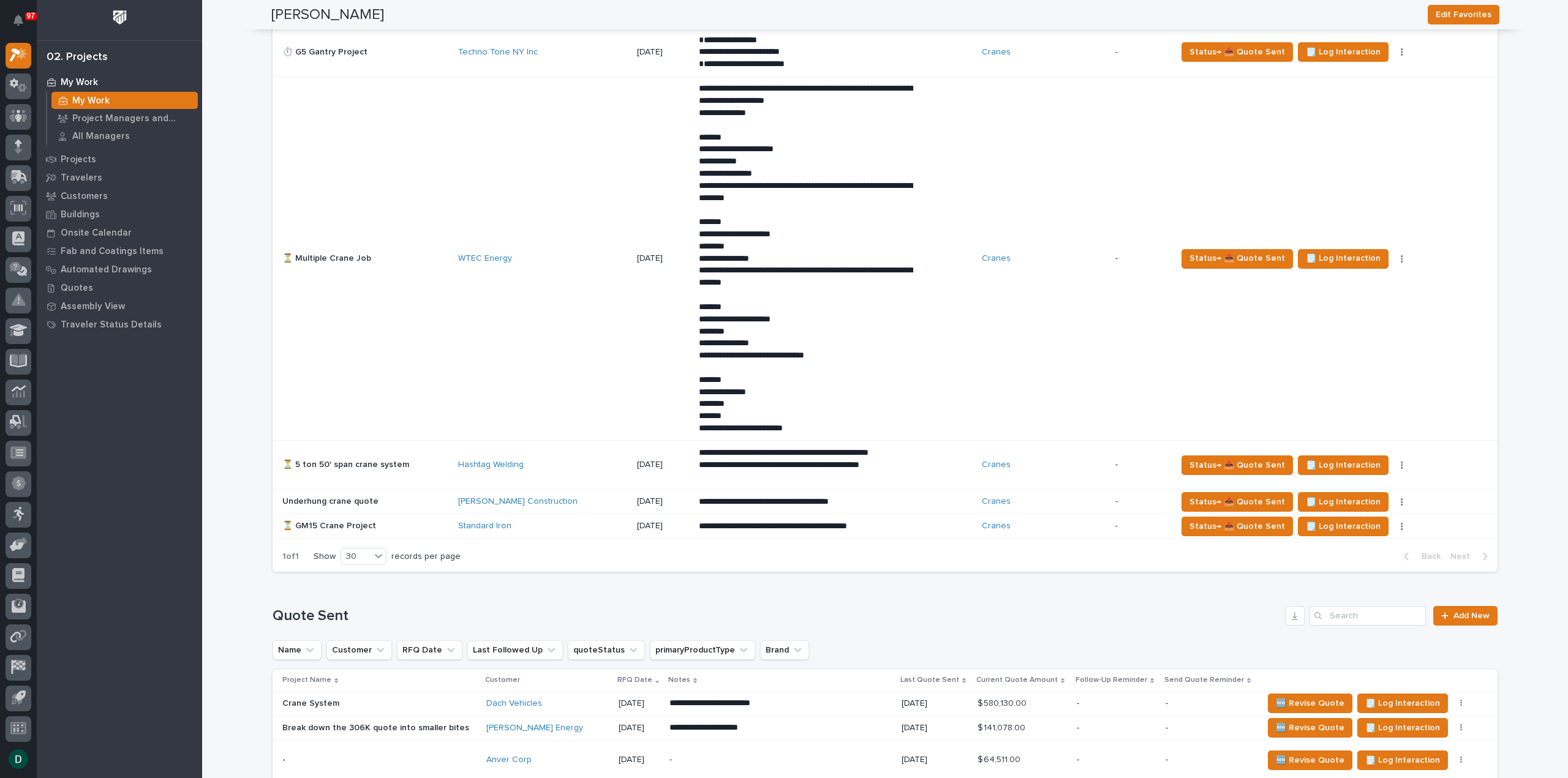
scroll to position [4, 0]
